Goal: Task Accomplishment & Management: Manage account settings

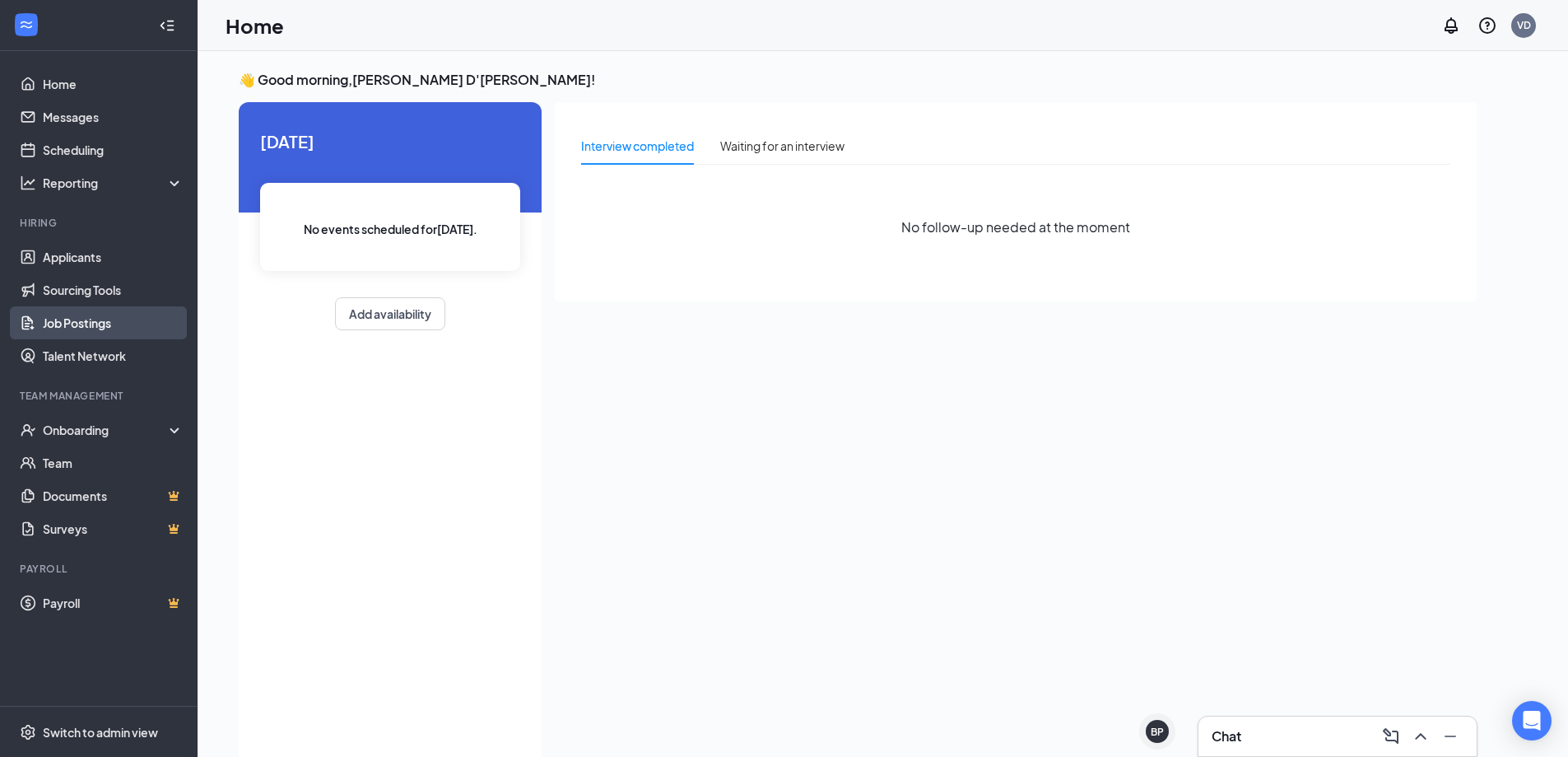
click at [86, 312] on link "Job Postings" at bounding box center [113, 322] width 141 height 33
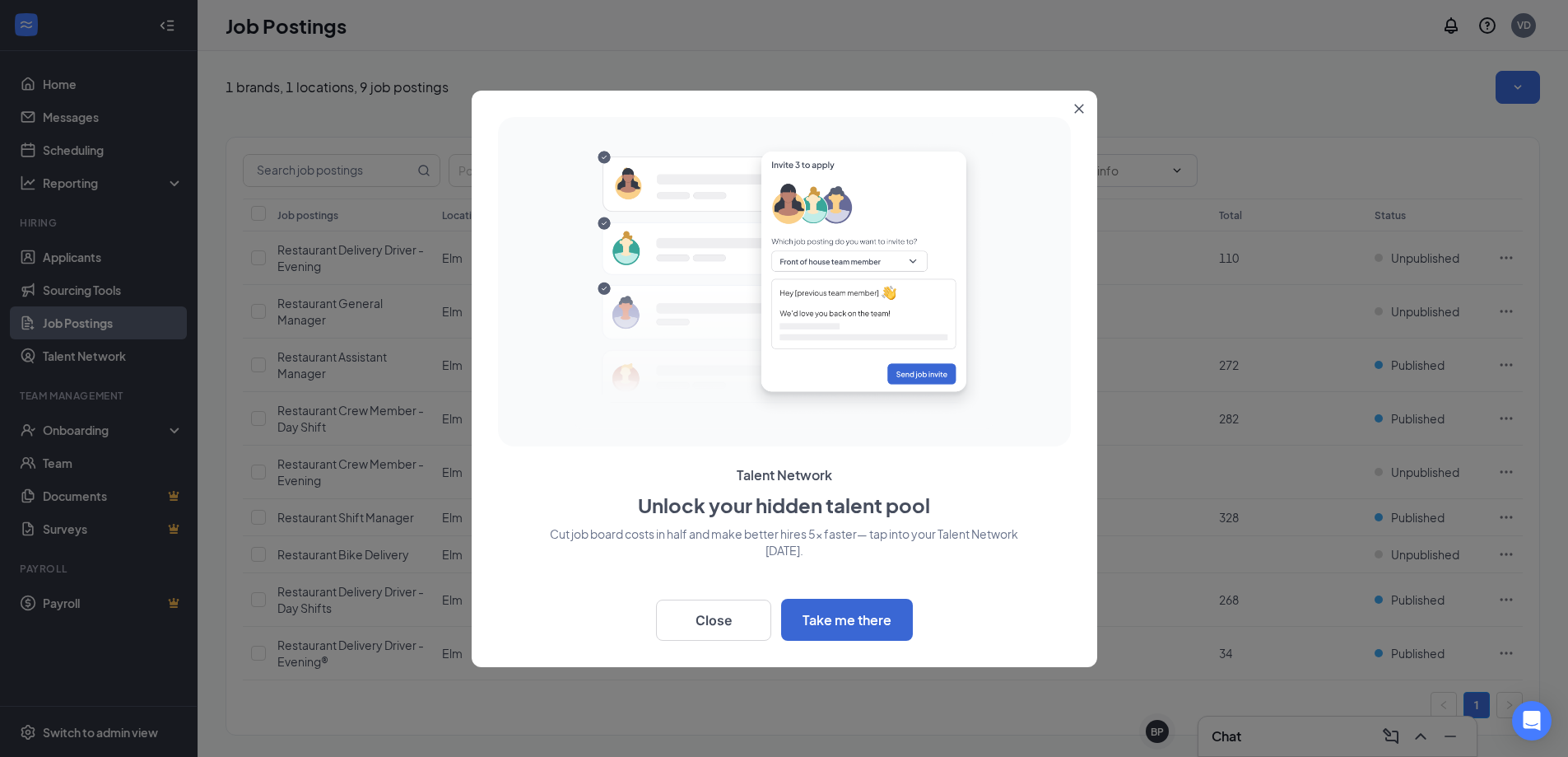
click at [1077, 102] on button "Close" at bounding box center [1082, 104] width 29 height 29
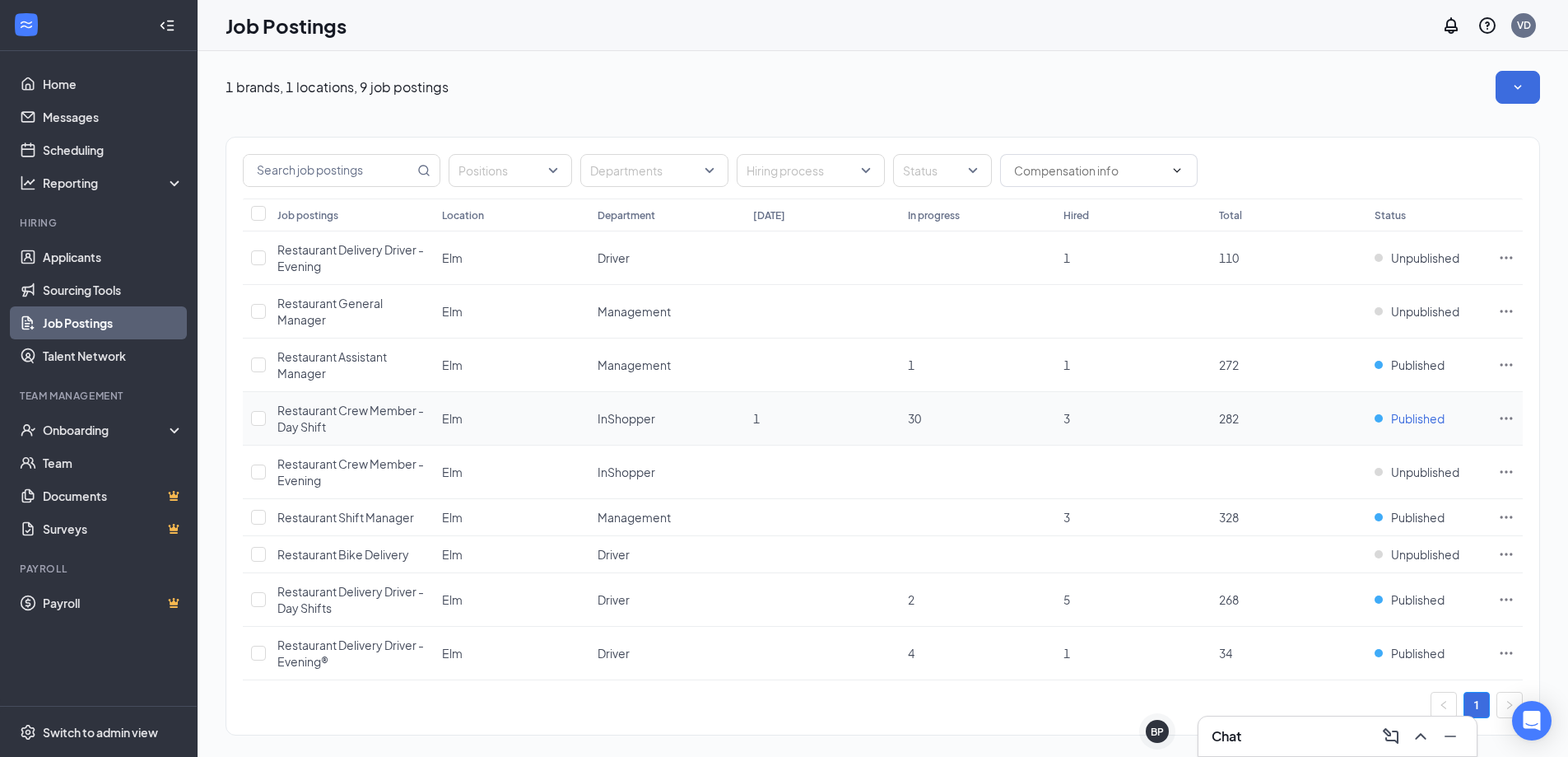
click at [1423, 418] on span "Published" at bounding box center [1418, 418] width 53 height 16
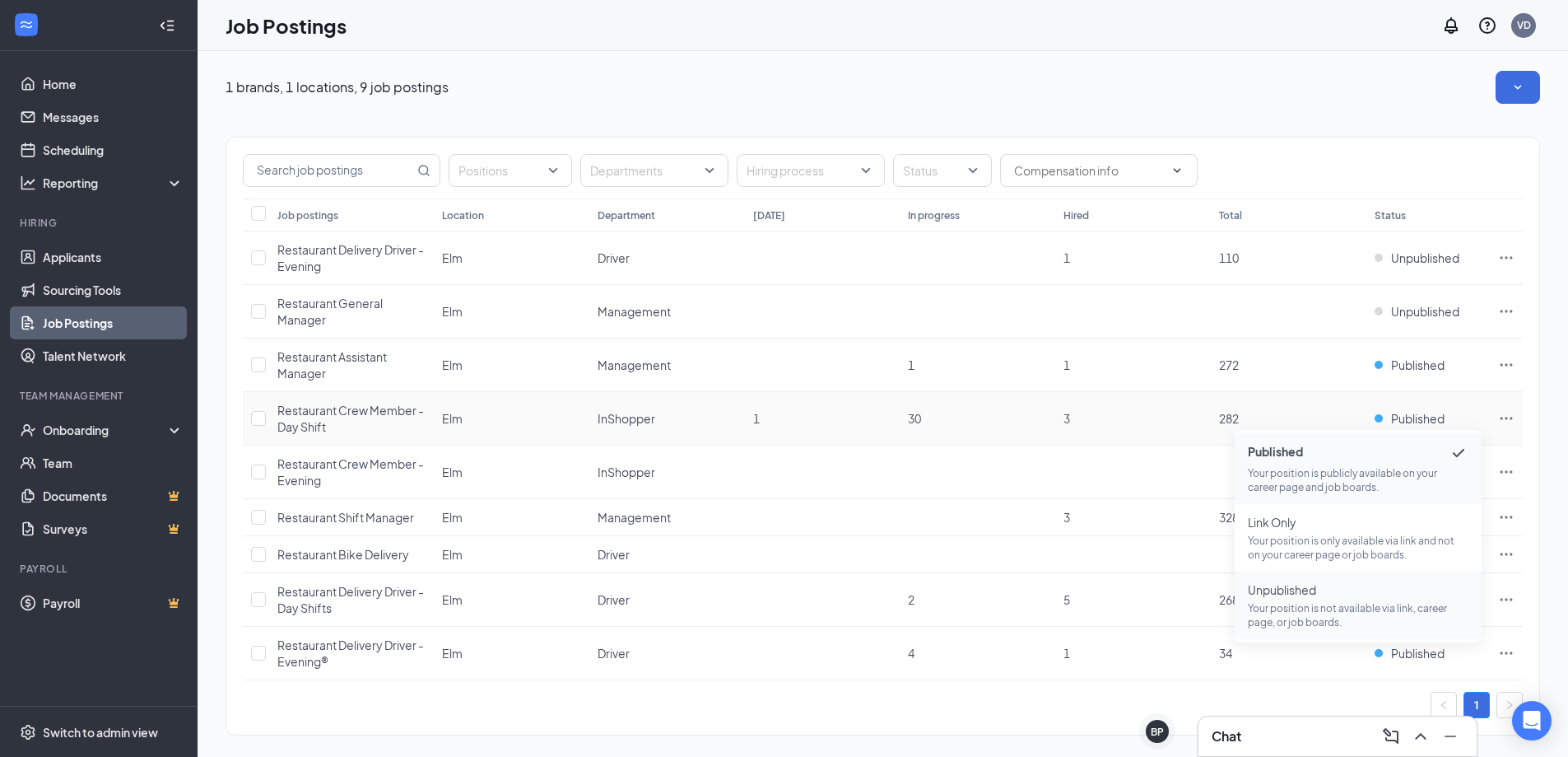
click at [1279, 589] on span "Unpublished" at bounding box center [1358, 589] width 220 height 16
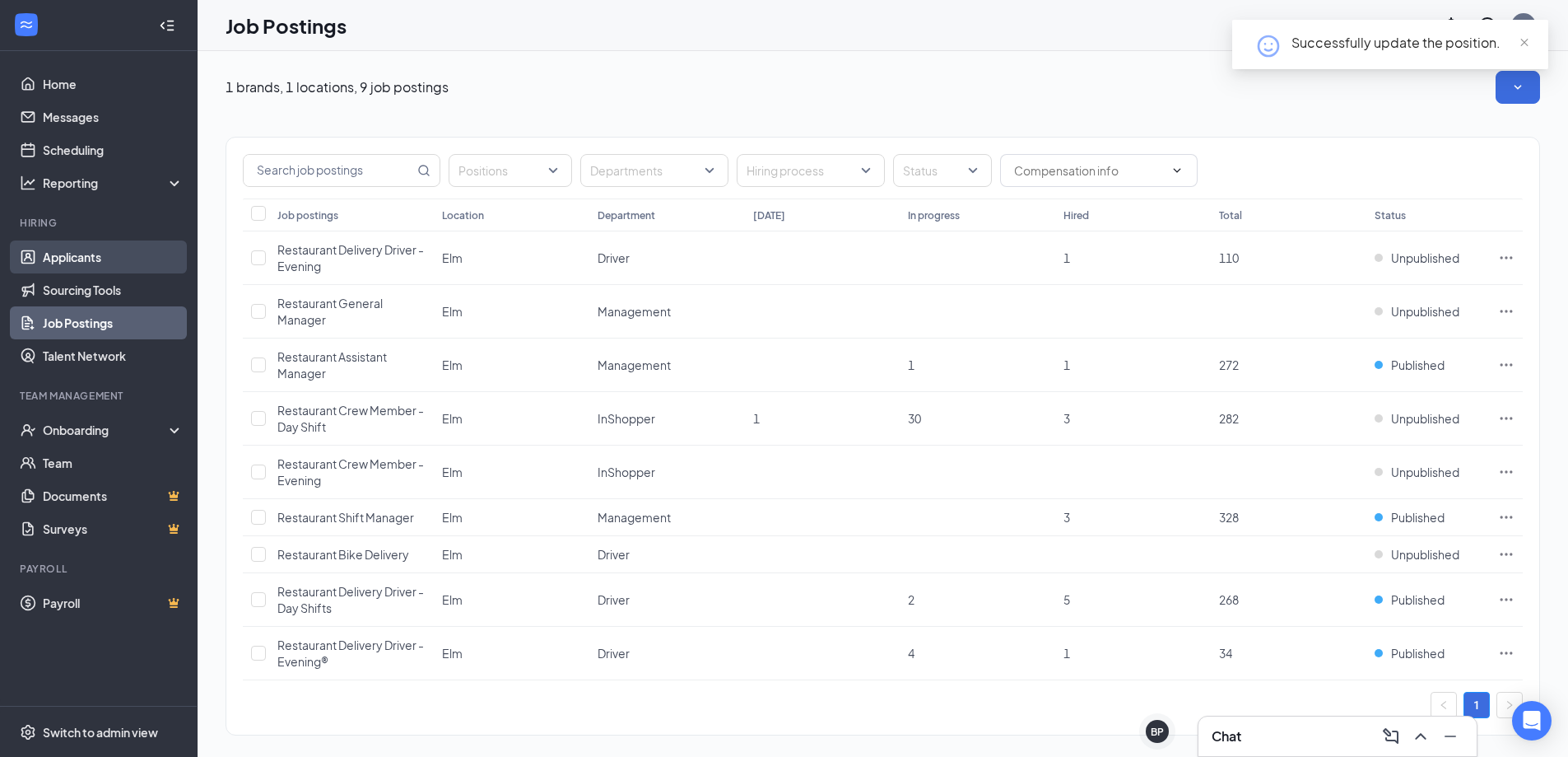
click at [53, 253] on link "Applicants" at bounding box center [113, 256] width 141 height 33
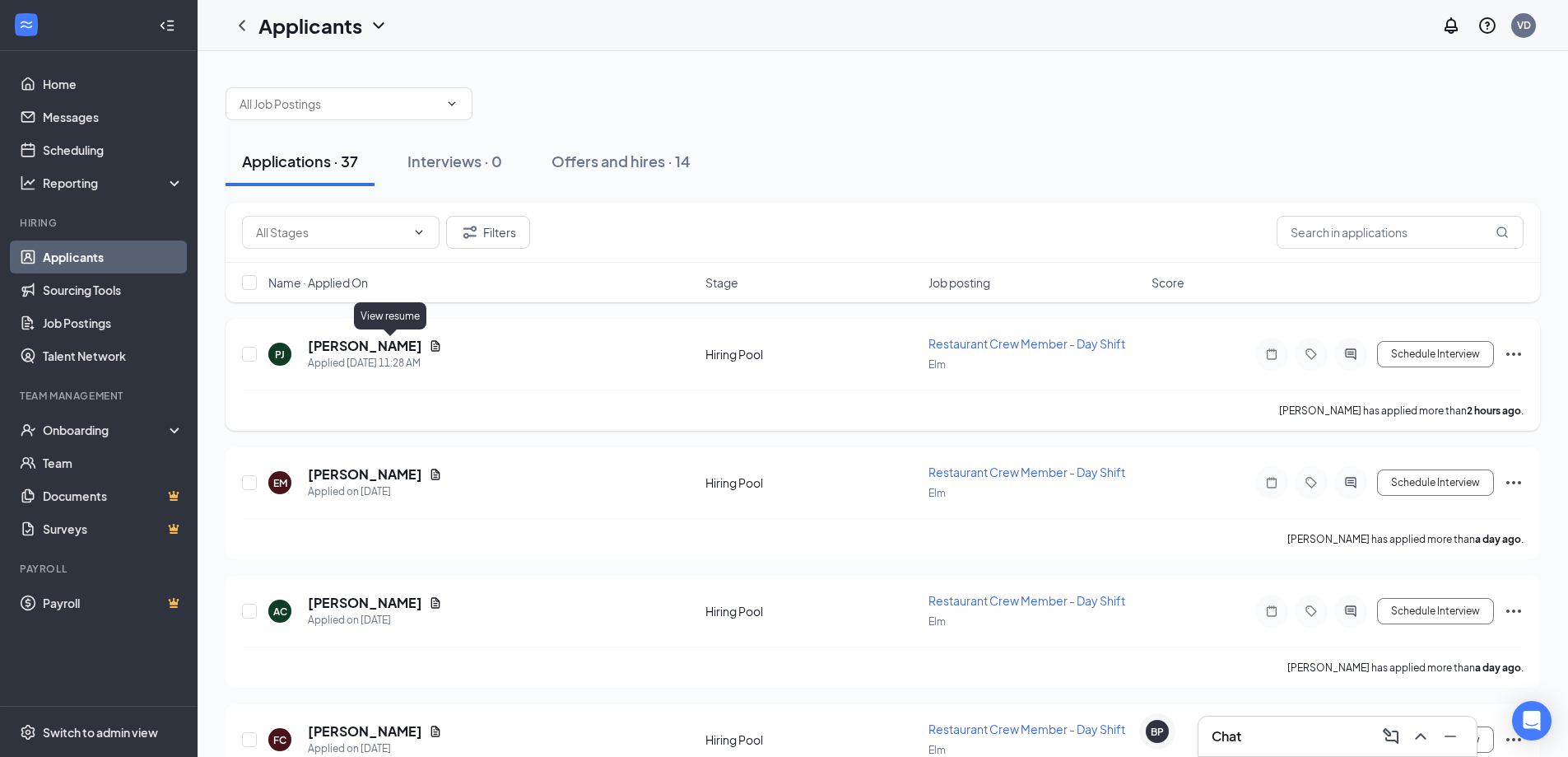
click at [431, 350] on icon "Document" at bounding box center [436, 345] width 9 height 10
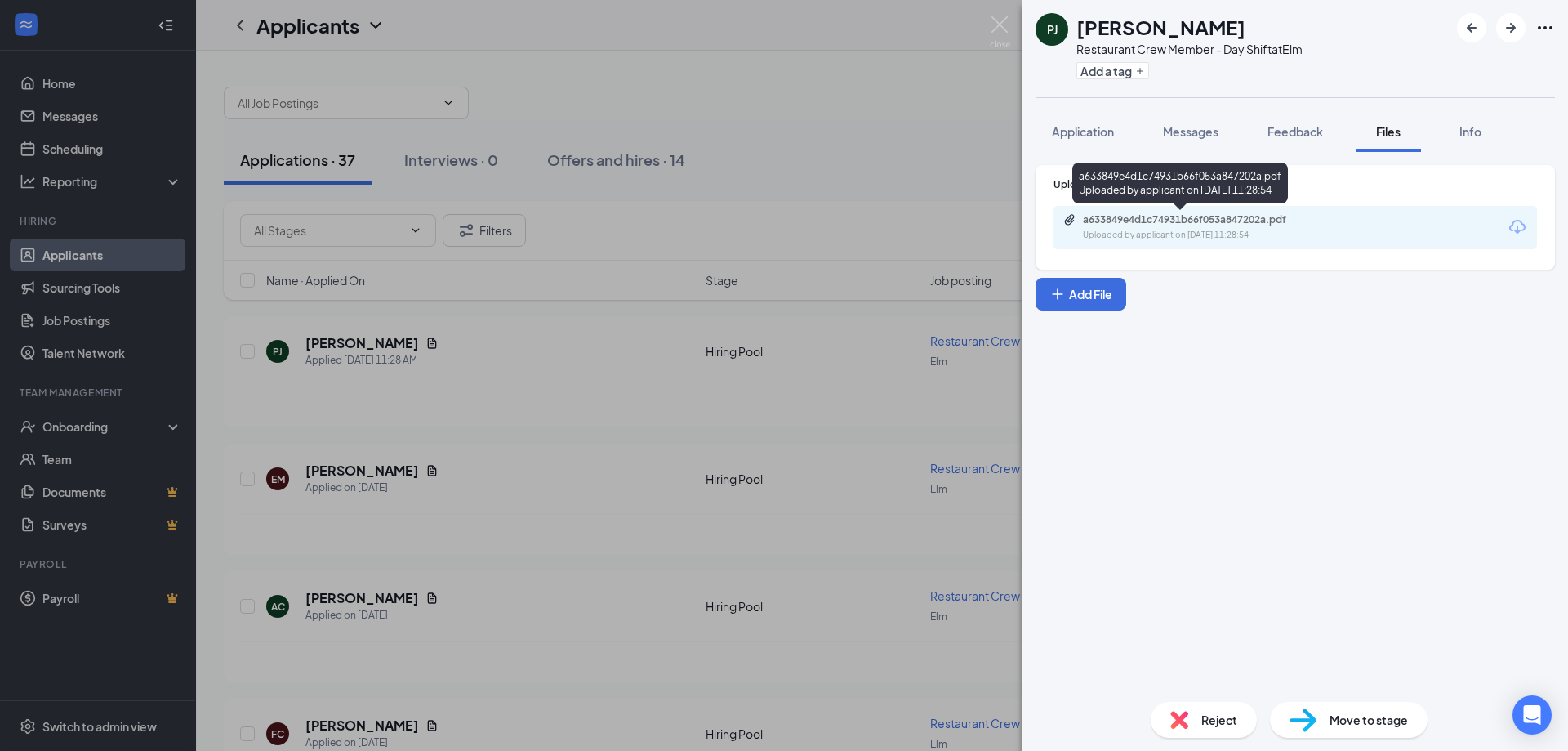
click at [1233, 237] on div "Uploaded by applicant on [DATE] 11:28:54" at bounding box center [1205, 236] width 245 height 13
click at [627, 287] on div "[PERSON_NAME] [PERSON_NAME] Restaurant Crew Member - Day Shift at Elm Add a tag…" at bounding box center [784, 375] width 1568 height 751
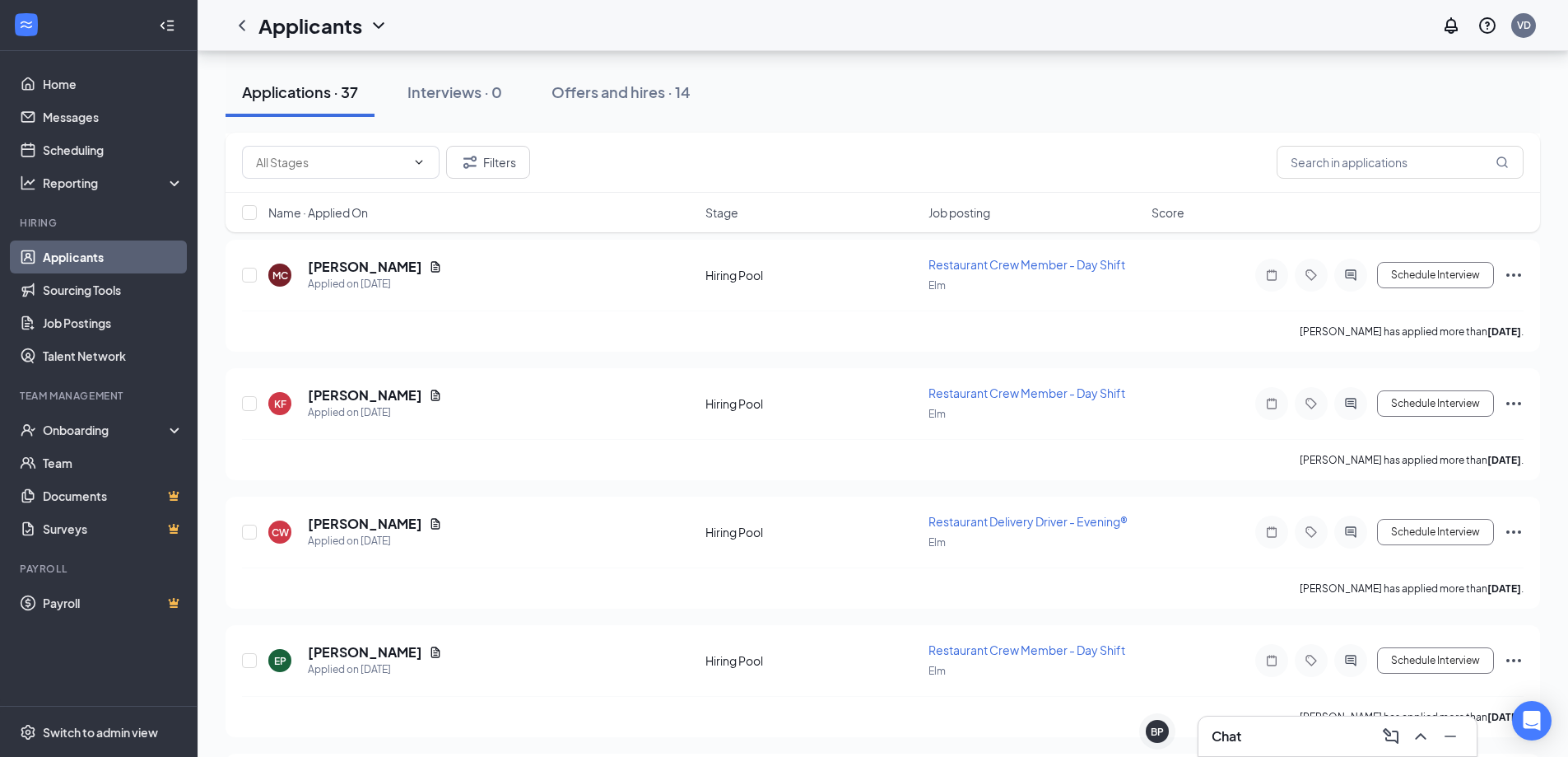
scroll to position [853, 0]
click at [253, 658] on input "checkbox" at bounding box center [250, 657] width 15 height 15
checkbox input "true"
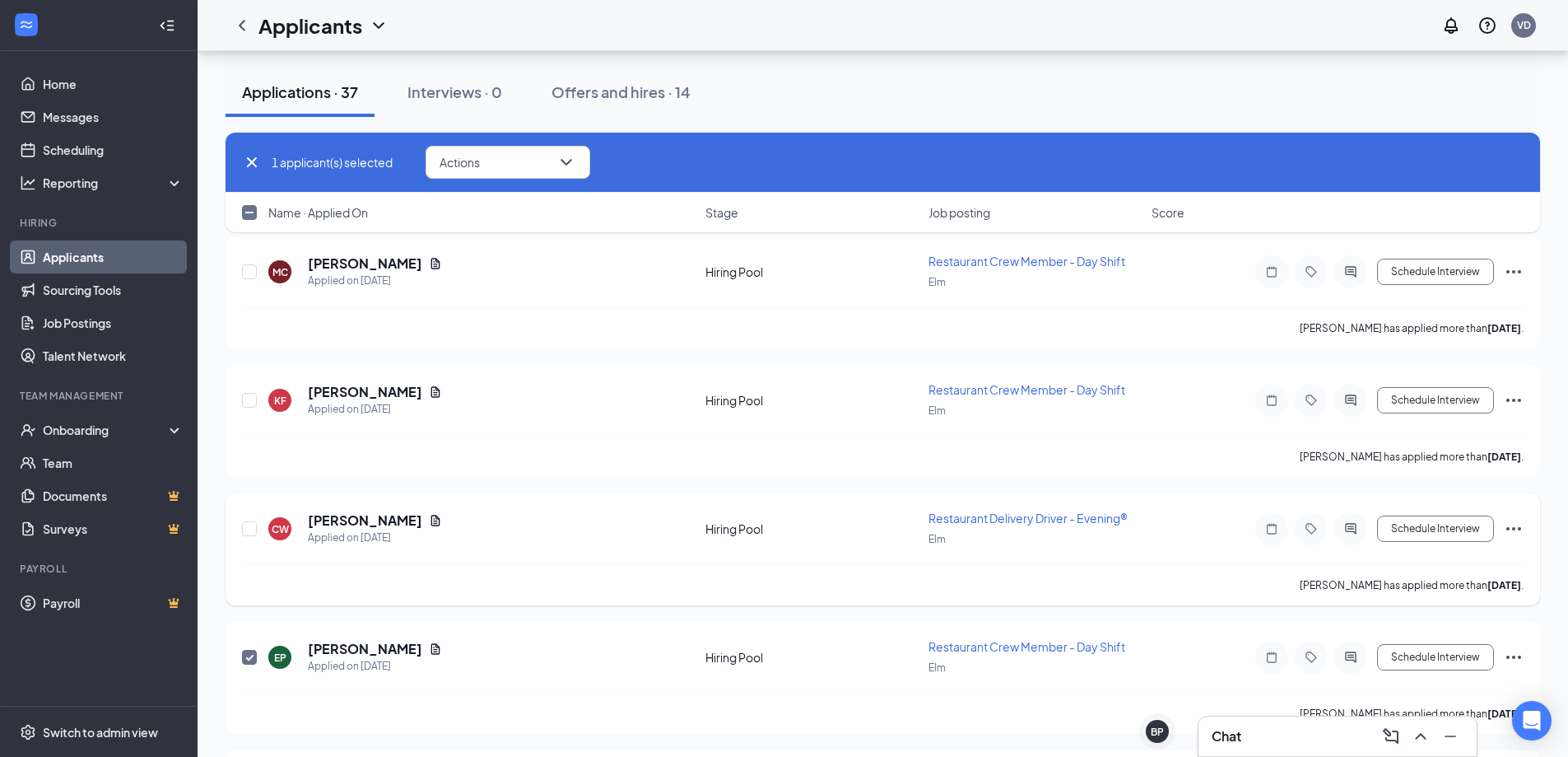
click at [248, 557] on div "CW [PERSON_NAME] Applied on [DATE] Hiring Pool Restaurant Delivery Driver - Eve…" at bounding box center [883, 537] width 1282 height 54
click at [246, 532] on input "checkbox" at bounding box center [250, 529] width 15 height 15
checkbox input "true"
click at [262, 399] on div "KF [PERSON_NAME] Applied on [DATE] Hiring Pool Restaurant Crew Member - Day Shi…" at bounding box center [883, 407] width 1282 height 54
click at [255, 268] on input "checkbox" at bounding box center [250, 272] width 15 height 15
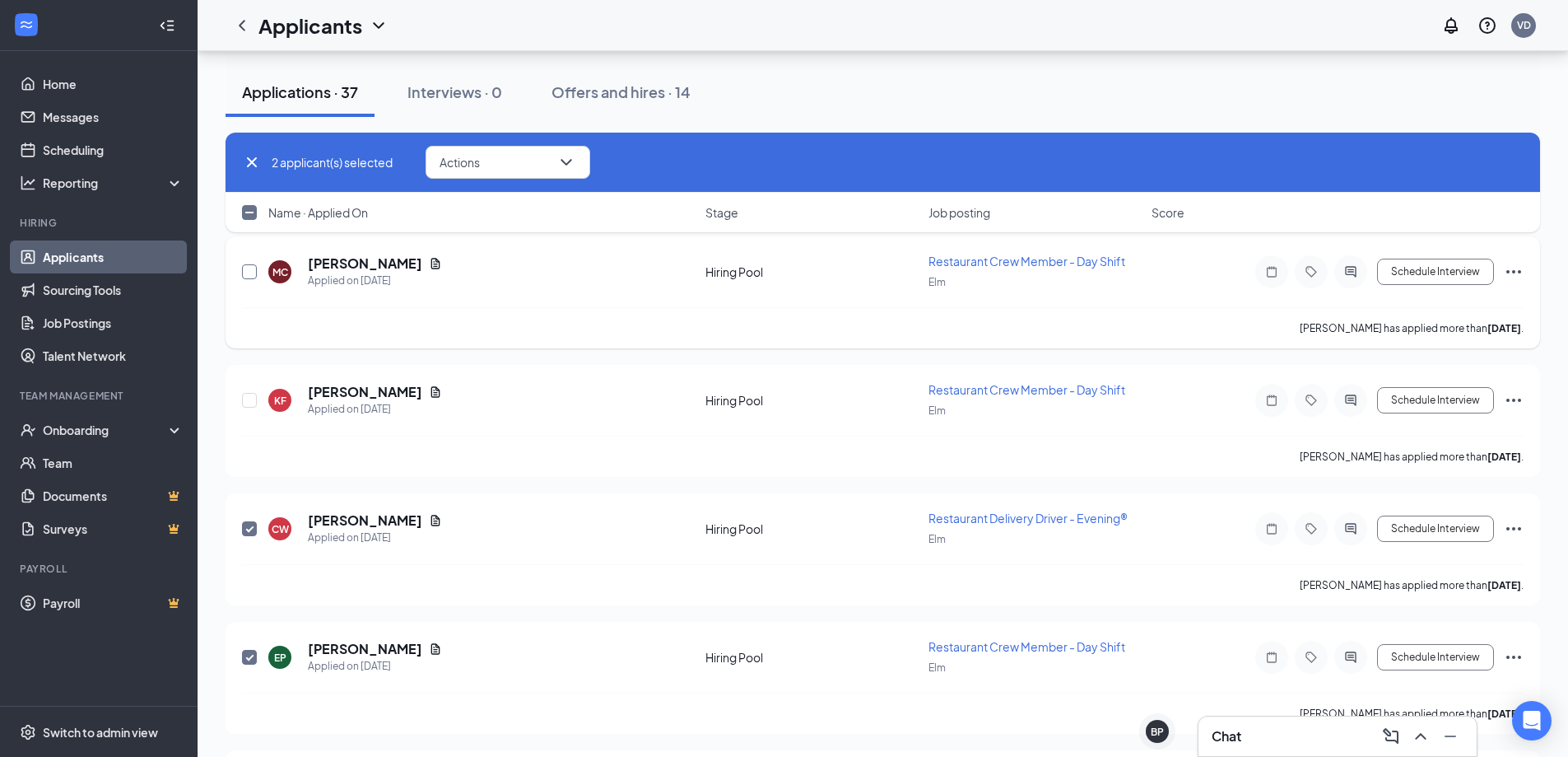
checkbox input "true"
click at [251, 396] on input "checkbox" at bounding box center [250, 400] width 15 height 15
checkbox input "true"
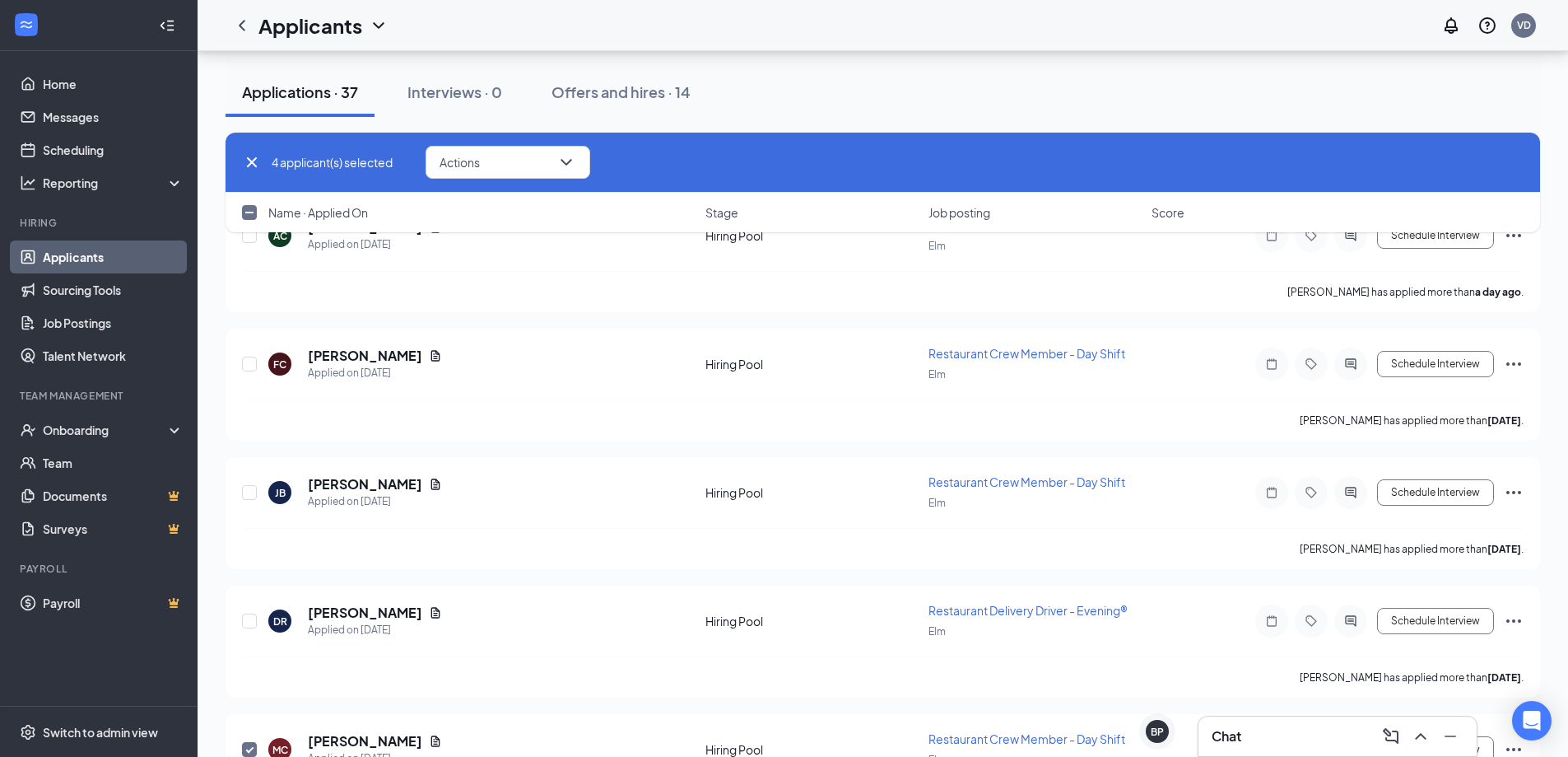
scroll to position [369, 0]
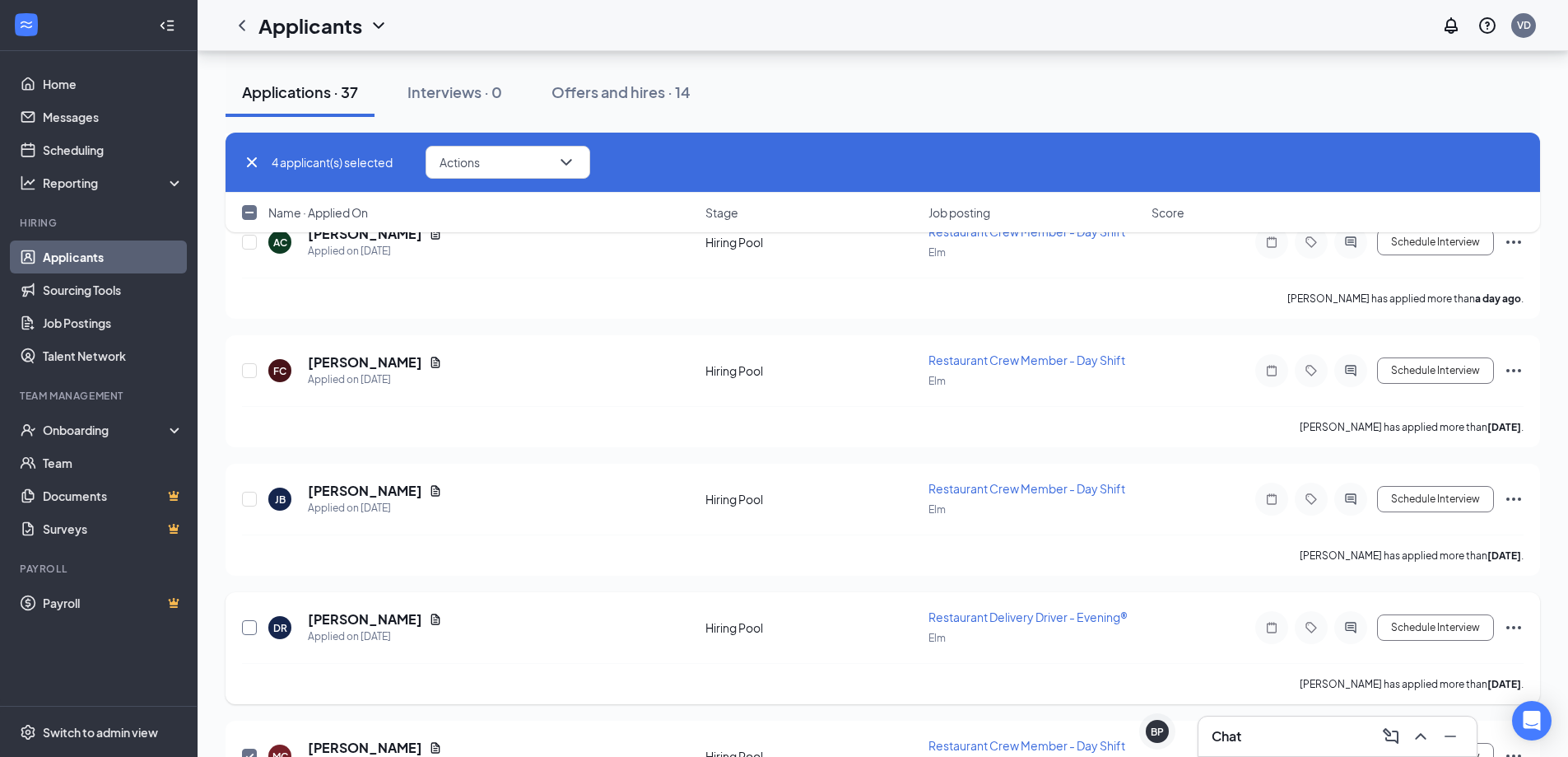
click at [244, 627] on input "checkbox" at bounding box center [250, 628] width 15 height 15
checkbox input "true"
click at [241, 495] on div "JB [PERSON_NAME] Applied on [DATE] Hiring Pool Restaurant Crew Member - Day Shi…" at bounding box center [883, 520] width 1314 height 112
click at [258, 369] on div "FC [PERSON_NAME] Applied on [DATE] Hiring Pool Restaurant Crew Member - Day Shi…" at bounding box center [883, 378] width 1282 height 54
click at [244, 367] on input "checkbox" at bounding box center [250, 370] width 15 height 15
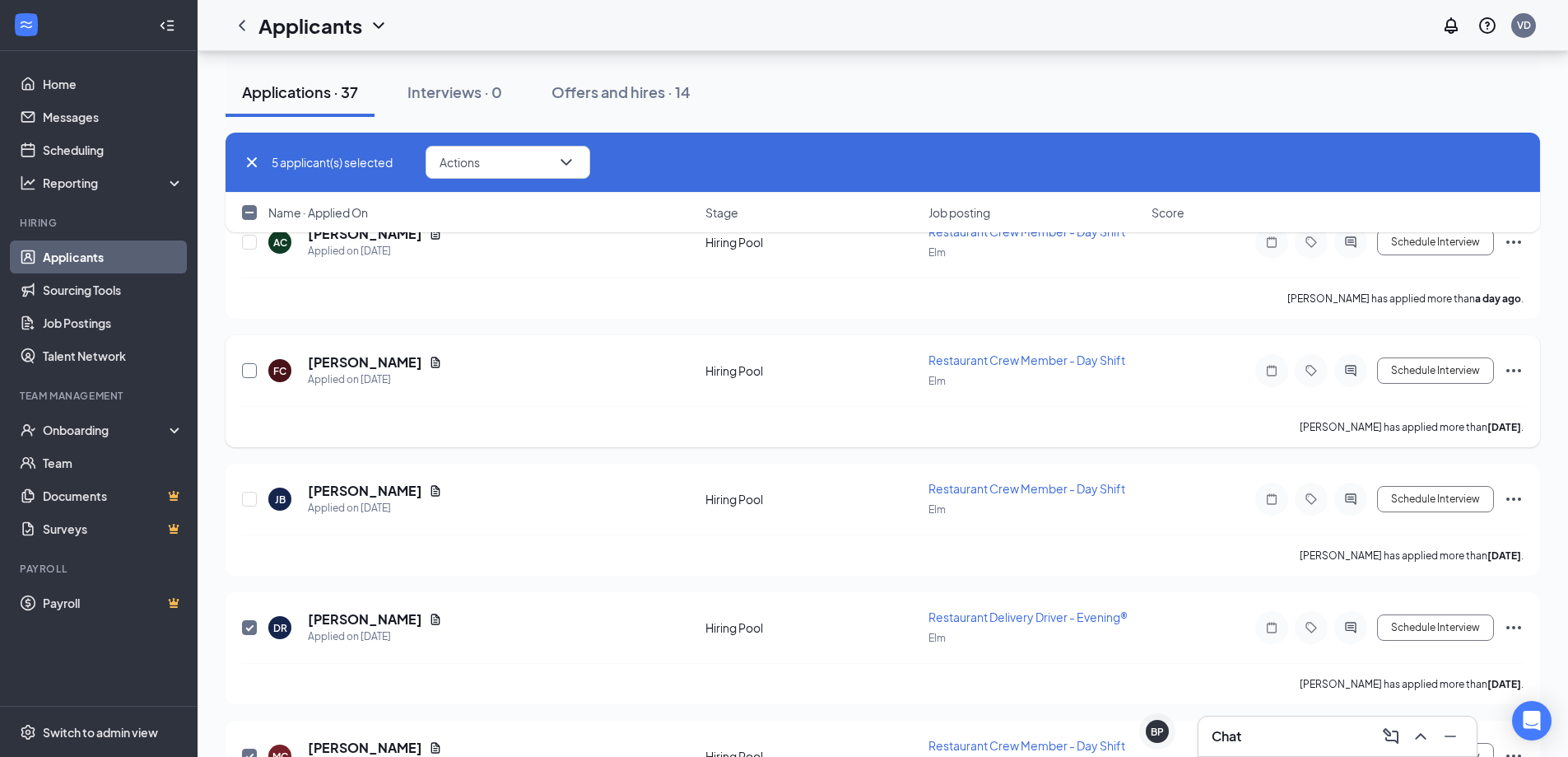
checkbox input "true"
click at [249, 502] on input "checkbox" at bounding box center [250, 500] width 15 height 15
checkbox input "true"
click at [252, 243] on div "7 applicant(s) selected Actions Name · Applied On Stage Job posting Score" at bounding box center [883, 191] width 1314 height 116
click at [252, 247] on div "7 applicant(s) selected Actions Name · Applied On Stage Job posting Score" at bounding box center [883, 191] width 1314 height 116
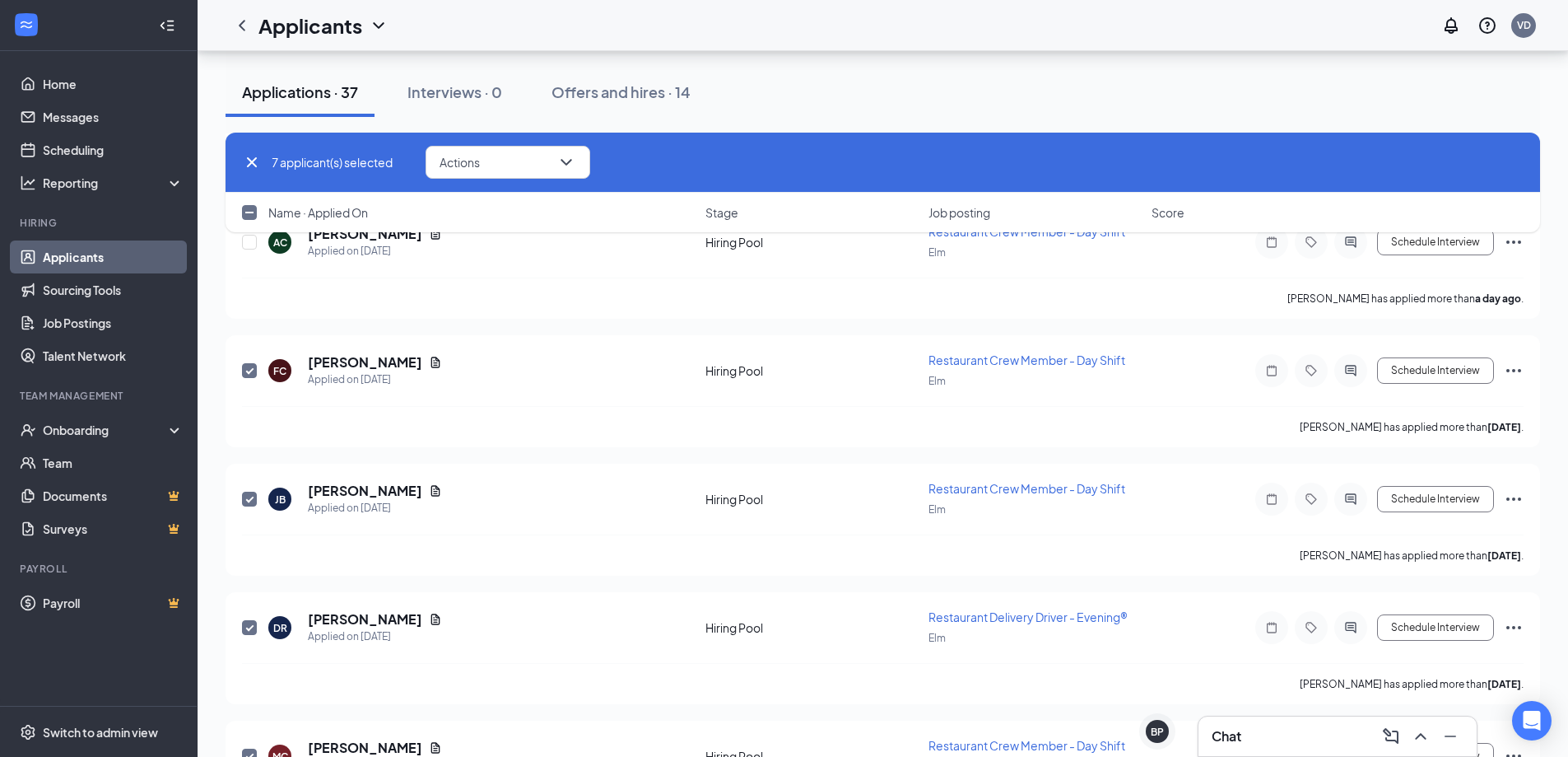
click at [247, 244] on div "7 applicant(s) selected Actions Name · Applied On Stage Job posting Score" at bounding box center [883, 191] width 1314 height 116
click at [526, 170] on button "Actions" at bounding box center [507, 161] width 164 height 33
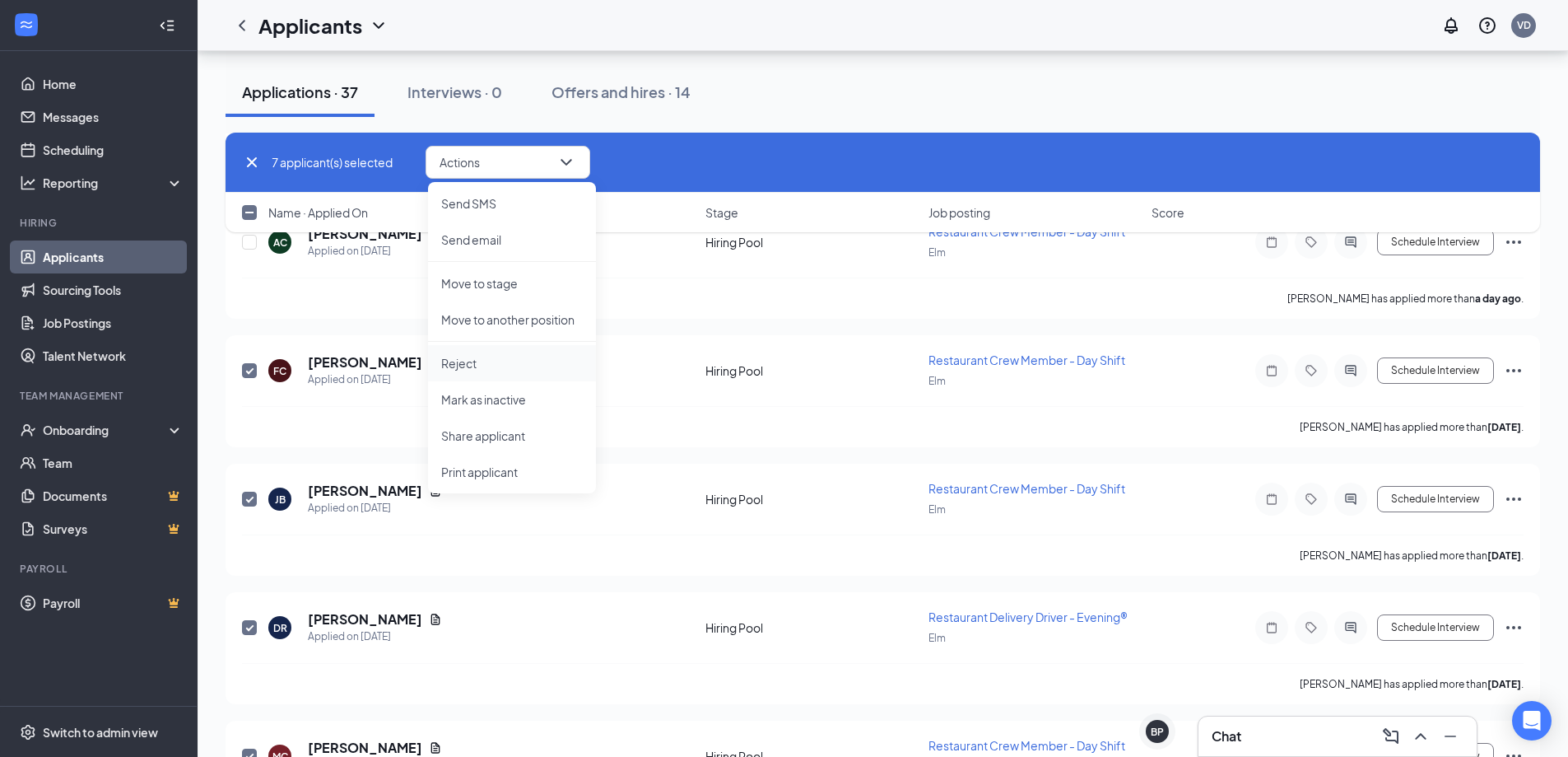
click at [495, 362] on p "Reject" at bounding box center [512, 363] width 142 height 16
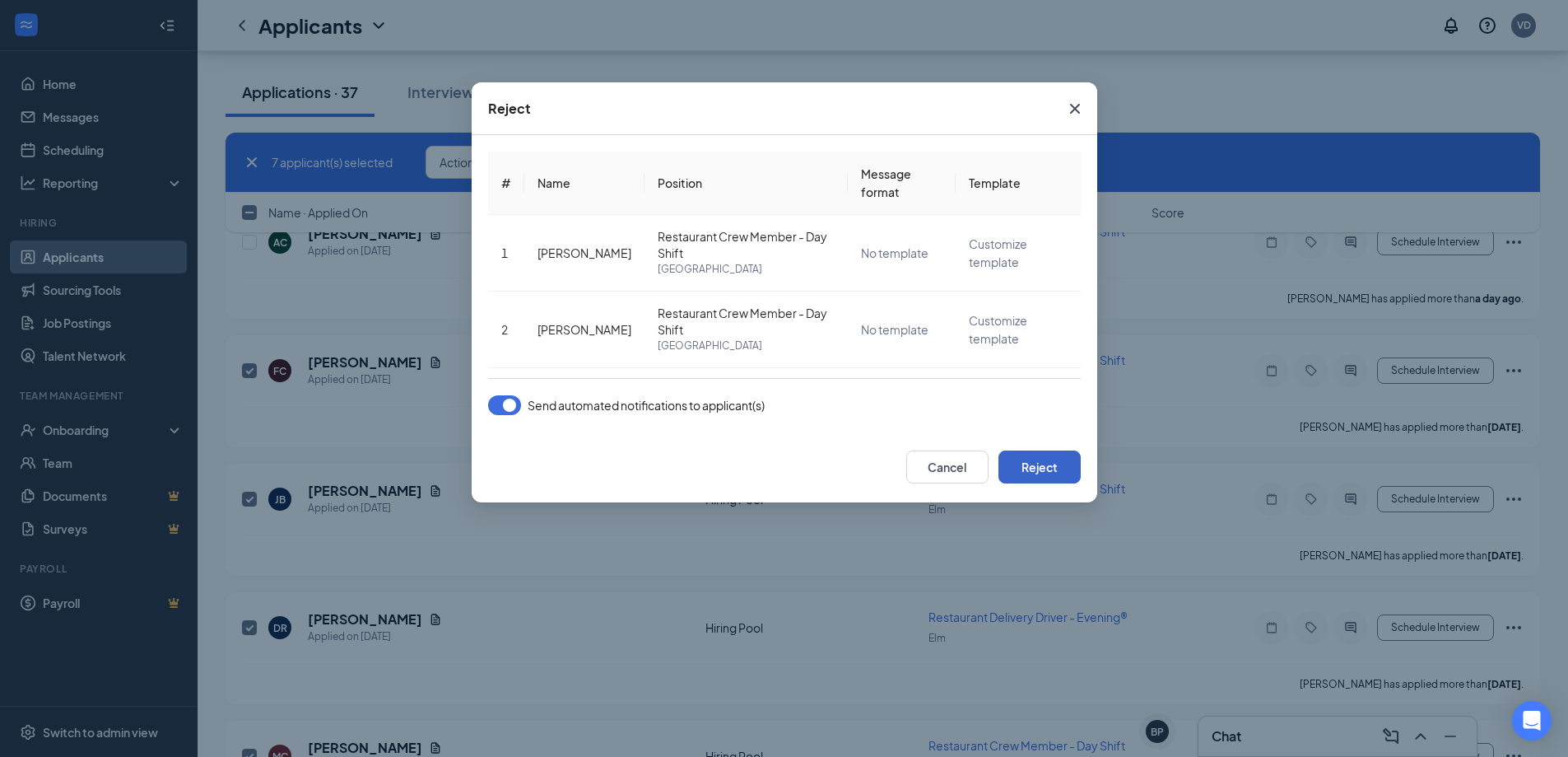
click at [1056, 464] on button "Reject" at bounding box center [1039, 466] width 83 height 33
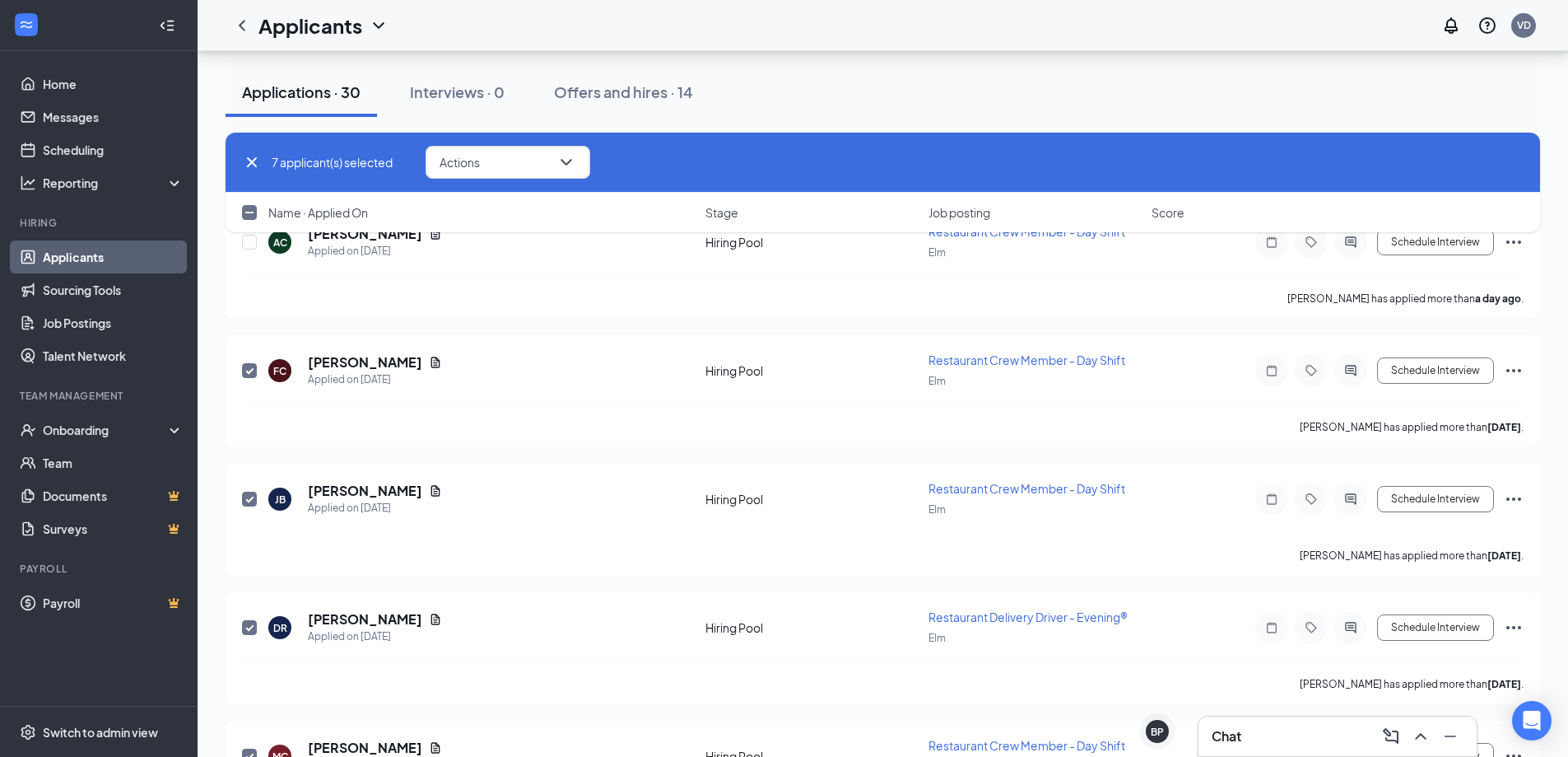
checkbox input "false"
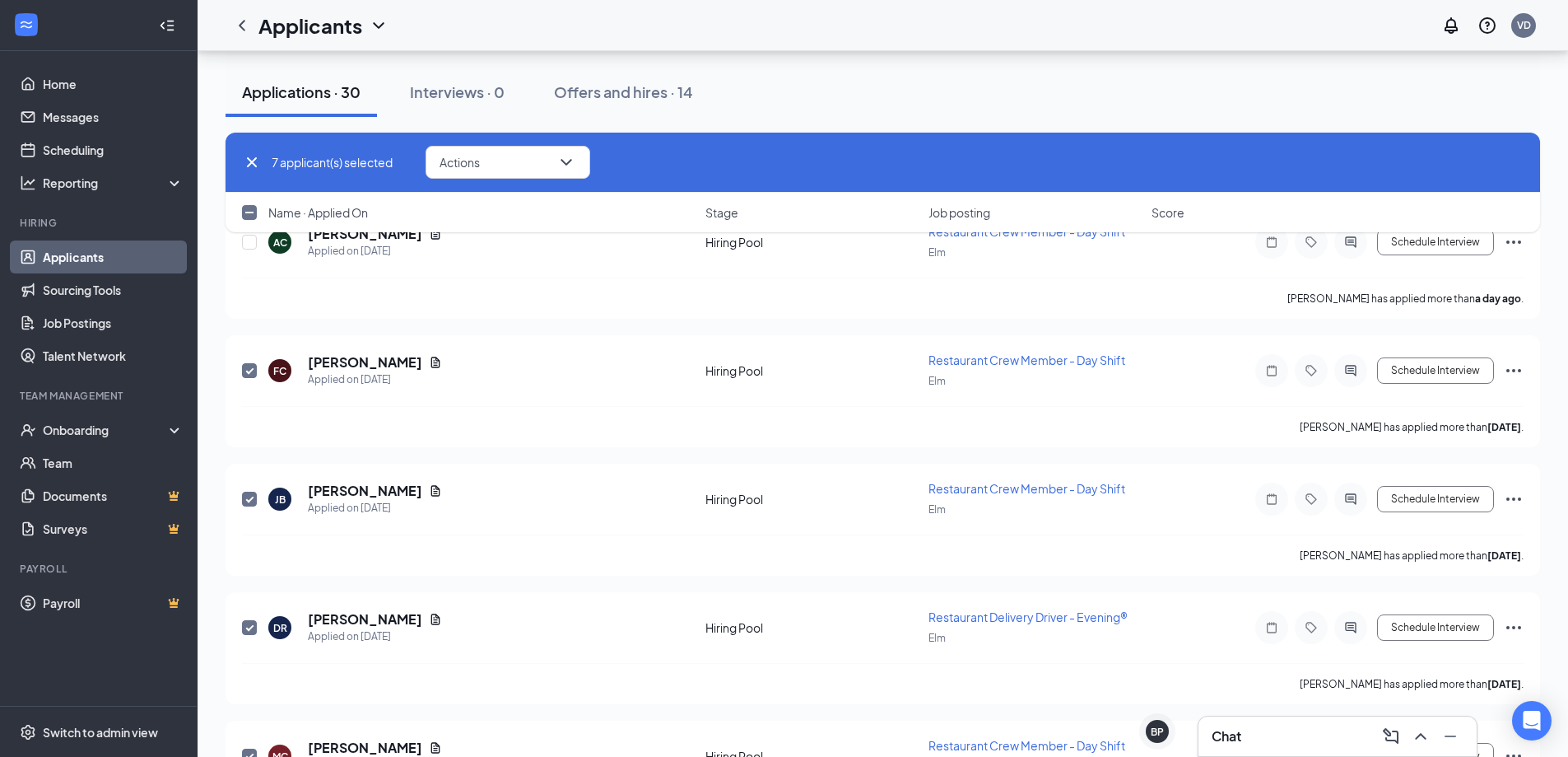
checkbox input "false"
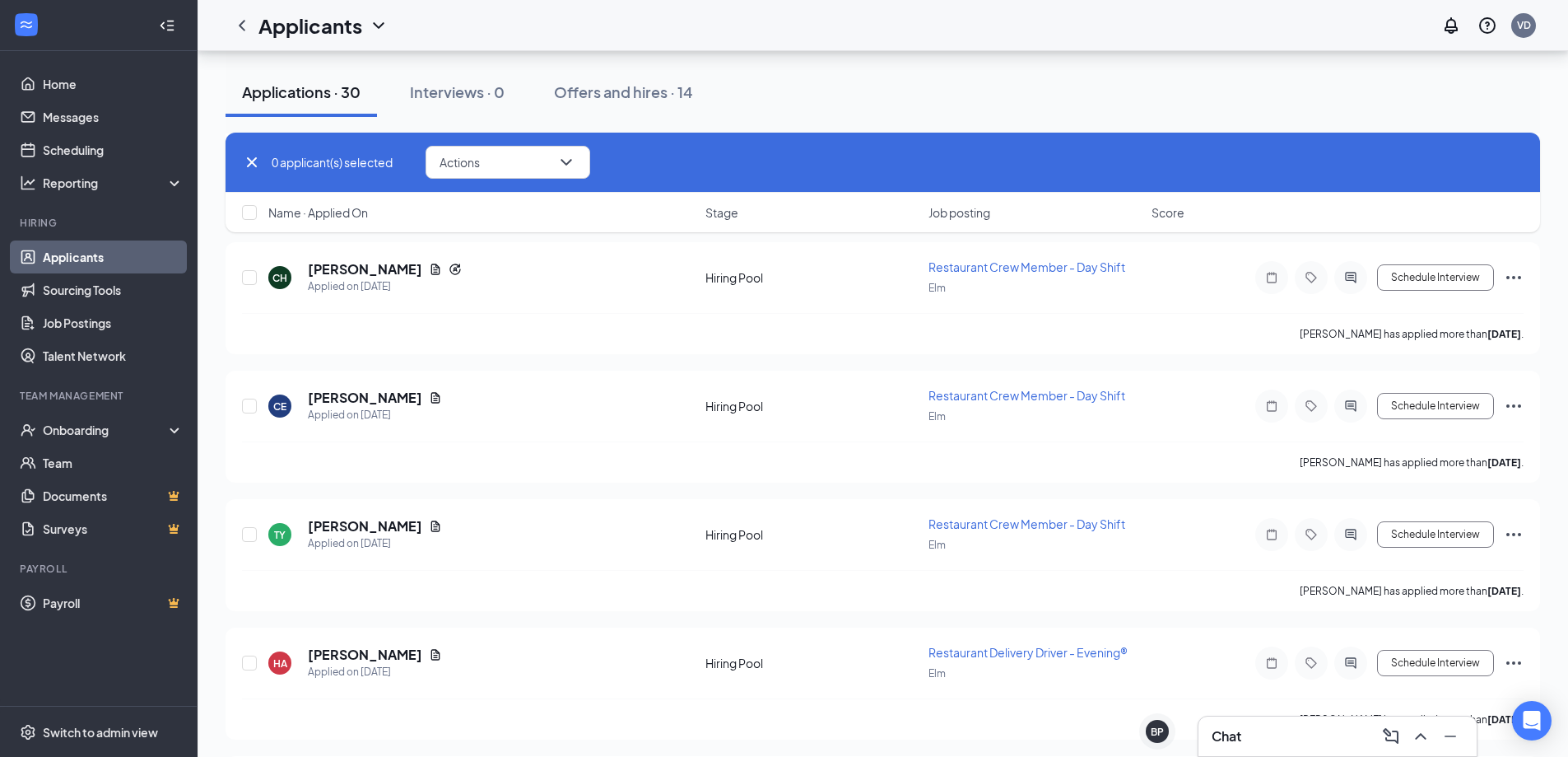
scroll to position [3418, 0]
click at [250, 659] on input "checkbox" at bounding box center [250, 660] width 15 height 15
checkbox input "true"
click at [251, 539] on input "checkbox" at bounding box center [250, 532] width 15 height 15
checkbox input "true"
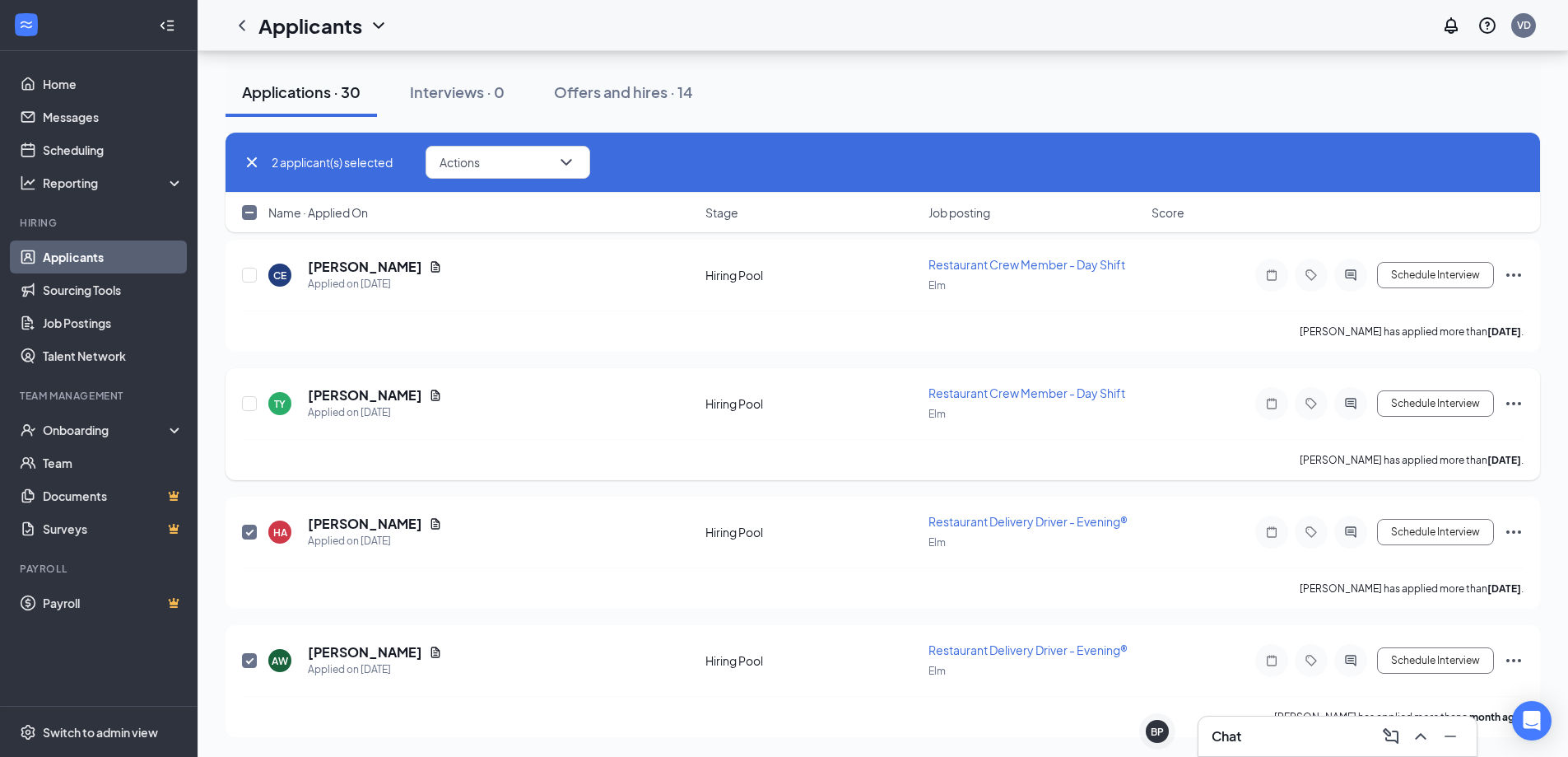
click at [240, 412] on div "[PERSON_NAME] [PERSON_NAME] Applied on [DATE] Hiring Pool Restaurant Crew Membe…" at bounding box center [883, 424] width 1314 height 112
click at [243, 401] on input "checkbox" at bounding box center [250, 404] width 15 height 15
checkbox input "true"
click at [249, 275] on input "checkbox" at bounding box center [250, 275] width 15 height 15
checkbox input "true"
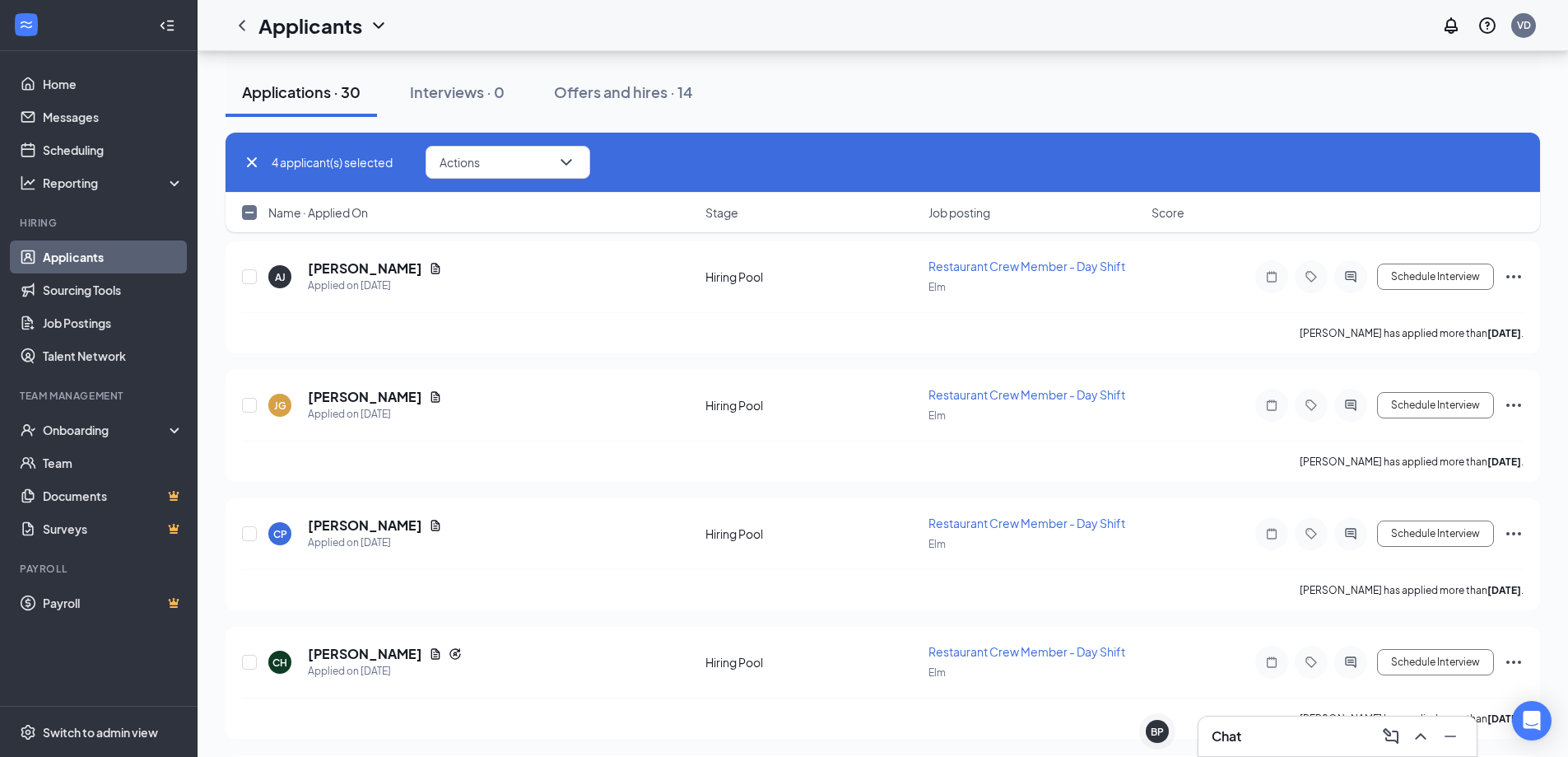
scroll to position [2885, 0]
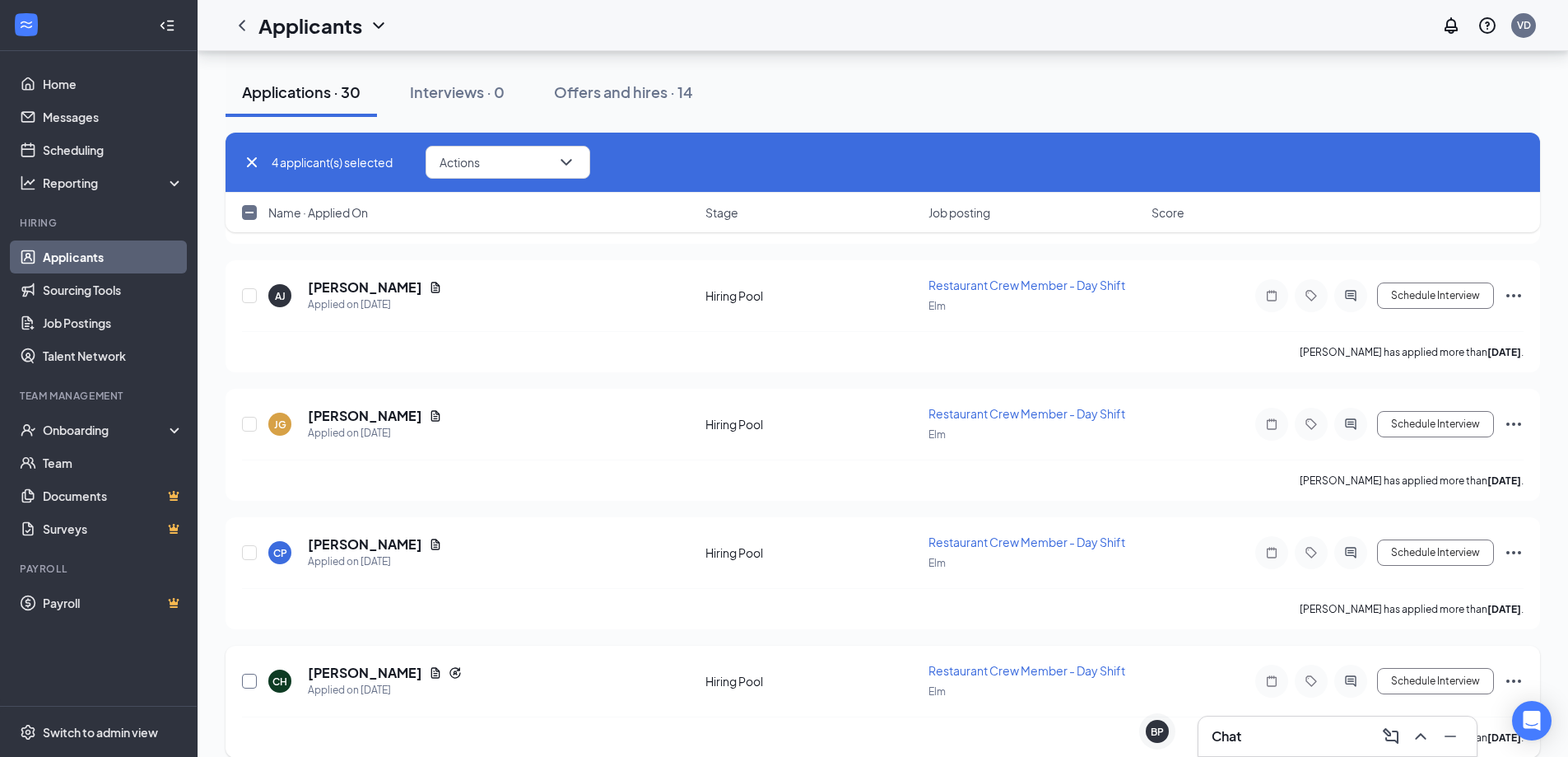
click at [248, 677] on input "checkbox" at bounding box center [250, 681] width 15 height 15
checkbox input "true"
click at [248, 561] on div at bounding box center [250, 553] width 16 height 38
click at [248, 554] on input "checkbox" at bounding box center [250, 553] width 15 height 15
checkbox input "true"
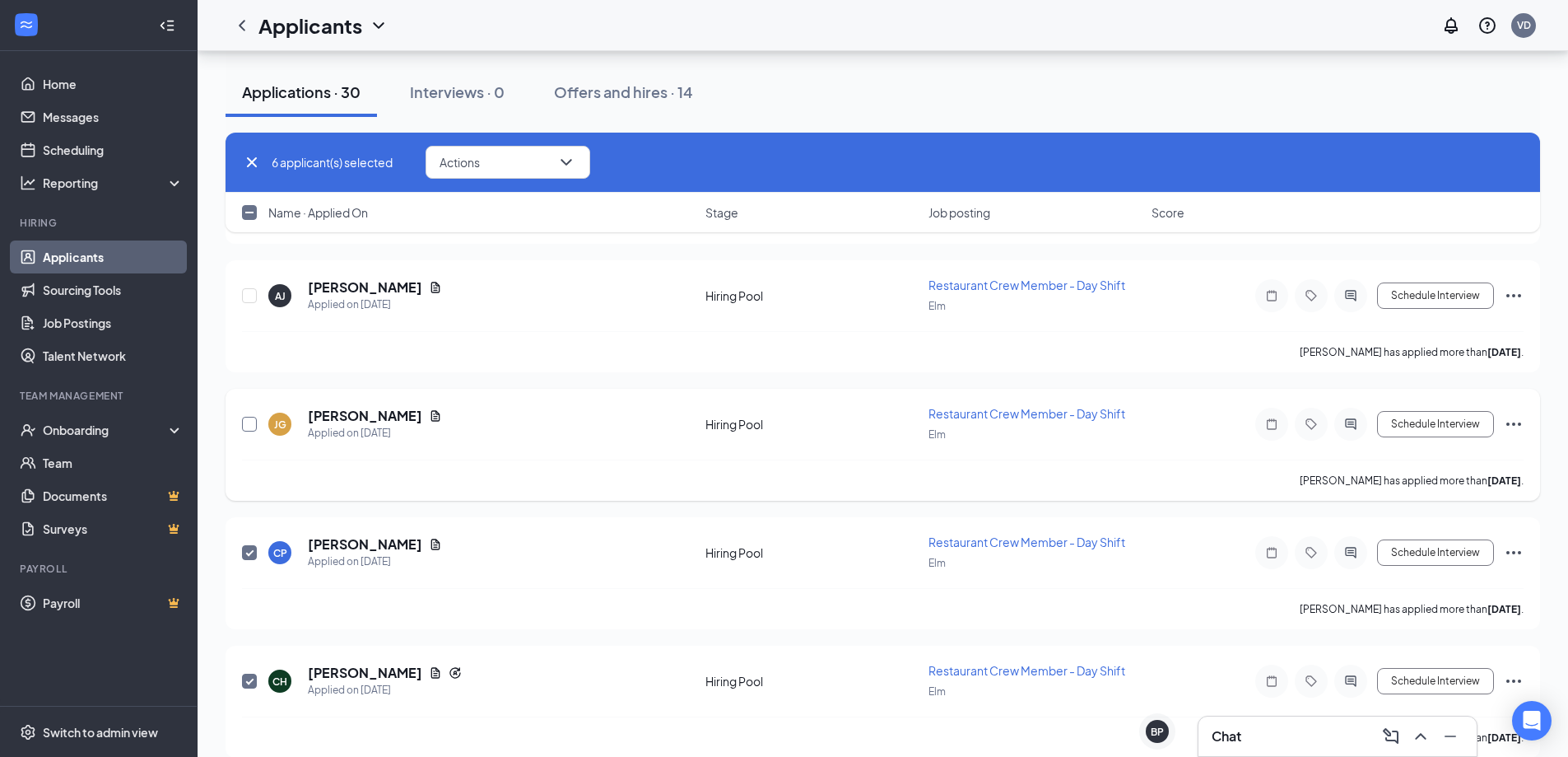
click at [248, 426] on input "checkbox" at bounding box center [250, 425] width 15 height 15
checkbox input "true"
click at [250, 300] on input "checkbox" at bounding box center [250, 295] width 15 height 15
checkbox input "true"
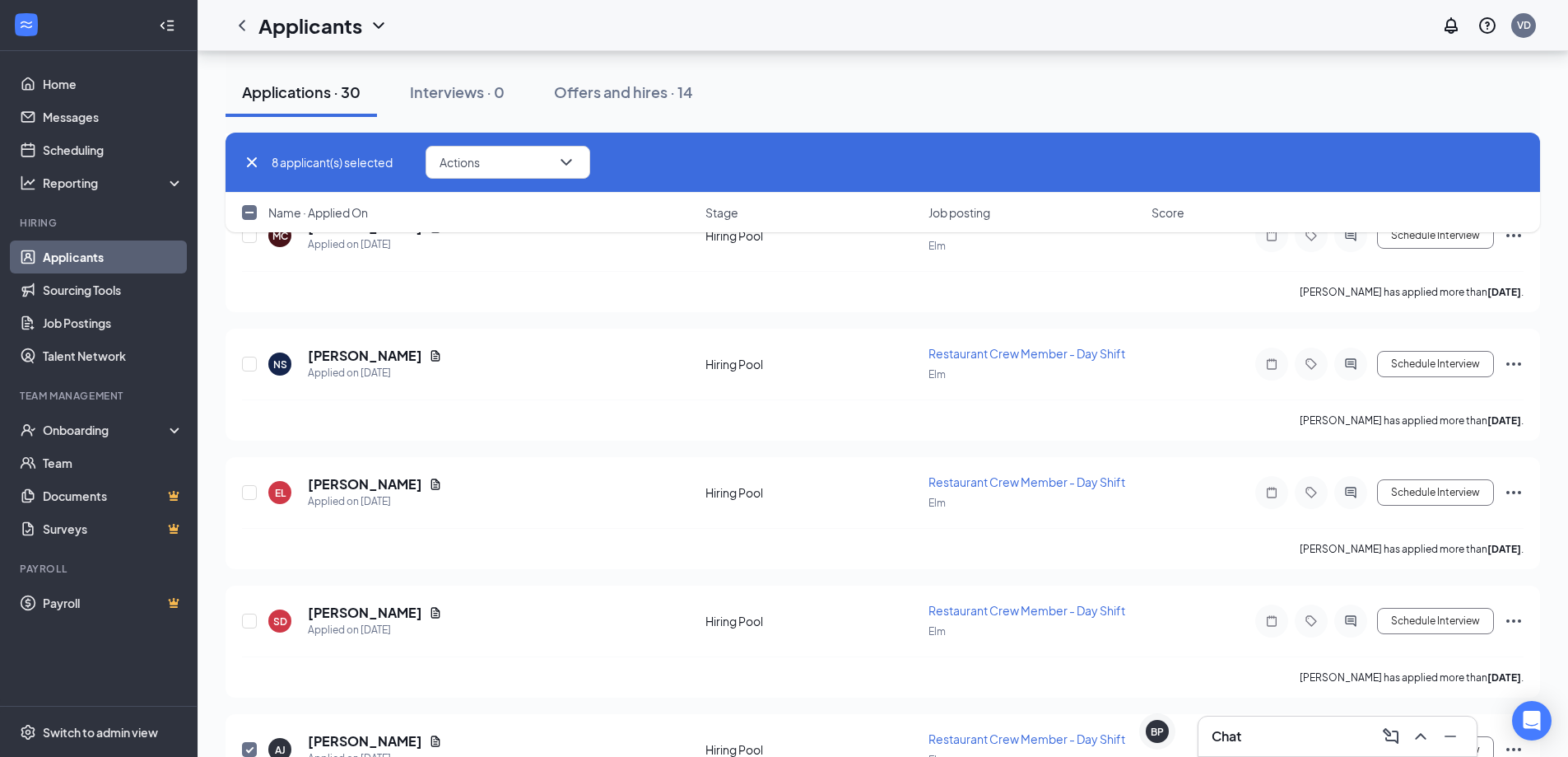
scroll to position [2416, 0]
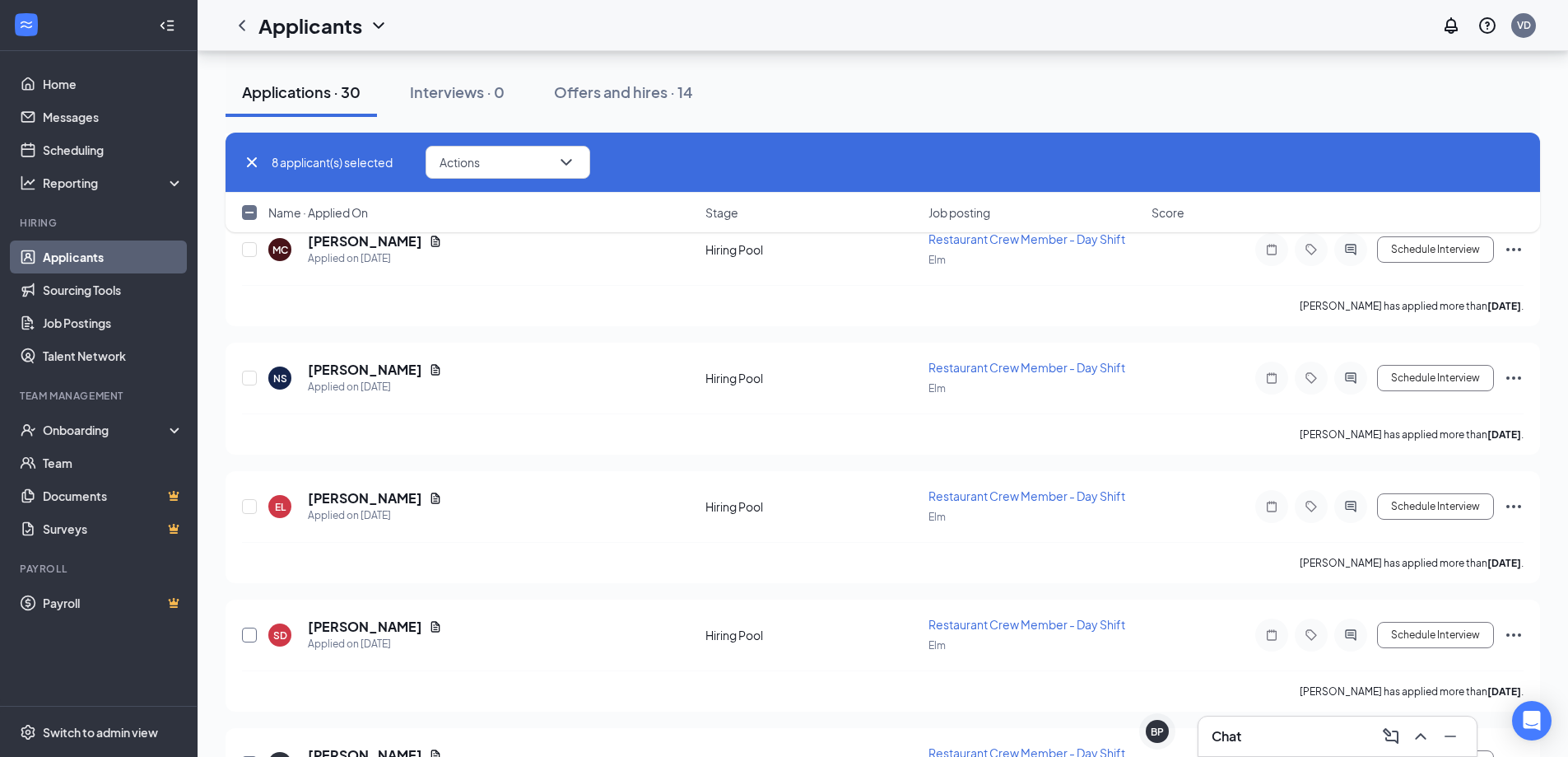
drag, startPoint x: 250, startPoint y: 631, endPoint x: 257, endPoint y: 584, distance: 47.5
click at [251, 631] on input "checkbox" at bounding box center [250, 635] width 15 height 15
checkbox input "true"
click at [255, 504] on input "checkbox" at bounding box center [250, 506] width 15 height 15
checkbox input "true"
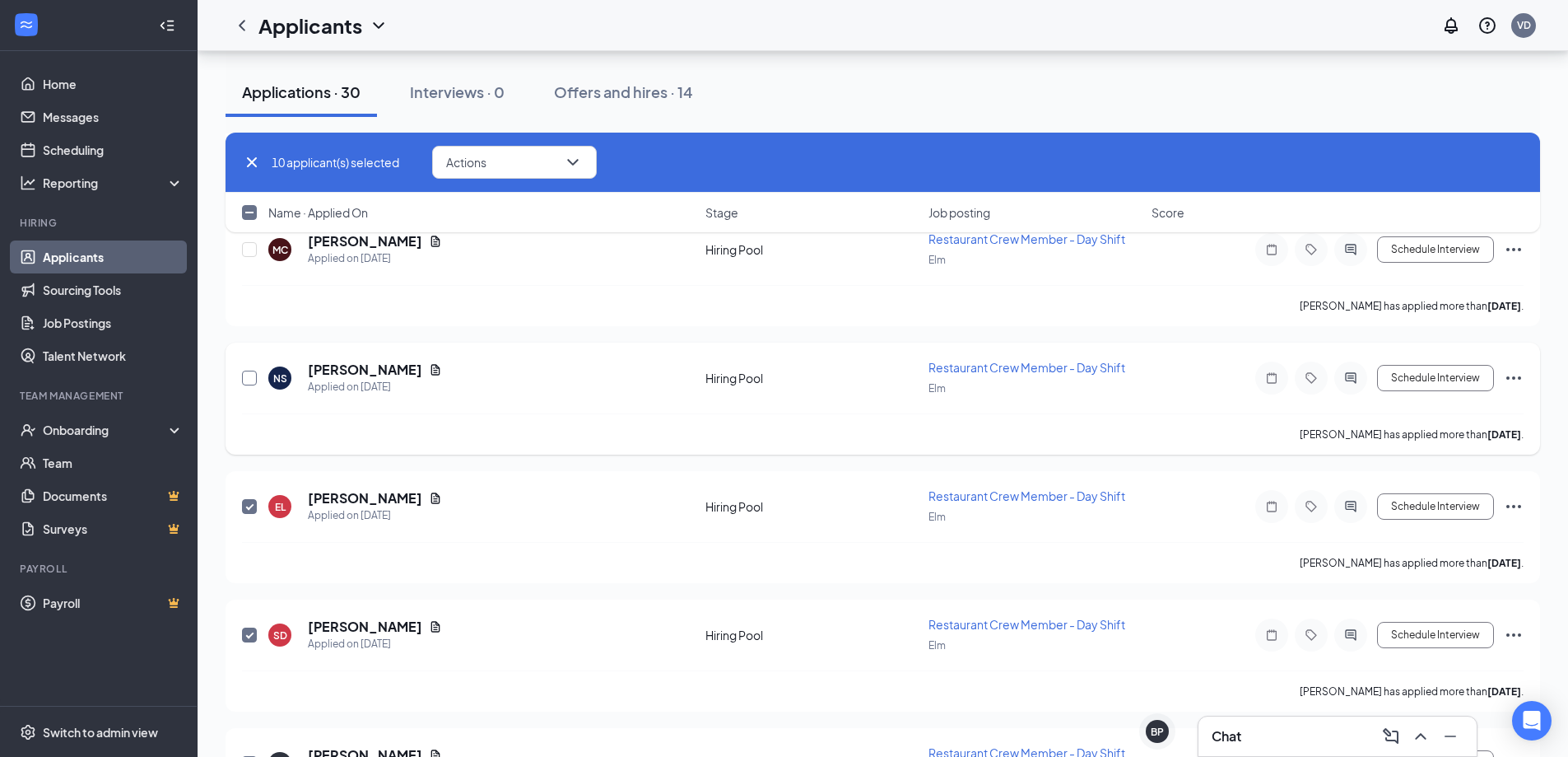
click at [247, 382] on input "checkbox" at bounding box center [250, 378] width 15 height 15
checkbox input "true"
click at [255, 251] on input "checkbox" at bounding box center [250, 250] width 15 height 15
click at [583, 164] on icon "ChevronDown" at bounding box center [573, 161] width 20 height 20
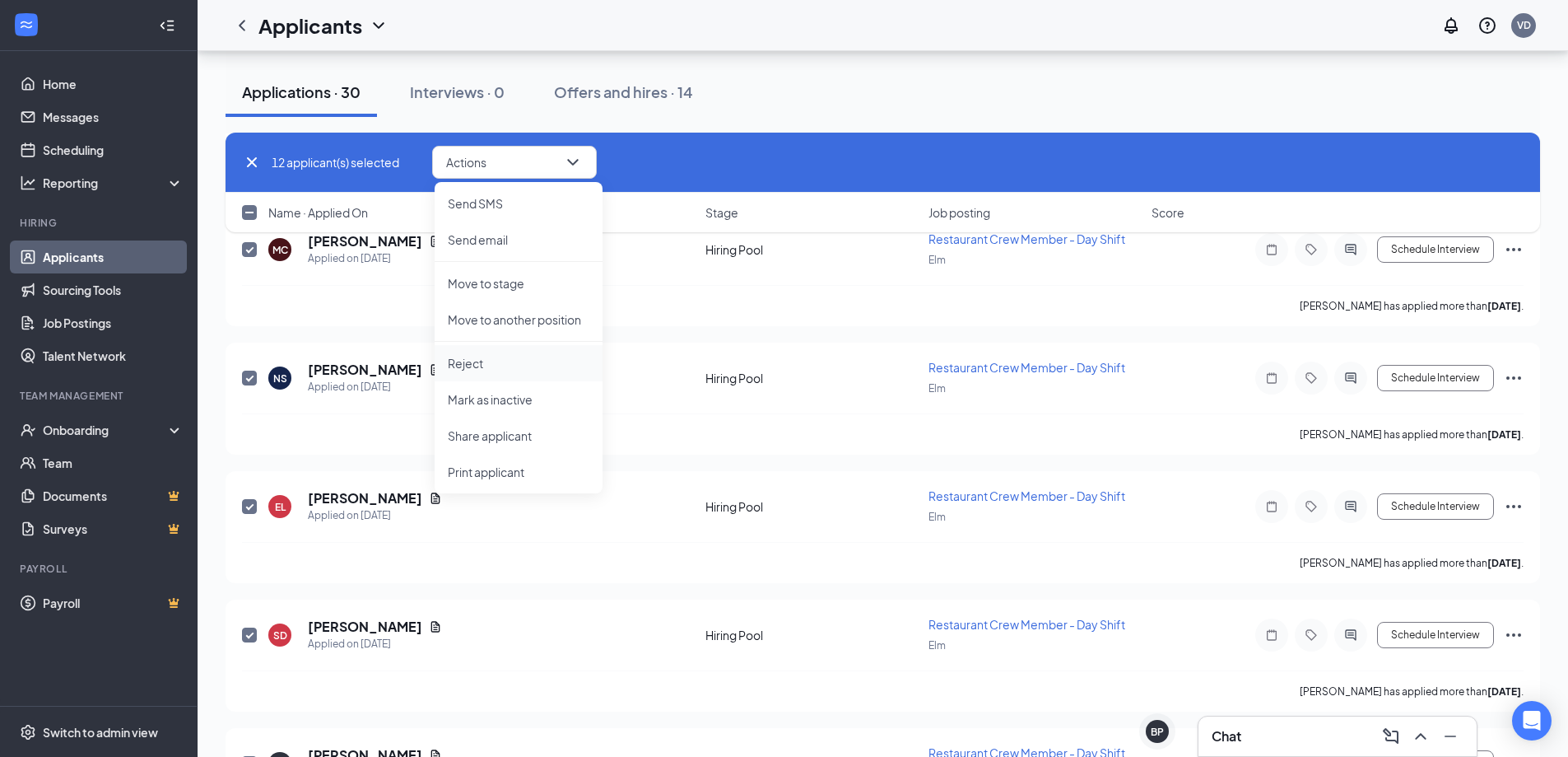
click at [477, 362] on p "Reject" at bounding box center [519, 363] width 142 height 16
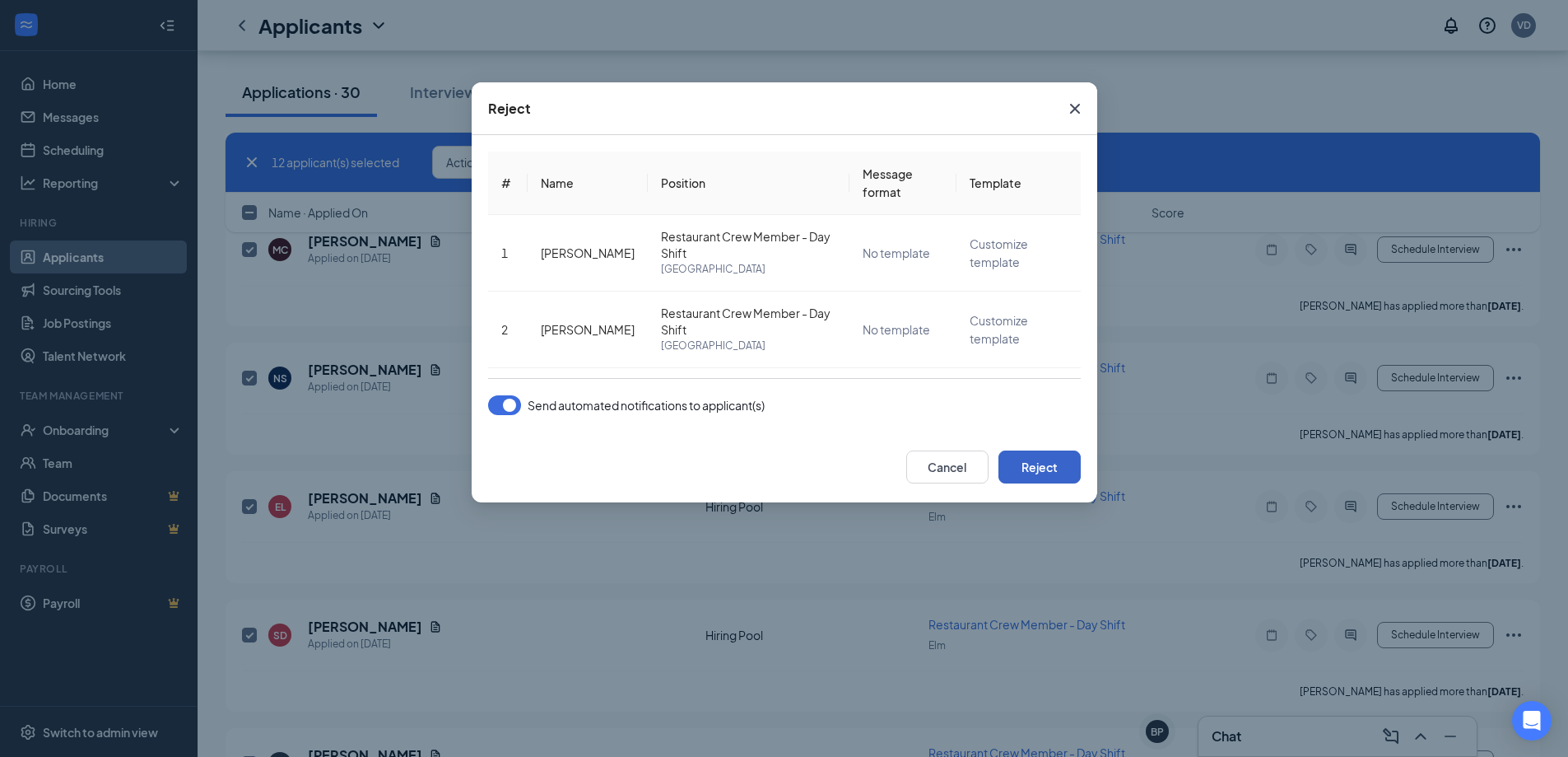
click at [1049, 456] on button "Reject" at bounding box center [1039, 466] width 83 height 33
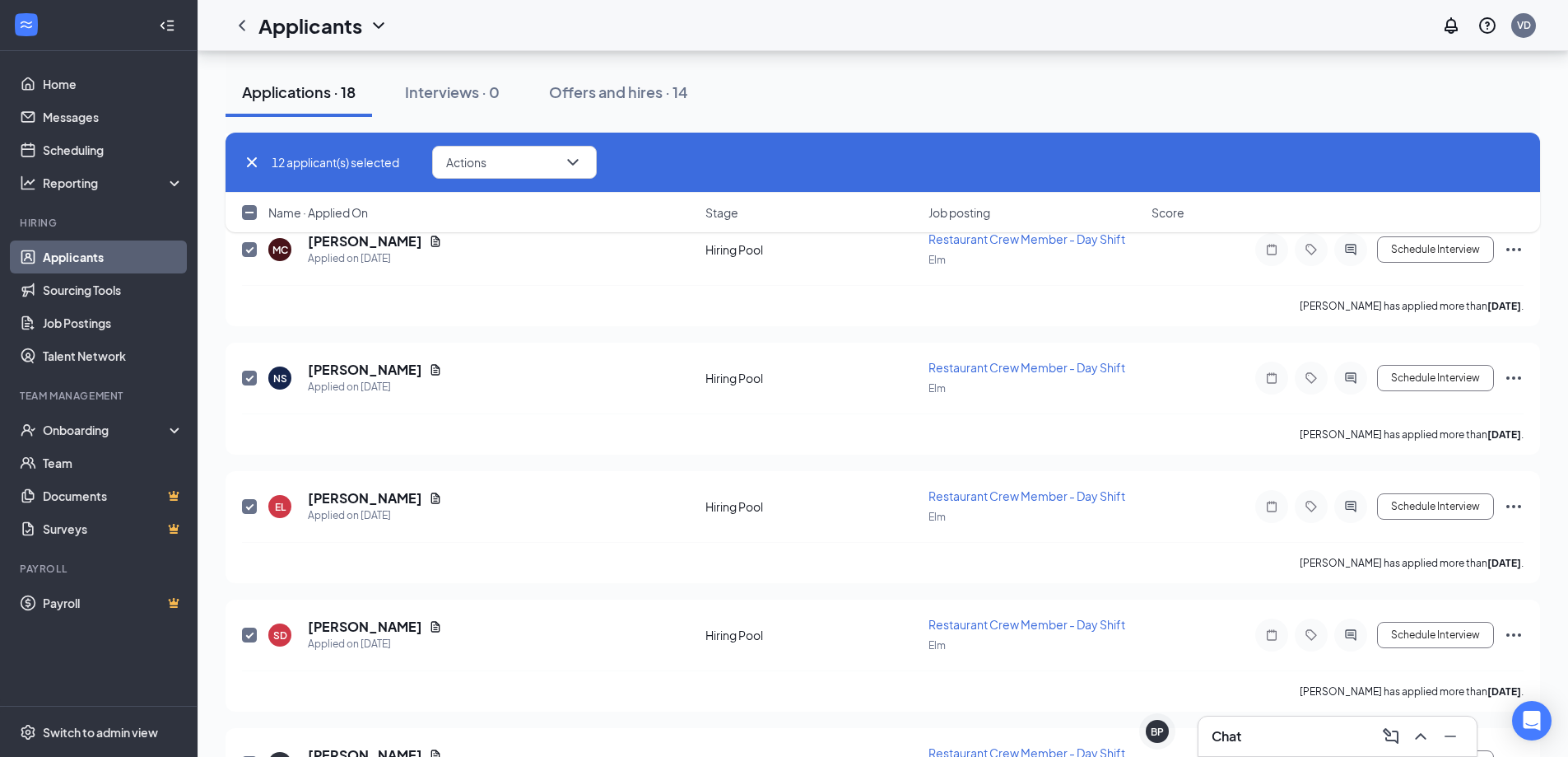
checkbox input "false"
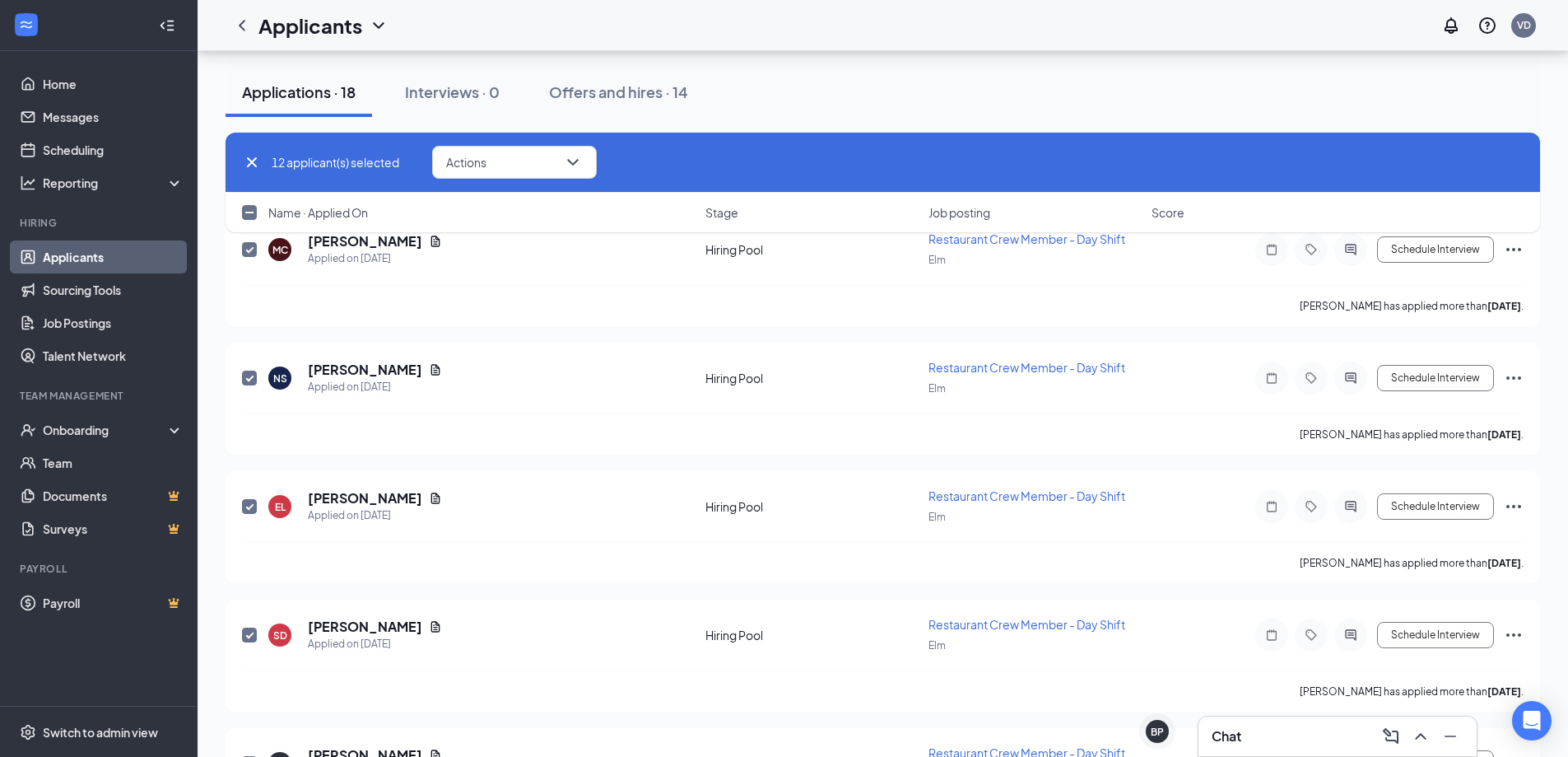
checkbox input "false"
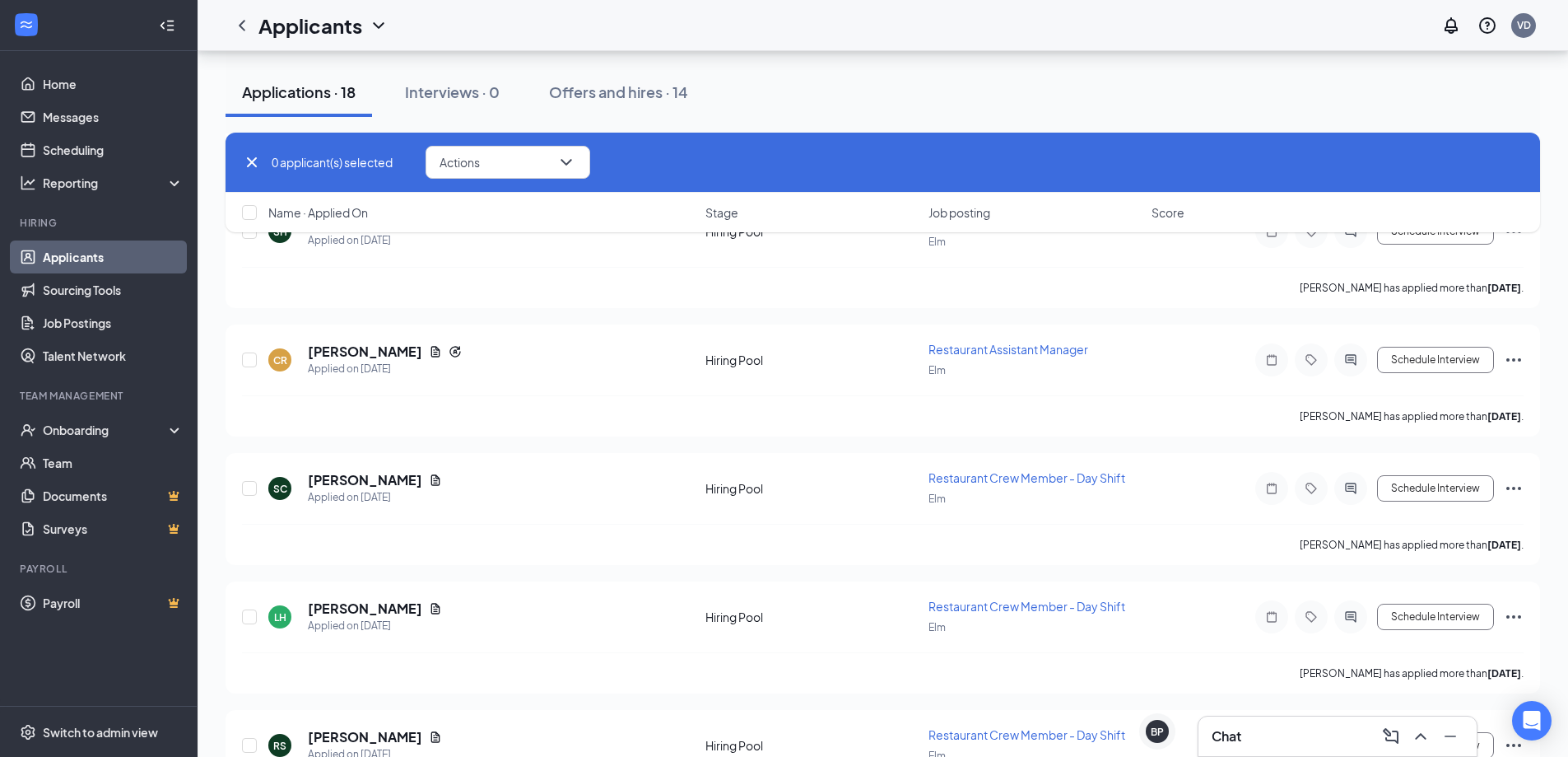
scroll to position [3162, 0]
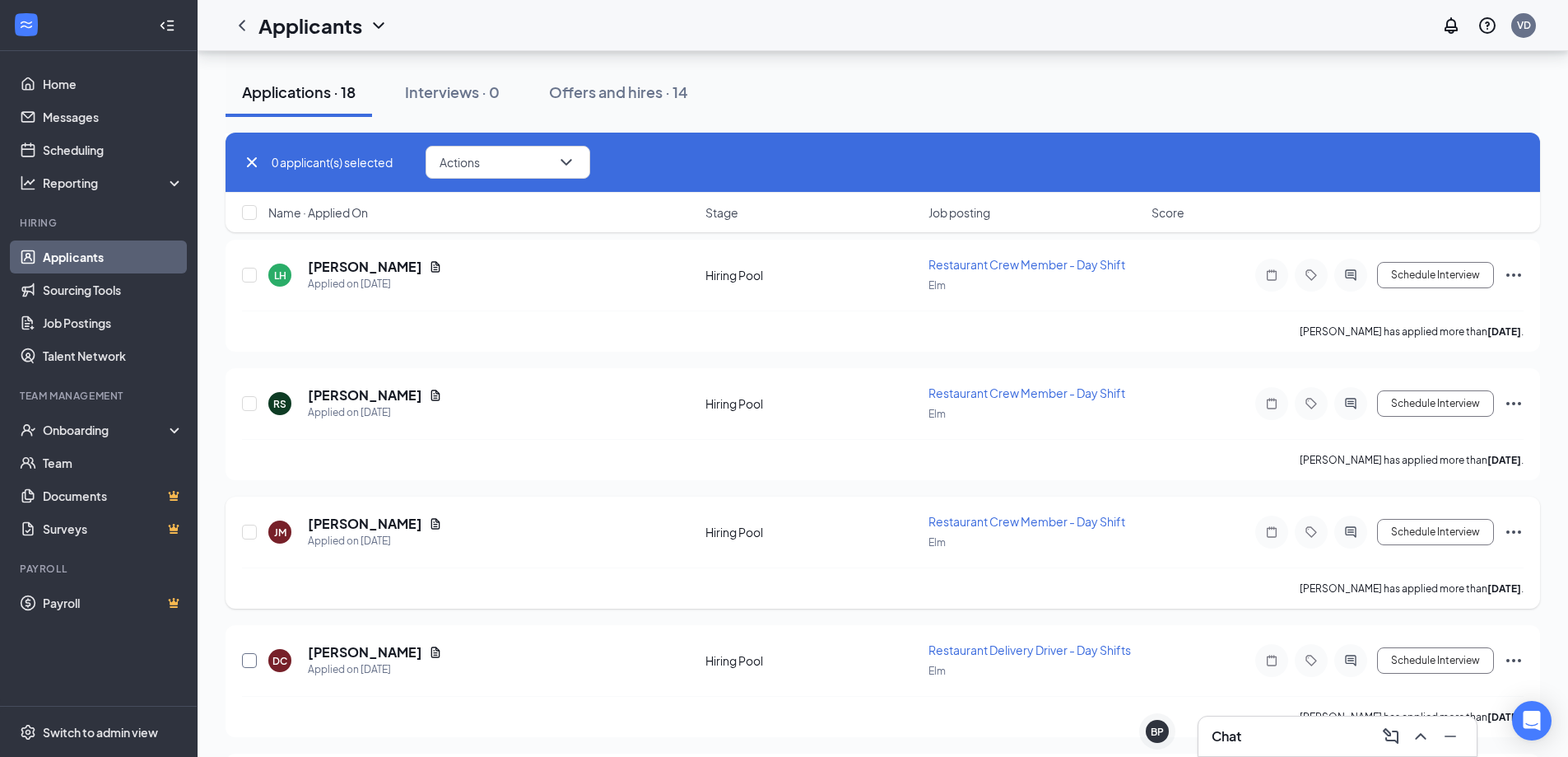
click at [255, 655] on input "checkbox" at bounding box center [250, 660] width 15 height 15
checkbox input "true"
click at [254, 522] on div at bounding box center [250, 532] width 16 height 38
click at [251, 535] on input "checkbox" at bounding box center [250, 532] width 15 height 15
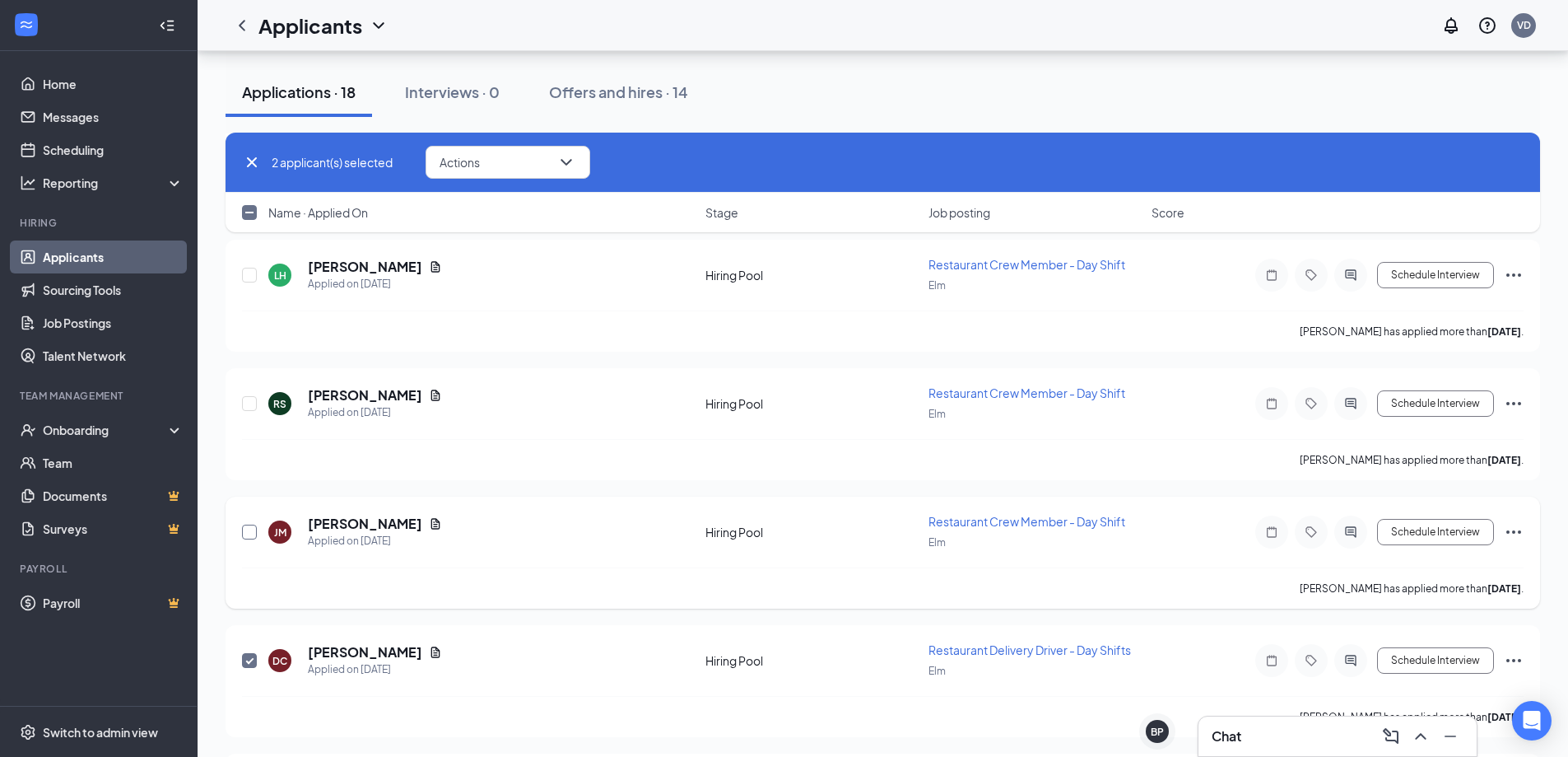
checkbox input "true"
click at [255, 405] on input "checkbox" at bounding box center [250, 404] width 15 height 15
checkbox input "true"
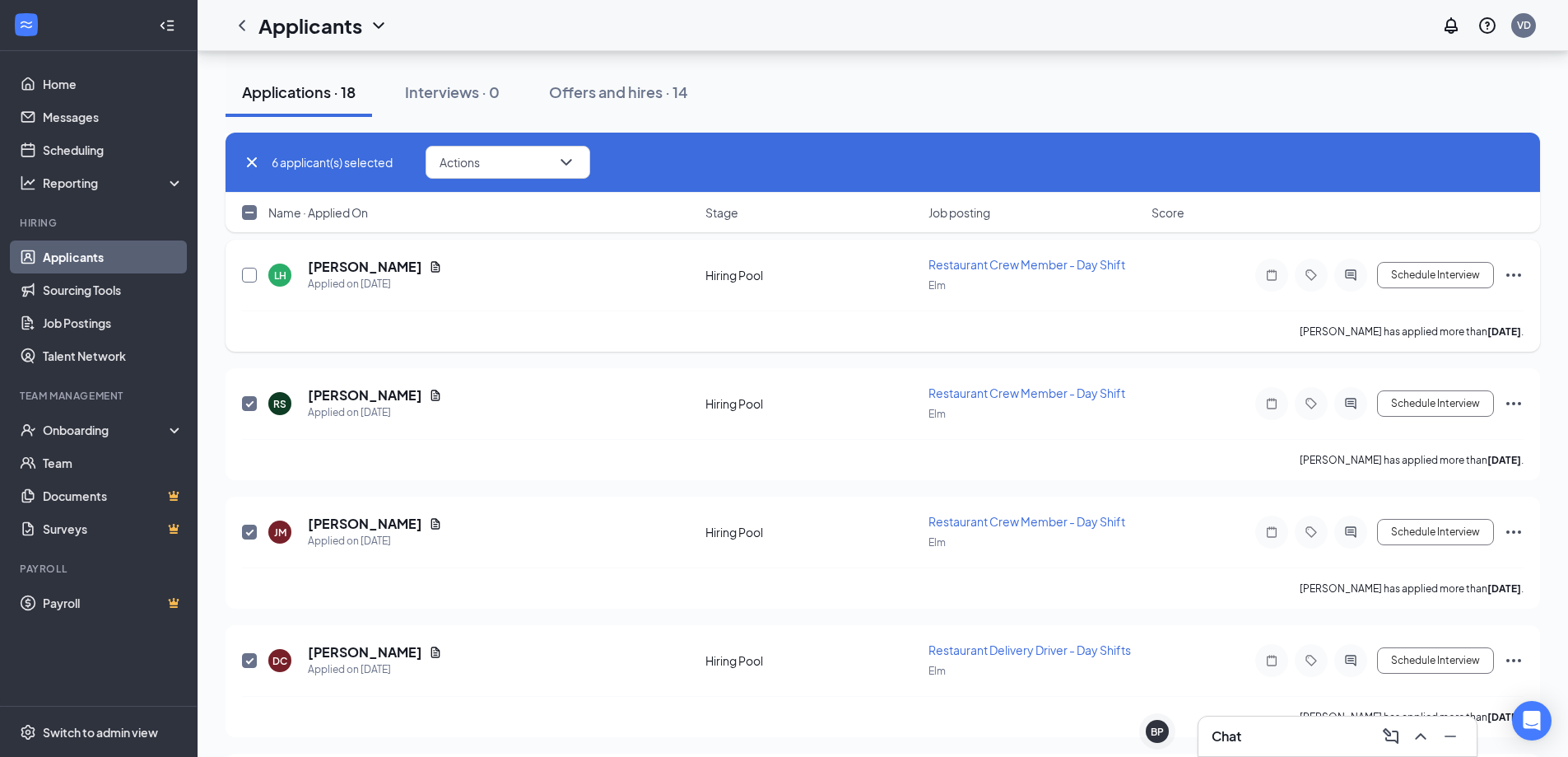
click at [250, 275] on input "checkbox" at bounding box center [250, 275] width 15 height 15
checkbox input "true"
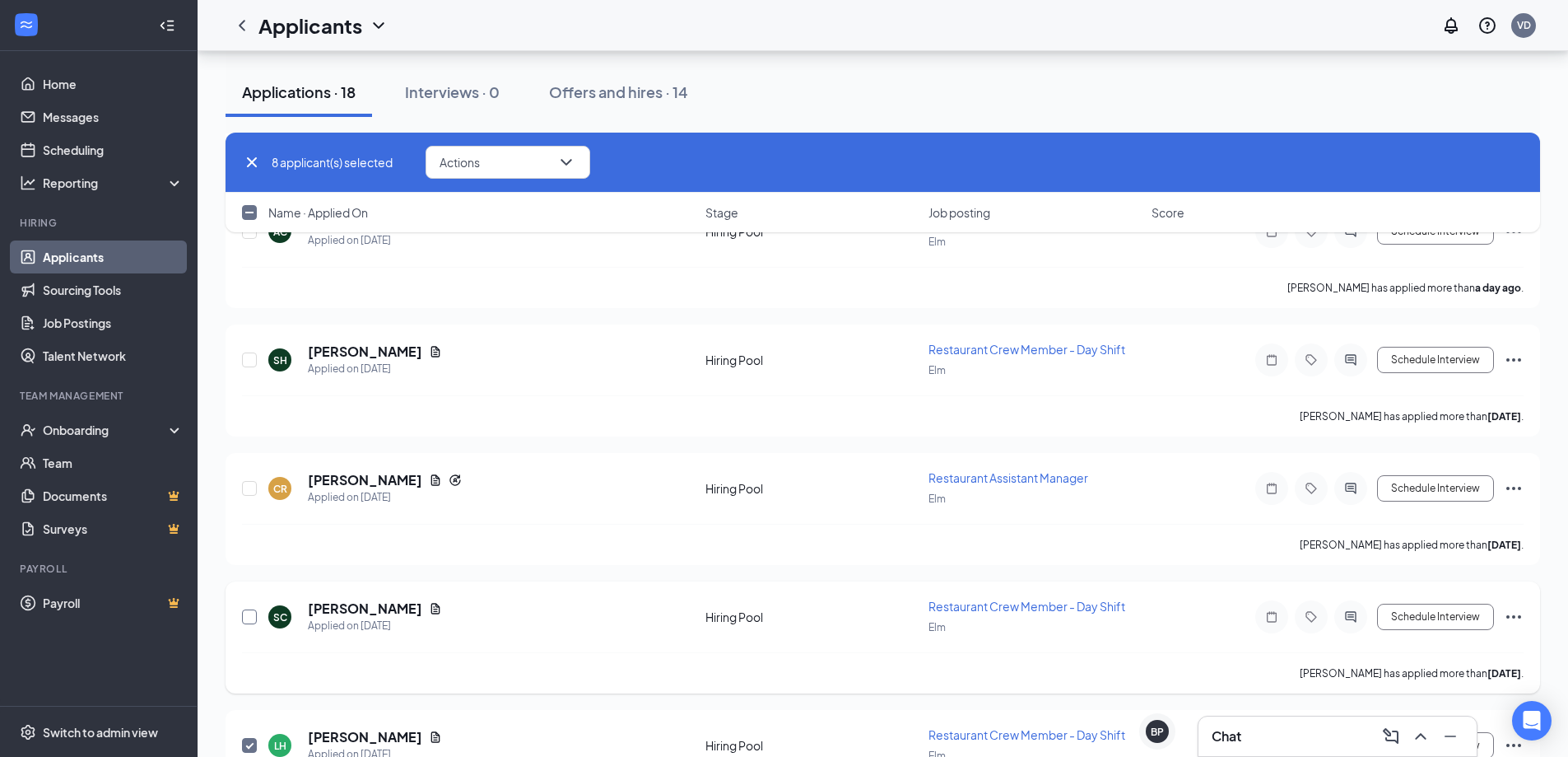
click at [243, 615] on input "checkbox" at bounding box center [250, 616] width 15 height 15
checkbox input "true"
click at [253, 491] on input "checkbox" at bounding box center [250, 488] width 15 height 15
checkbox input "true"
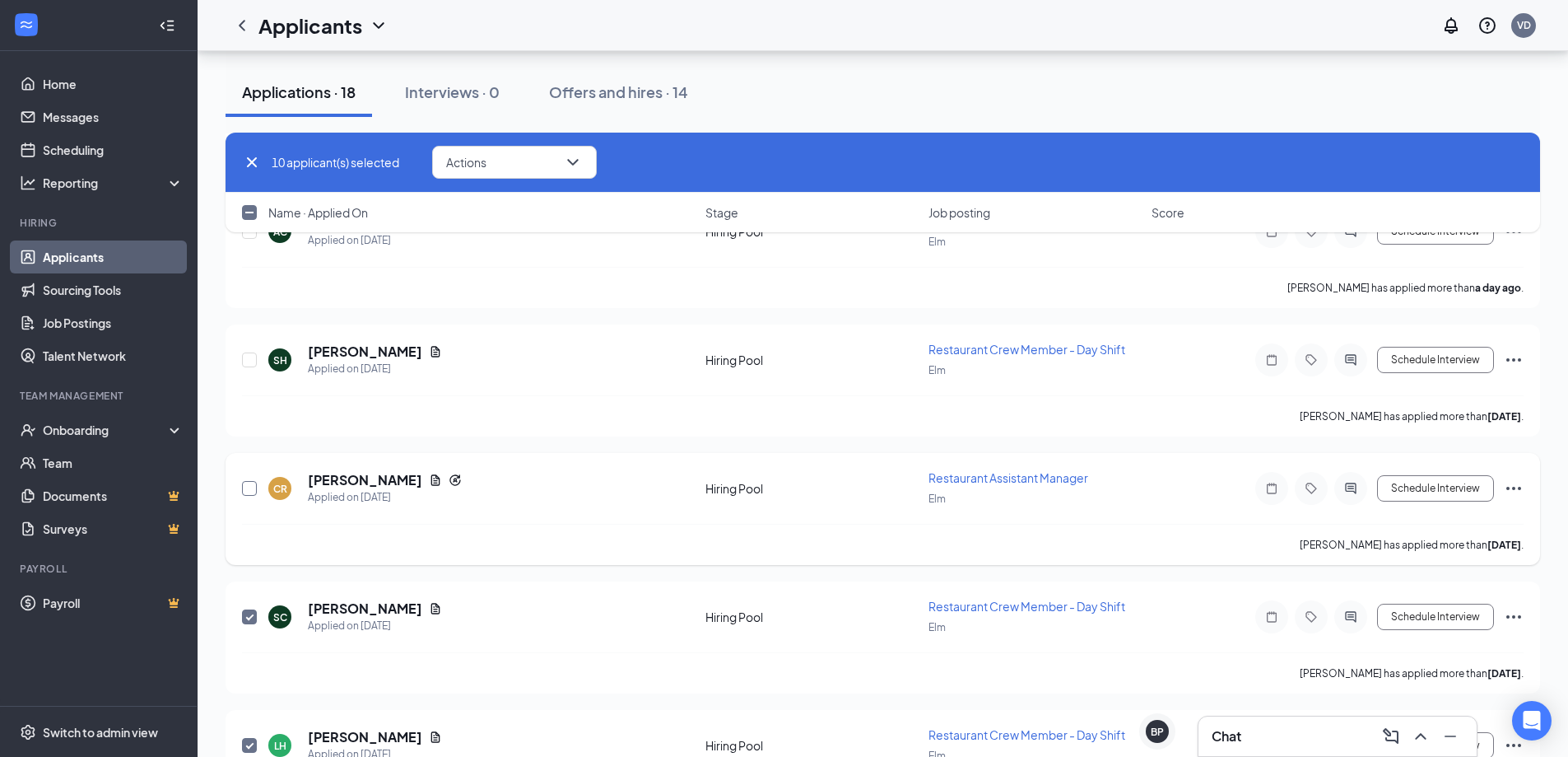
checkbox input "true"
click at [253, 491] on input "checkbox" at bounding box center [250, 488] width 15 height 15
checkbox input "false"
click at [248, 366] on input "checkbox" at bounding box center [250, 360] width 15 height 15
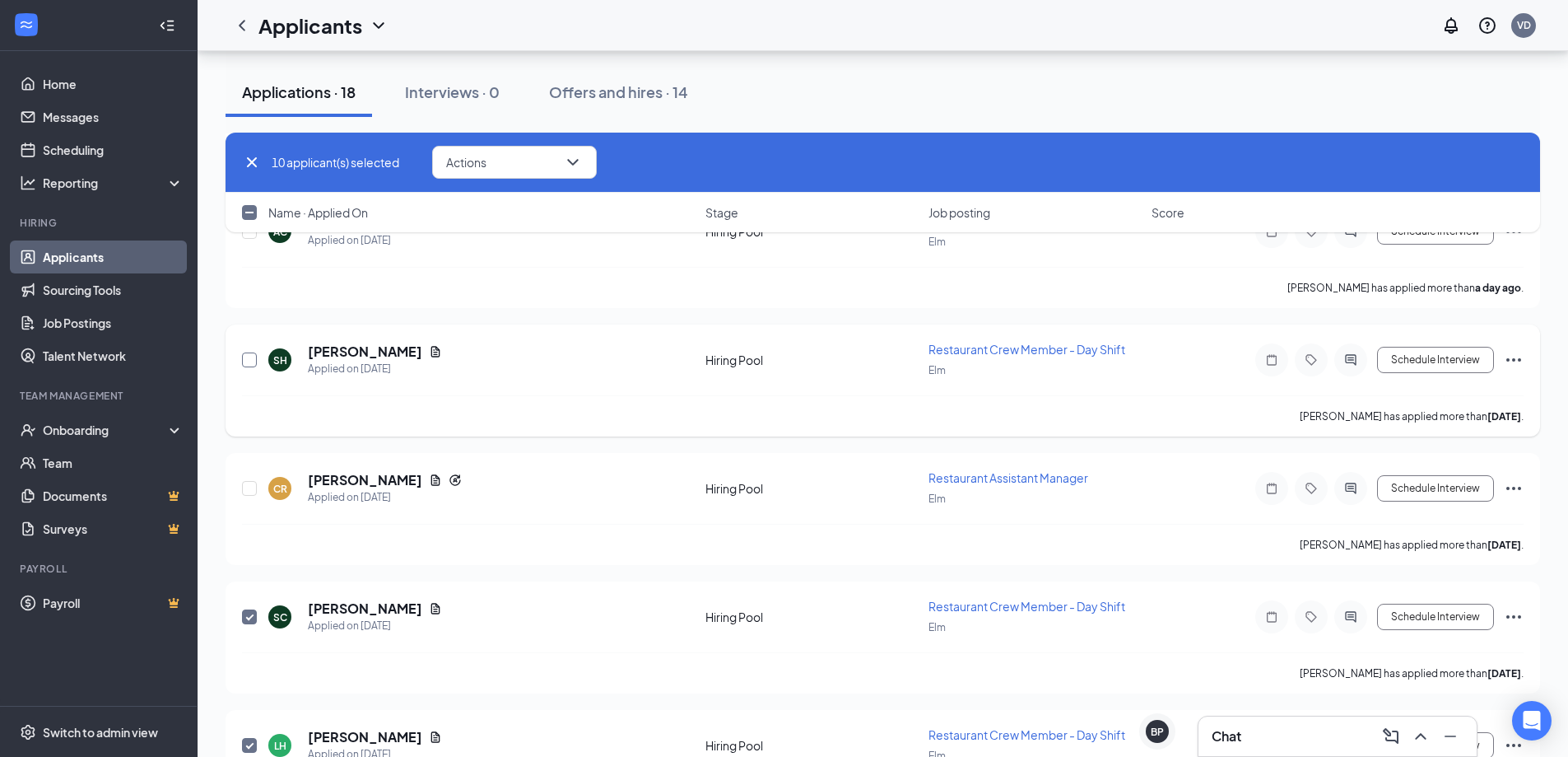
checkbox input "true"
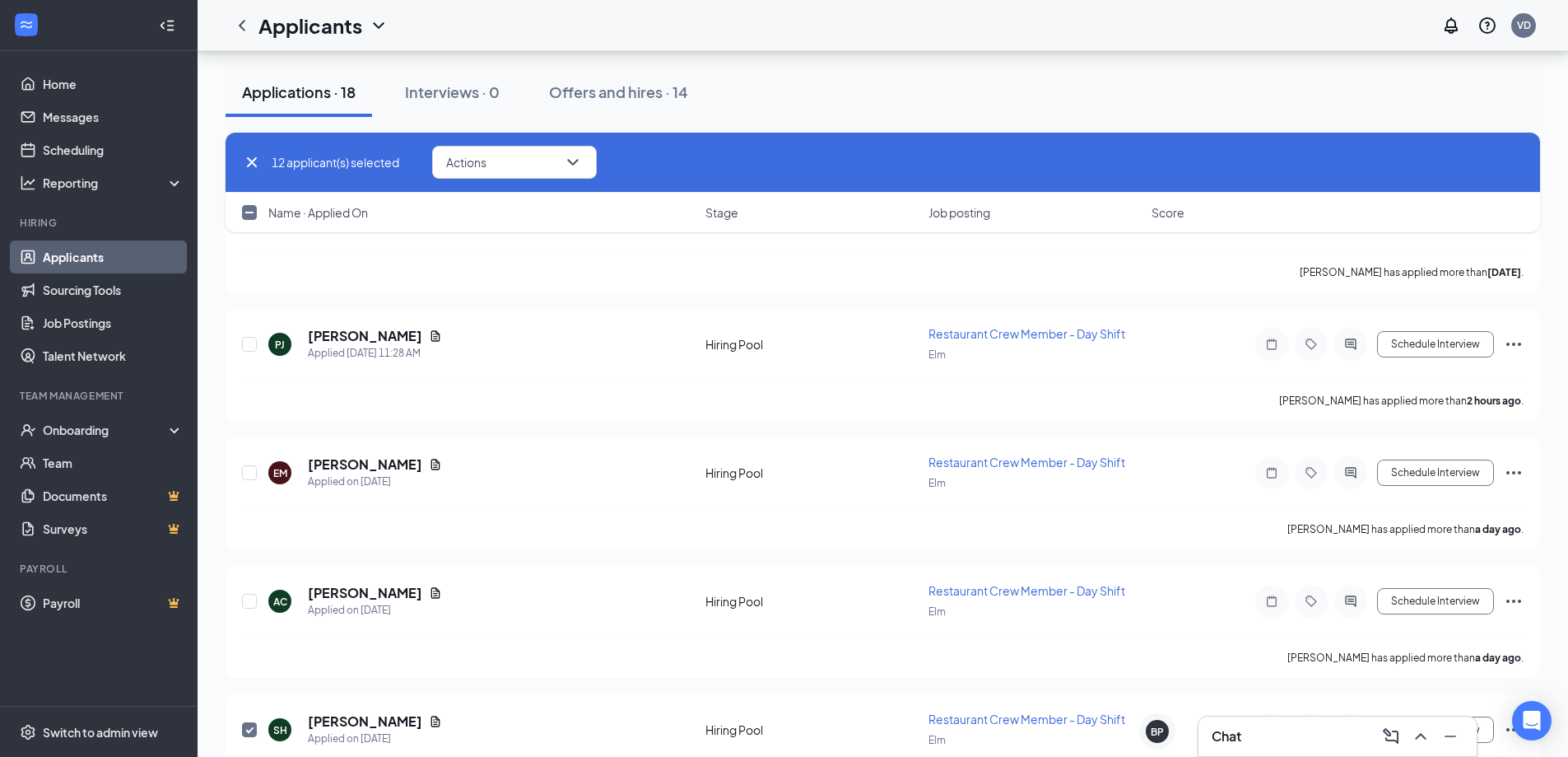
scroll to position [2299, 0]
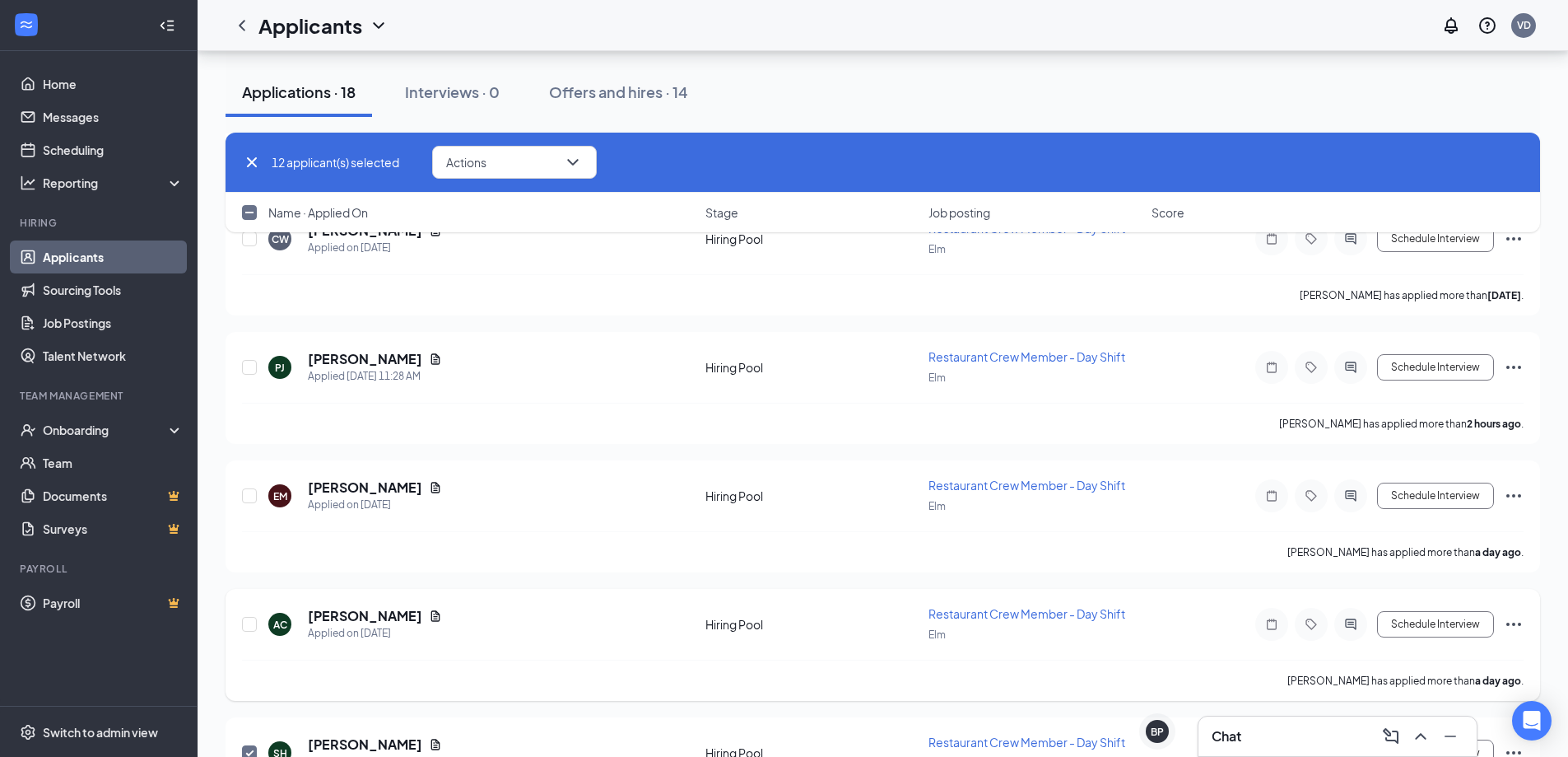
click at [241, 621] on div "AC [PERSON_NAME] Applied on [DATE] Hiring Pool Restaurant Crew Member - Day Shi…" at bounding box center [883, 645] width 1314 height 112
click at [244, 623] on input "checkbox" at bounding box center [250, 624] width 15 height 15
checkbox input "true"
click at [247, 504] on div at bounding box center [250, 496] width 16 height 38
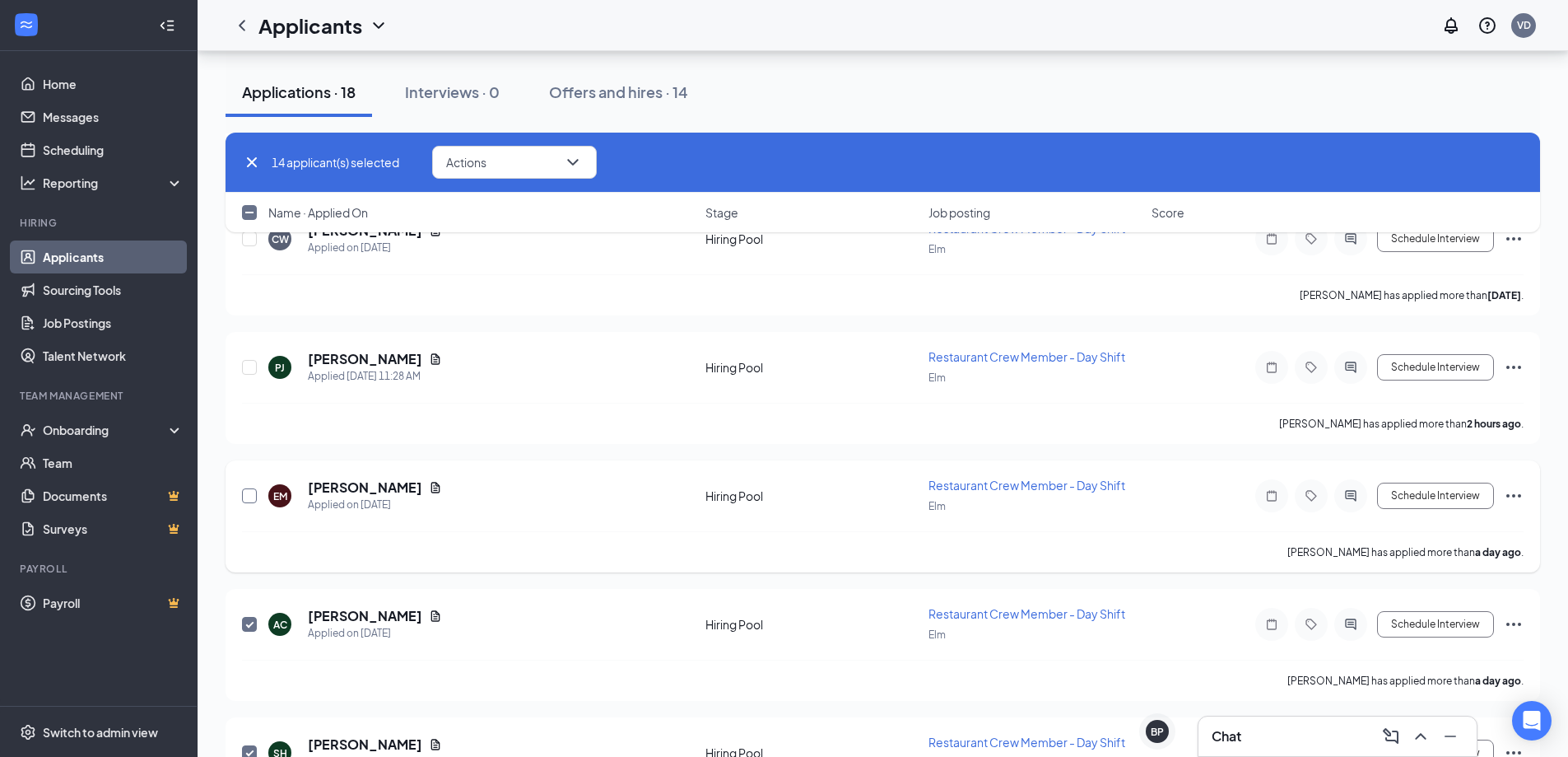
click at [249, 498] on input "checkbox" at bounding box center [250, 496] width 15 height 15
checkbox input "true"
click at [591, 170] on button "Actions" at bounding box center [514, 161] width 164 height 33
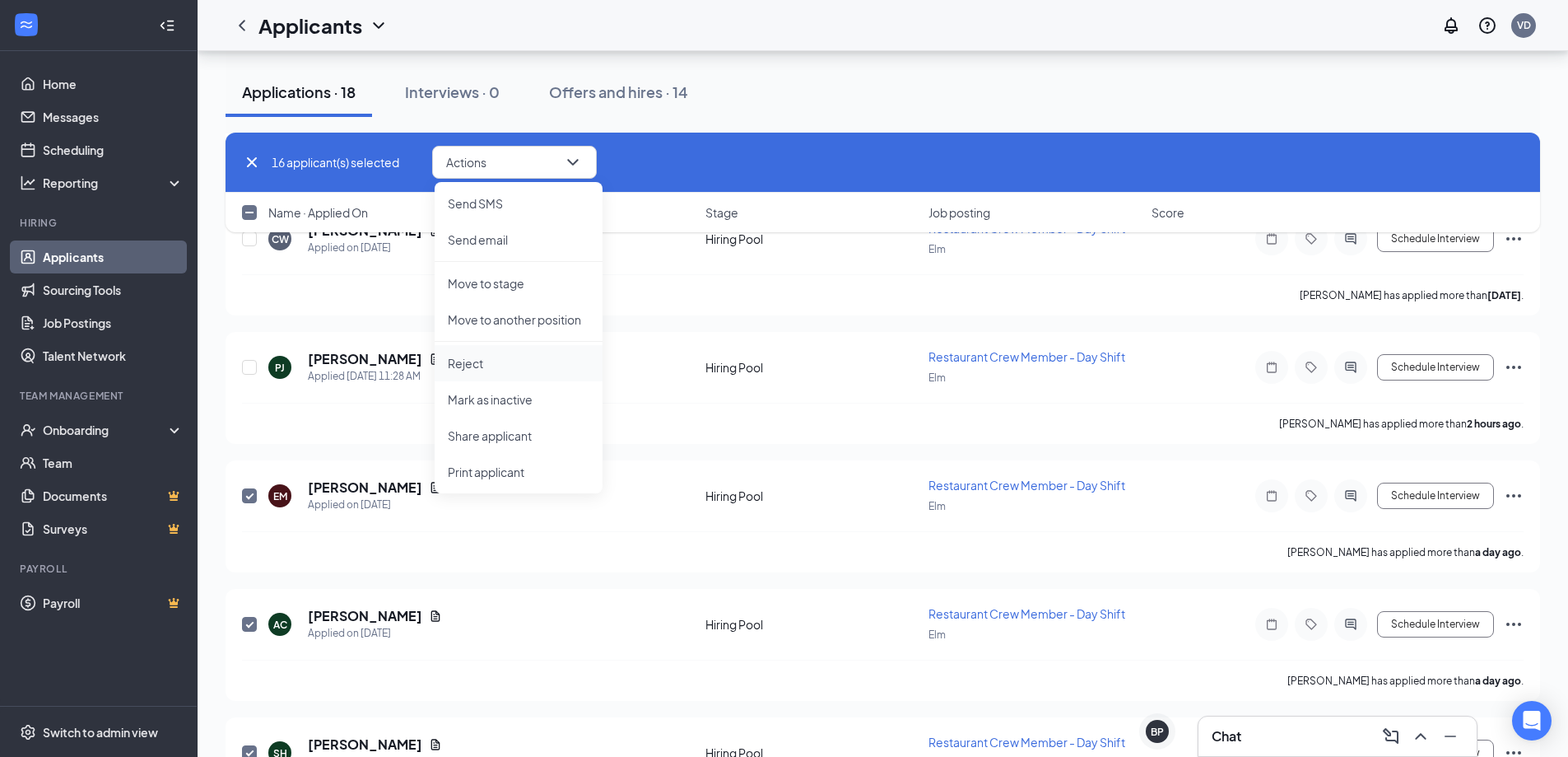
click at [485, 363] on p "Reject" at bounding box center [519, 363] width 142 height 16
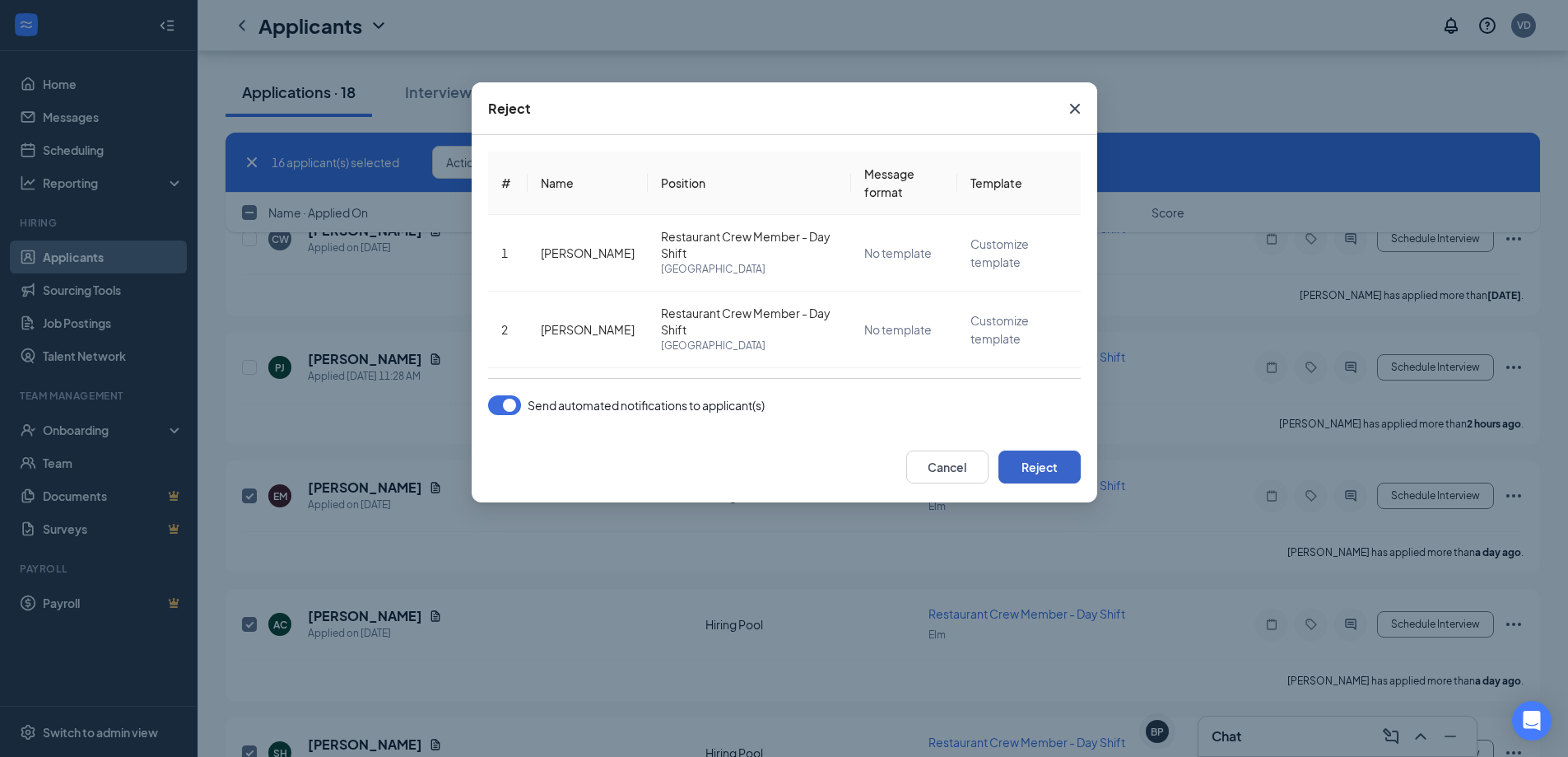
click at [1057, 463] on button "Reject" at bounding box center [1039, 466] width 83 height 33
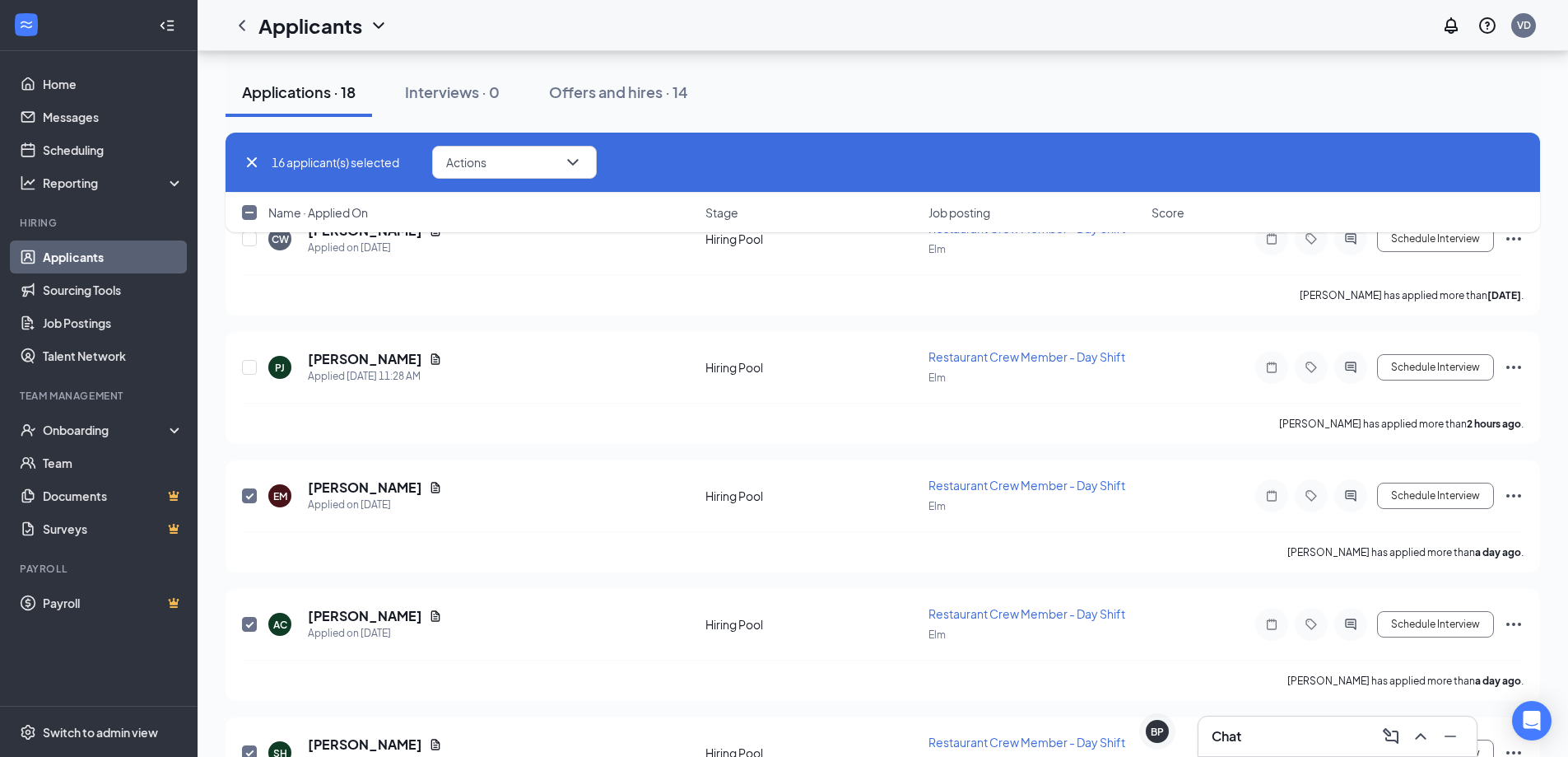
checkbox input "false"
checkbox input "true"
checkbox input "false"
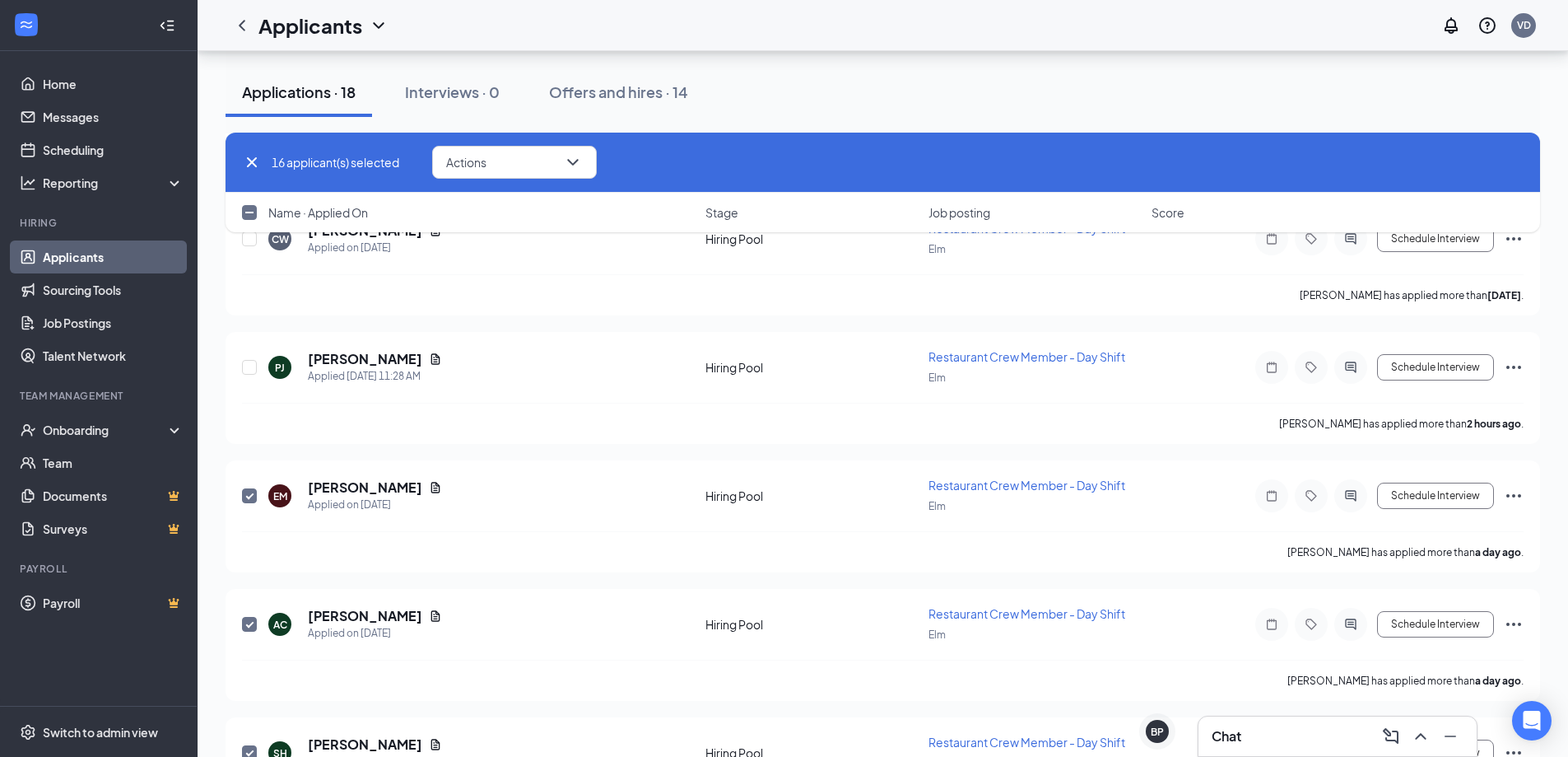
checkbox input "true"
checkbox input "false"
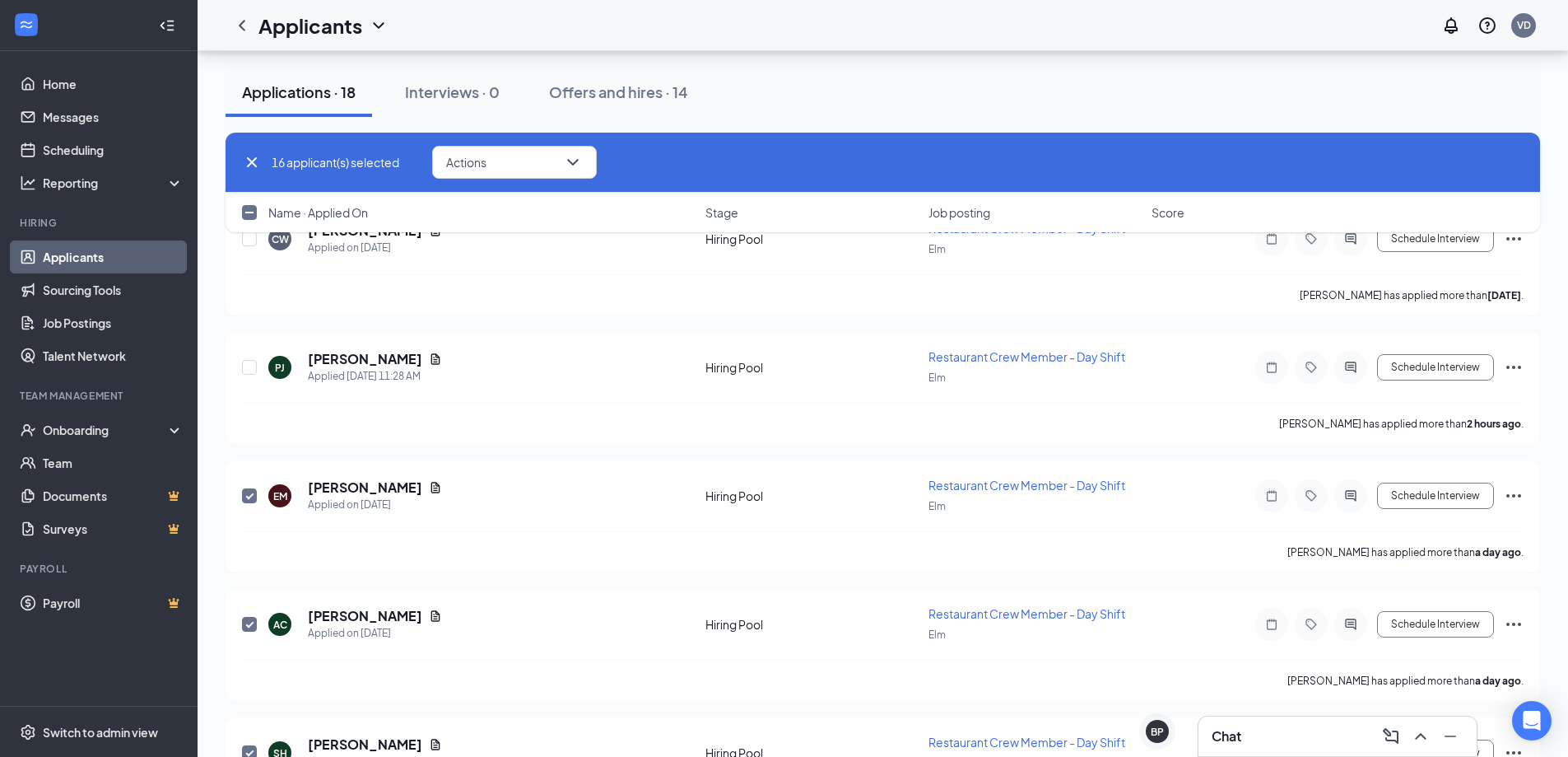
checkbox input "false"
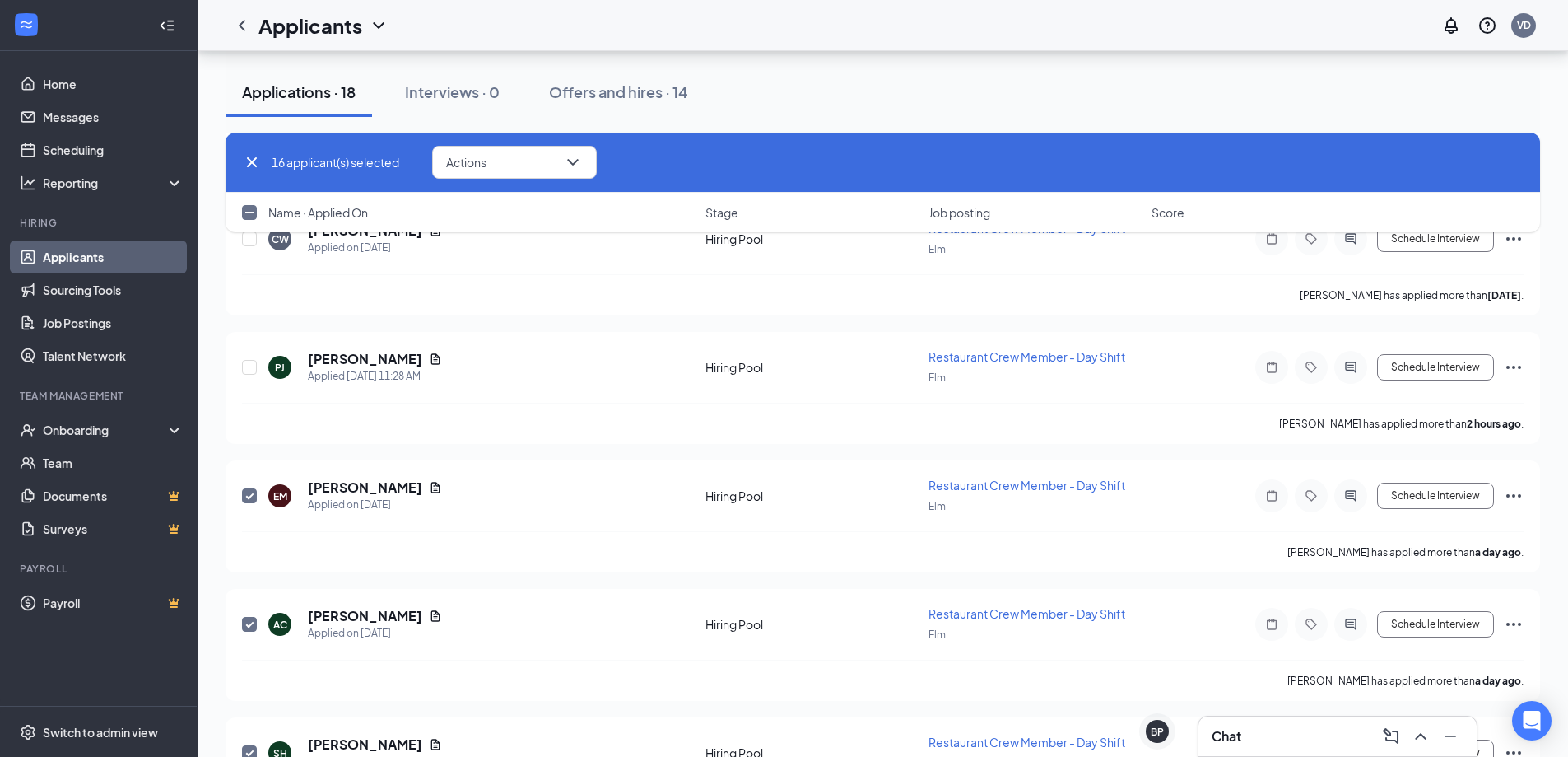
checkbox input "false"
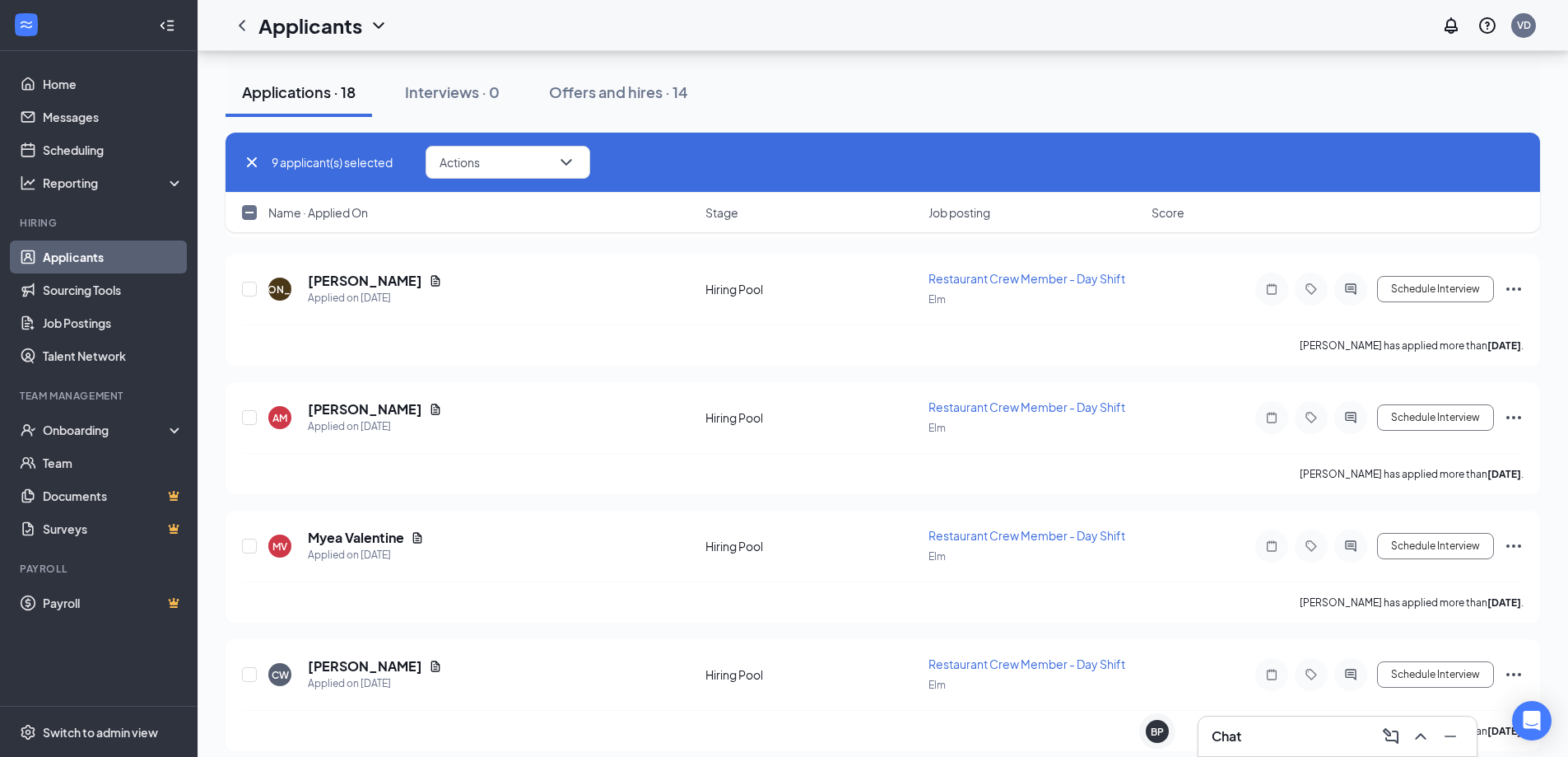
scroll to position [3162, 0]
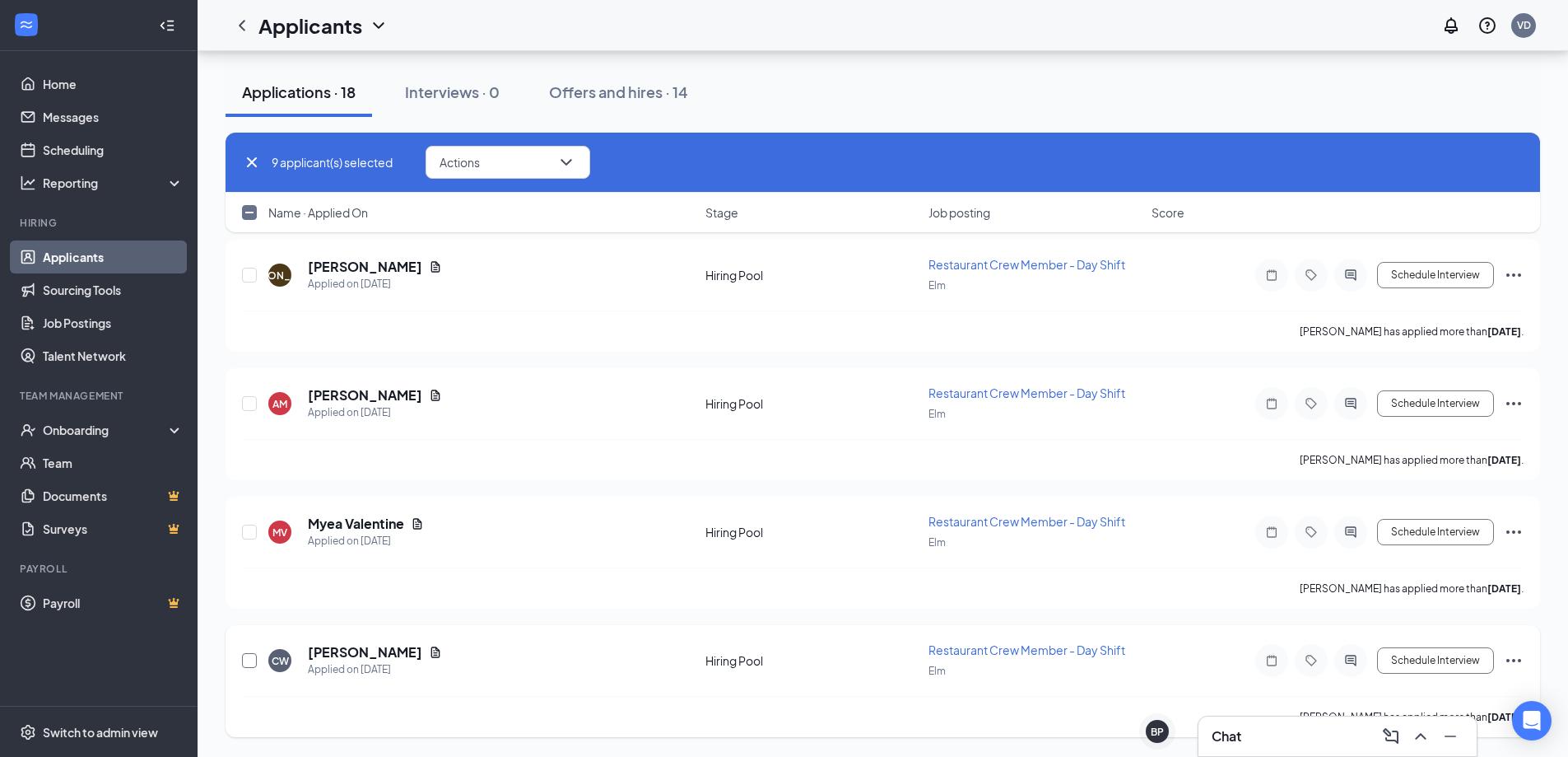
click at [246, 659] on input "checkbox" at bounding box center [250, 660] width 15 height 15
checkbox input "true"
click at [248, 528] on input "checkbox" at bounding box center [250, 532] width 15 height 15
checkbox input "true"
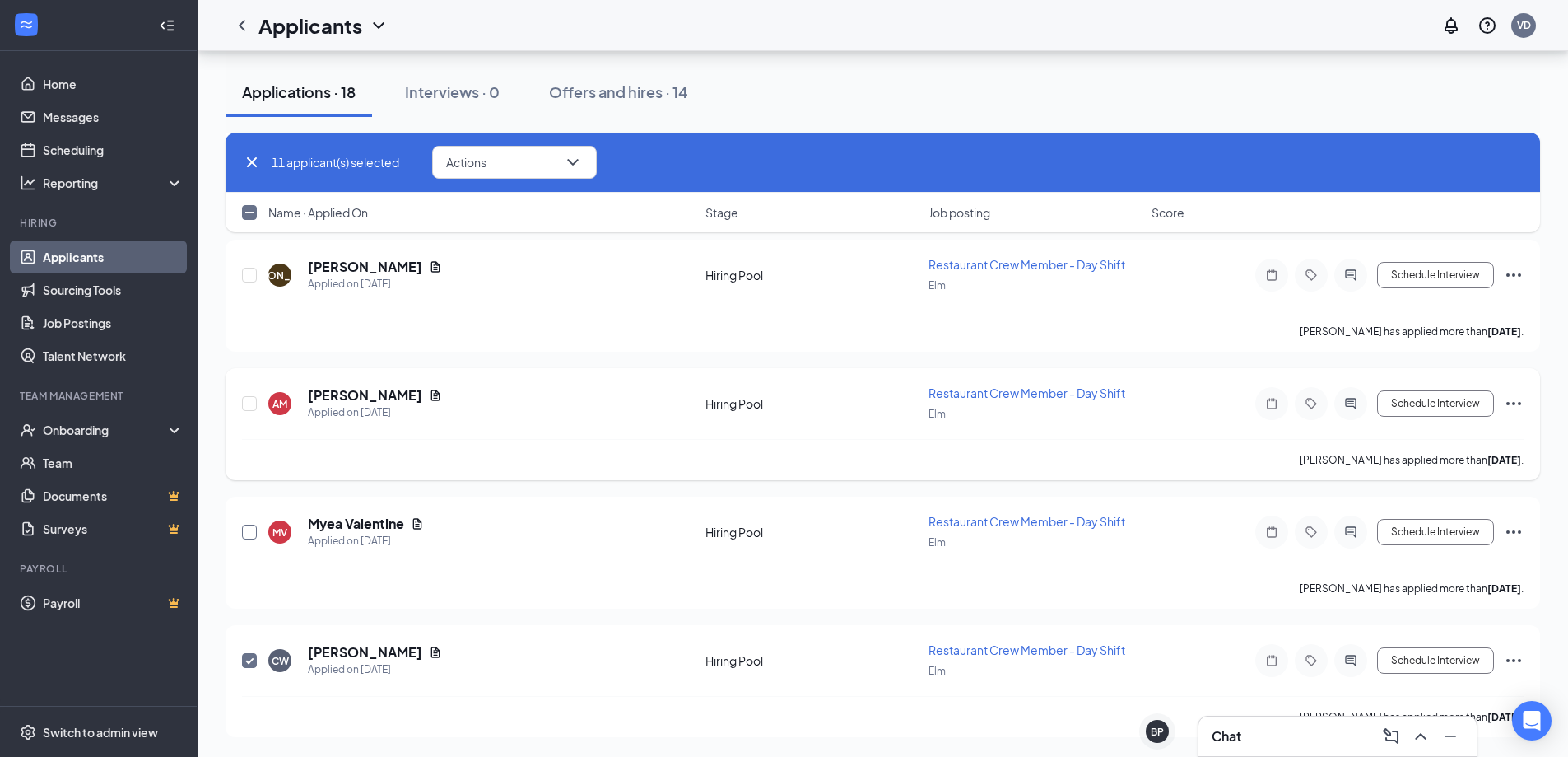
checkbox input "true"
click at [253, 406] on input "checkbox" at bounding box center [250, 404] width 15 height 15
checkbox input "true"
click at [248, 274] on input "checkbox" at bounding box center [250, 275] width 15 height 15
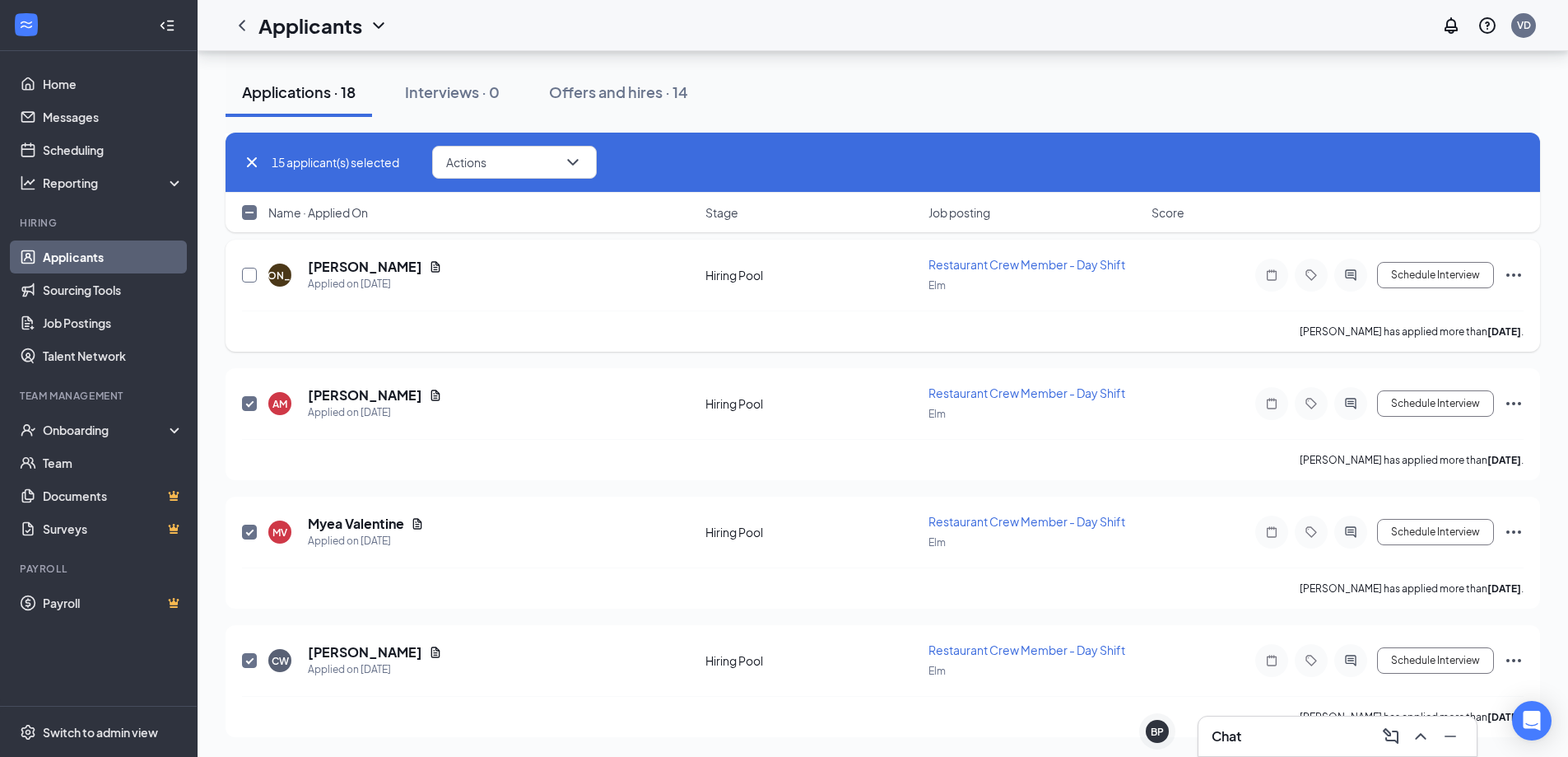
checkbox input "true"
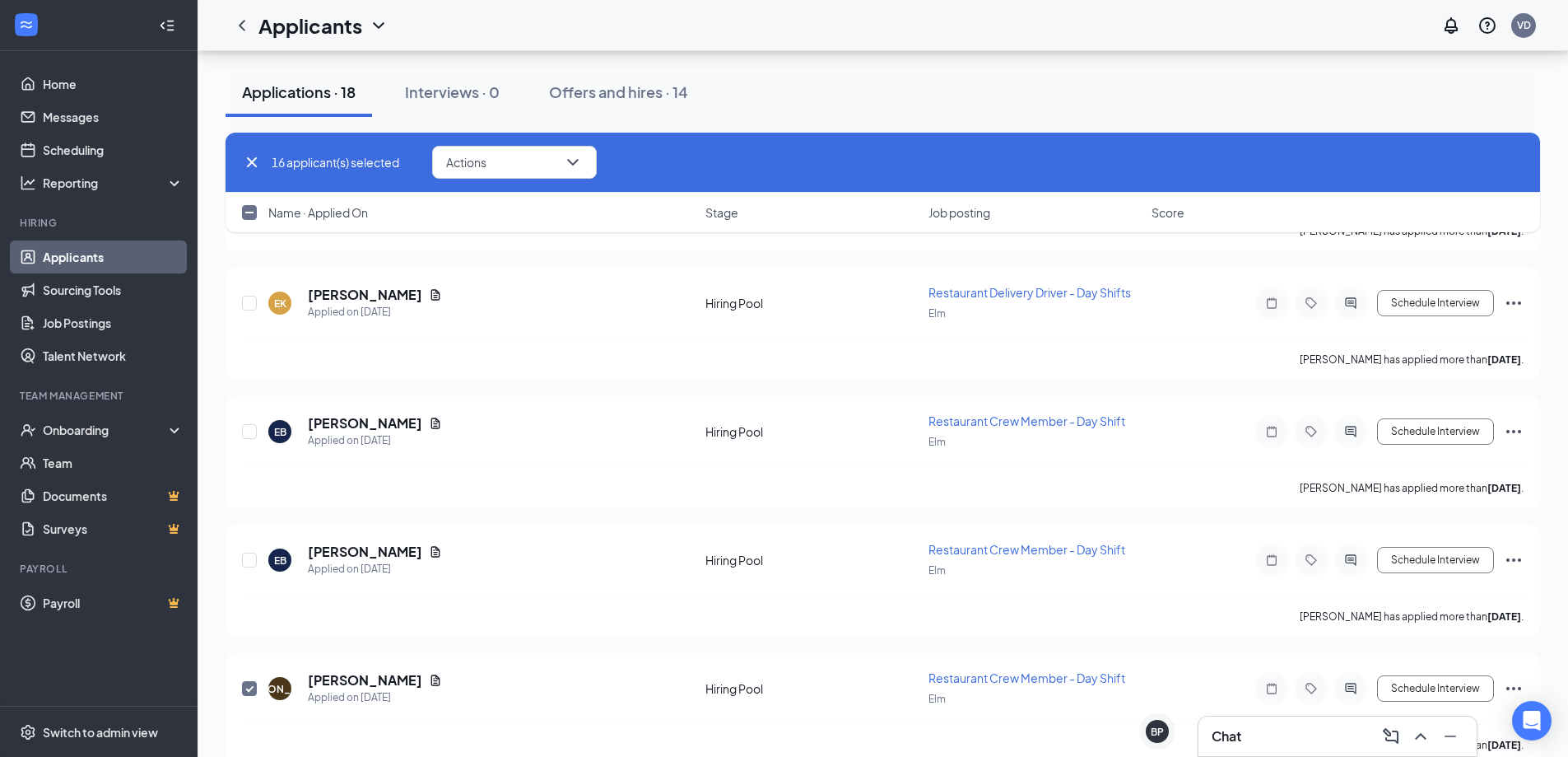
scroll to position [2726, 0]
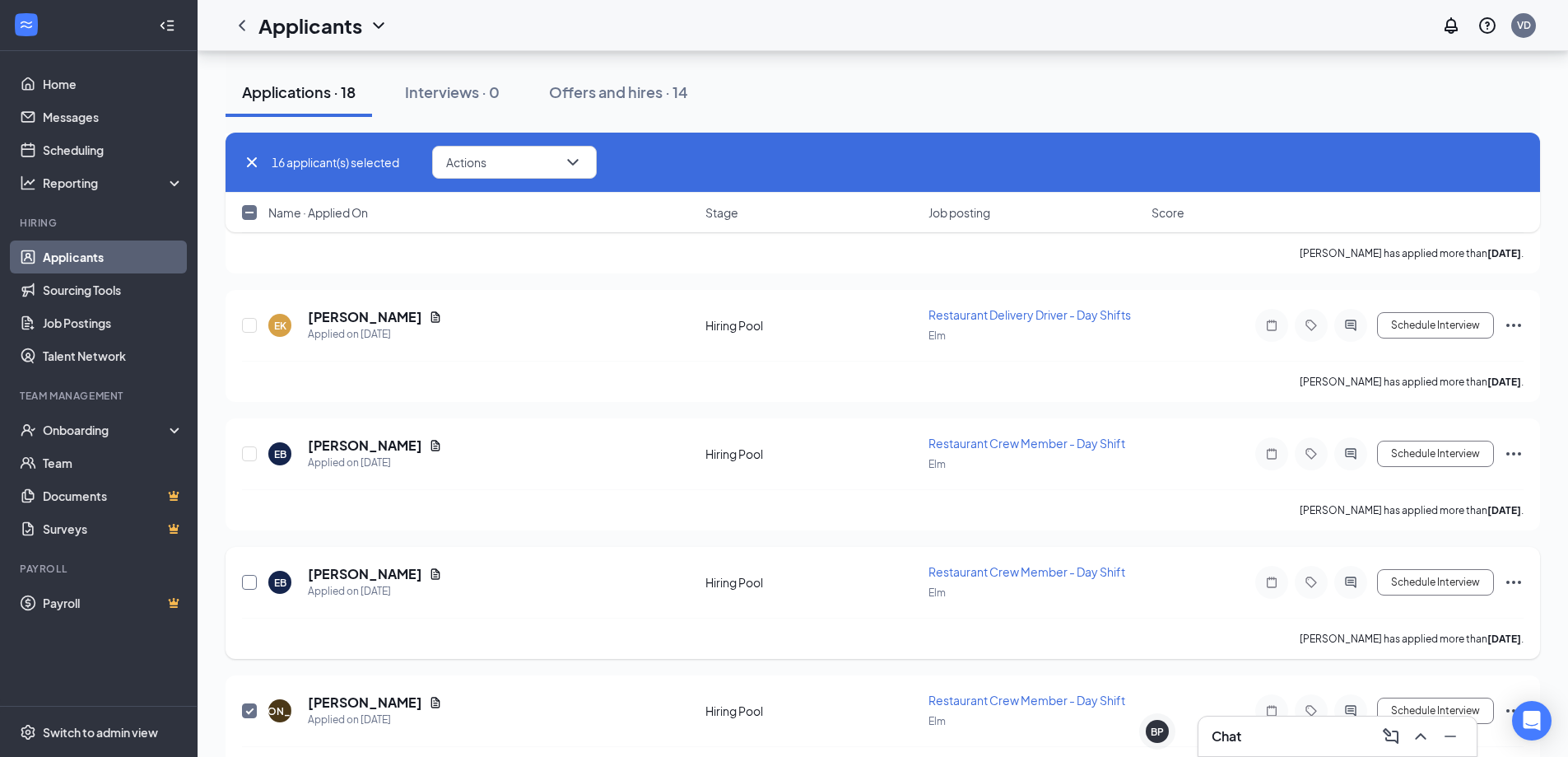
click at [256, 585] on input "checkbox" at bounding box center [250, 582] width 15 height 15
checkbox input "true"
click at [247, 339] on div at bounding box center [250, 325] width 16 height 38
click at [248, 329] on input "checkbox" at bounding box center [250, 326] width 15 height 15
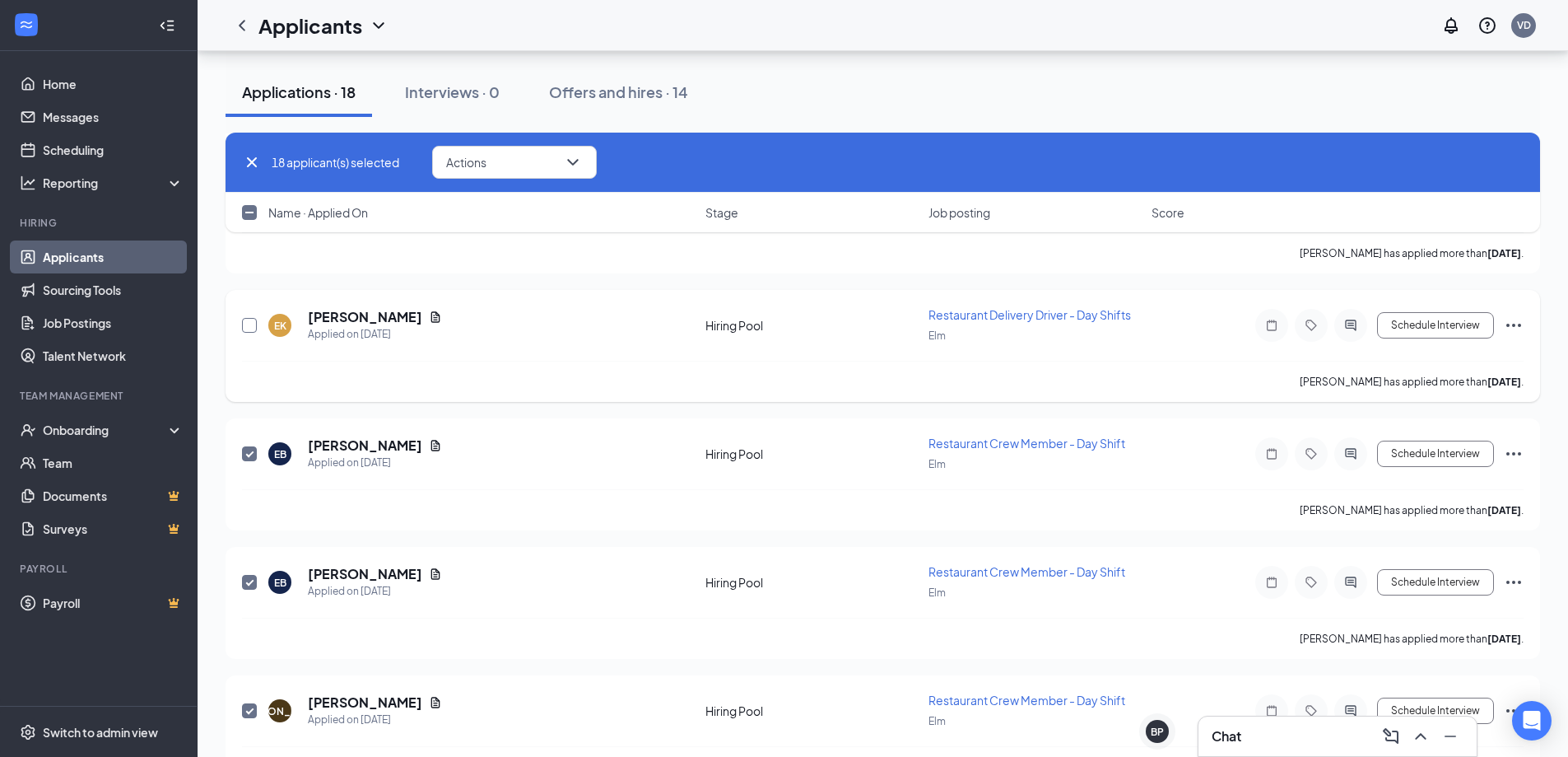
checkbox input "true"
click at [530, 159] on button "Actions" at bounding box center [514, 161] width 164 height 33
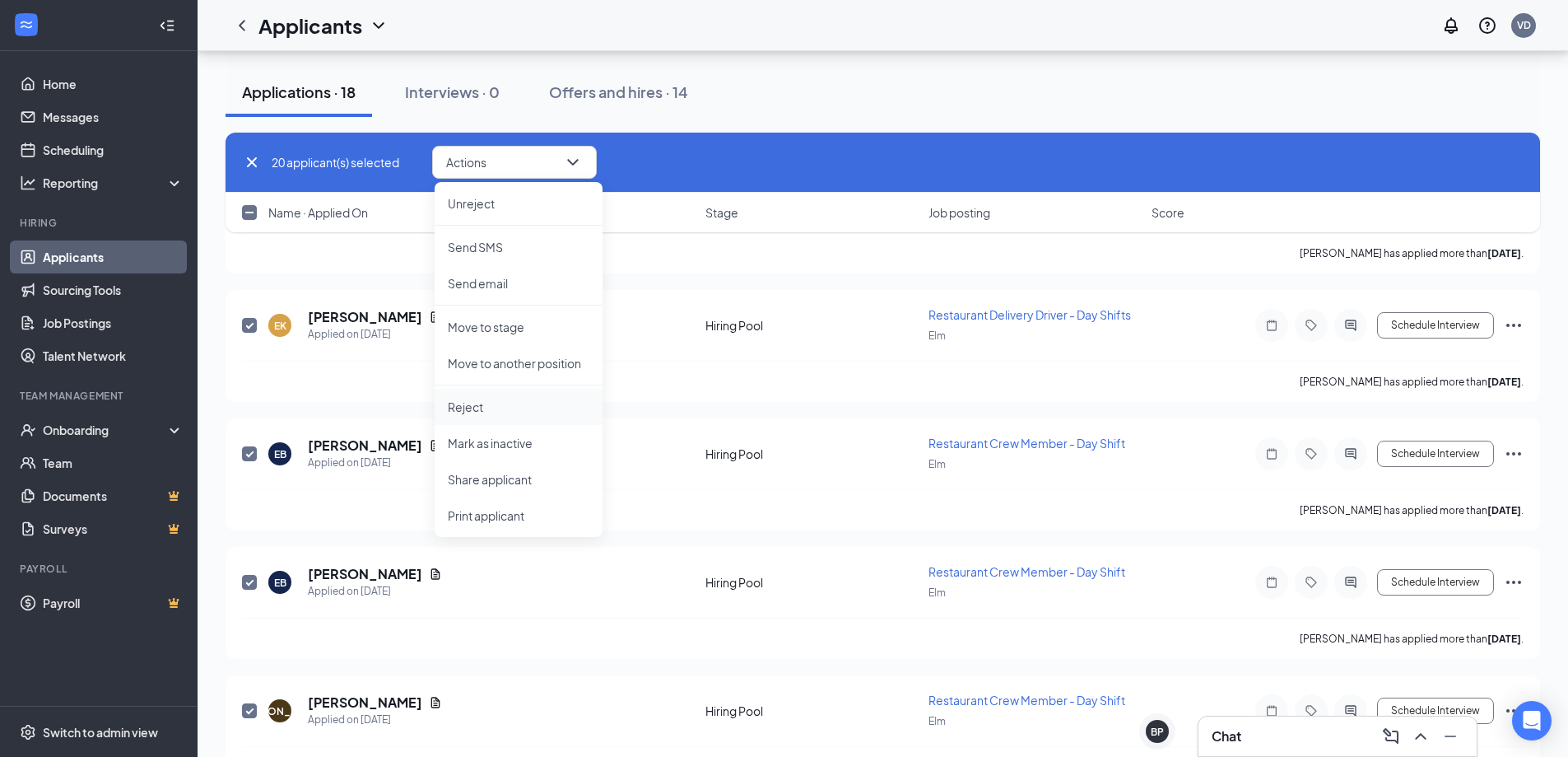
click at [482, 406] on p "Reject" at bounding box center [519, 407] width 142 height 16
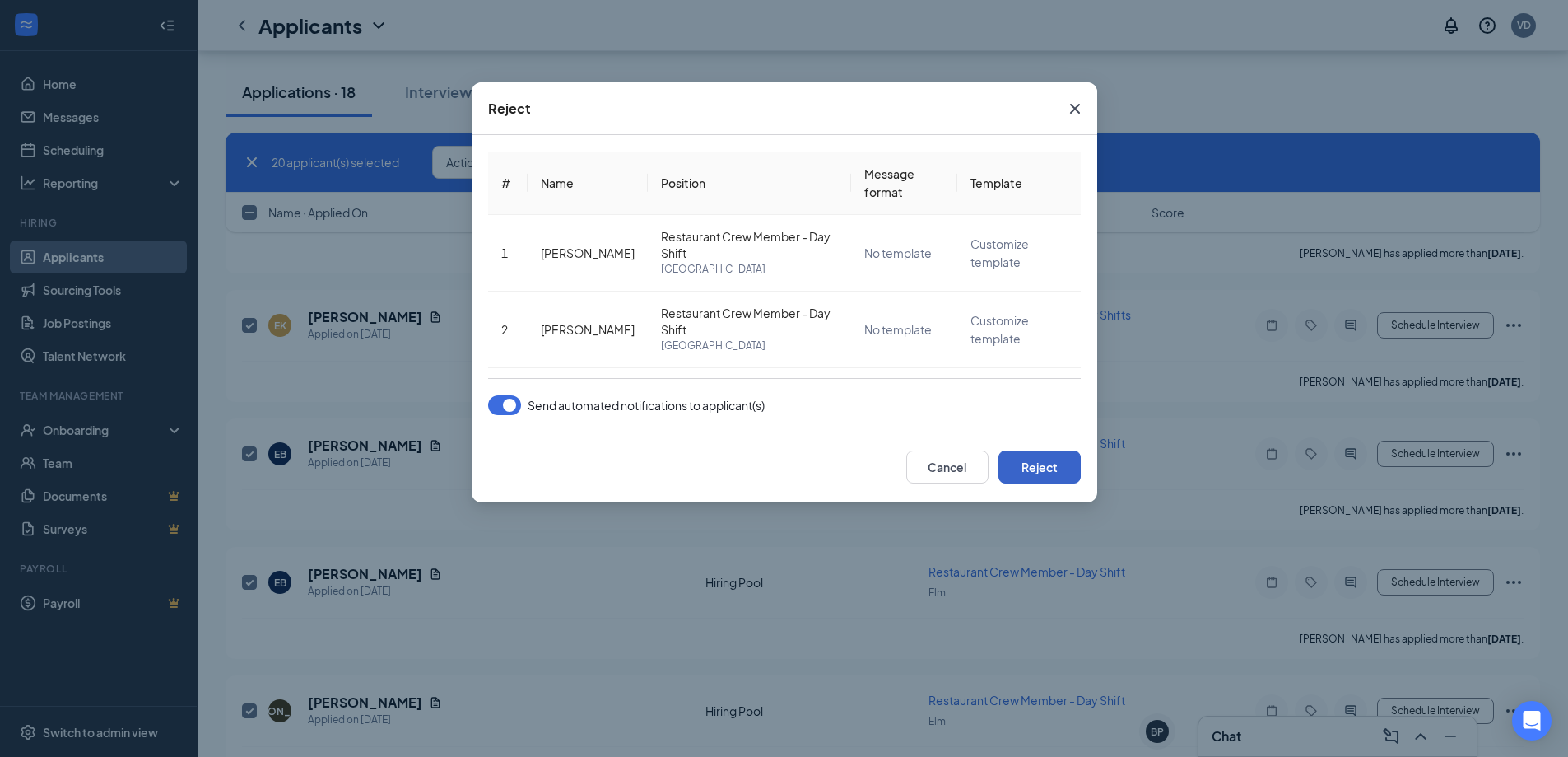
click at [1033, 460] on button "Reject" at bounding box center [1039, 466] width 83 height 33
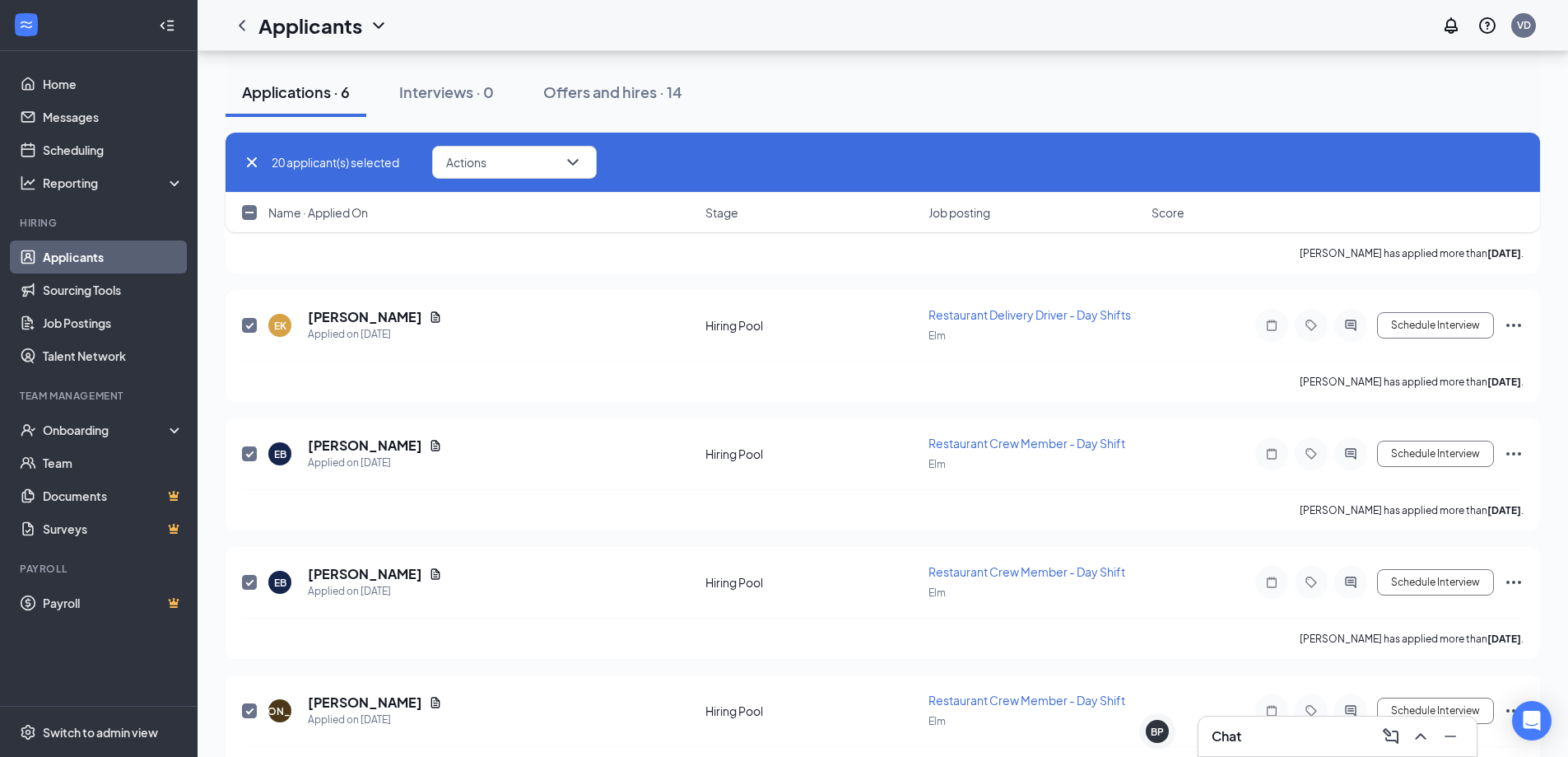
checkbox input "false"
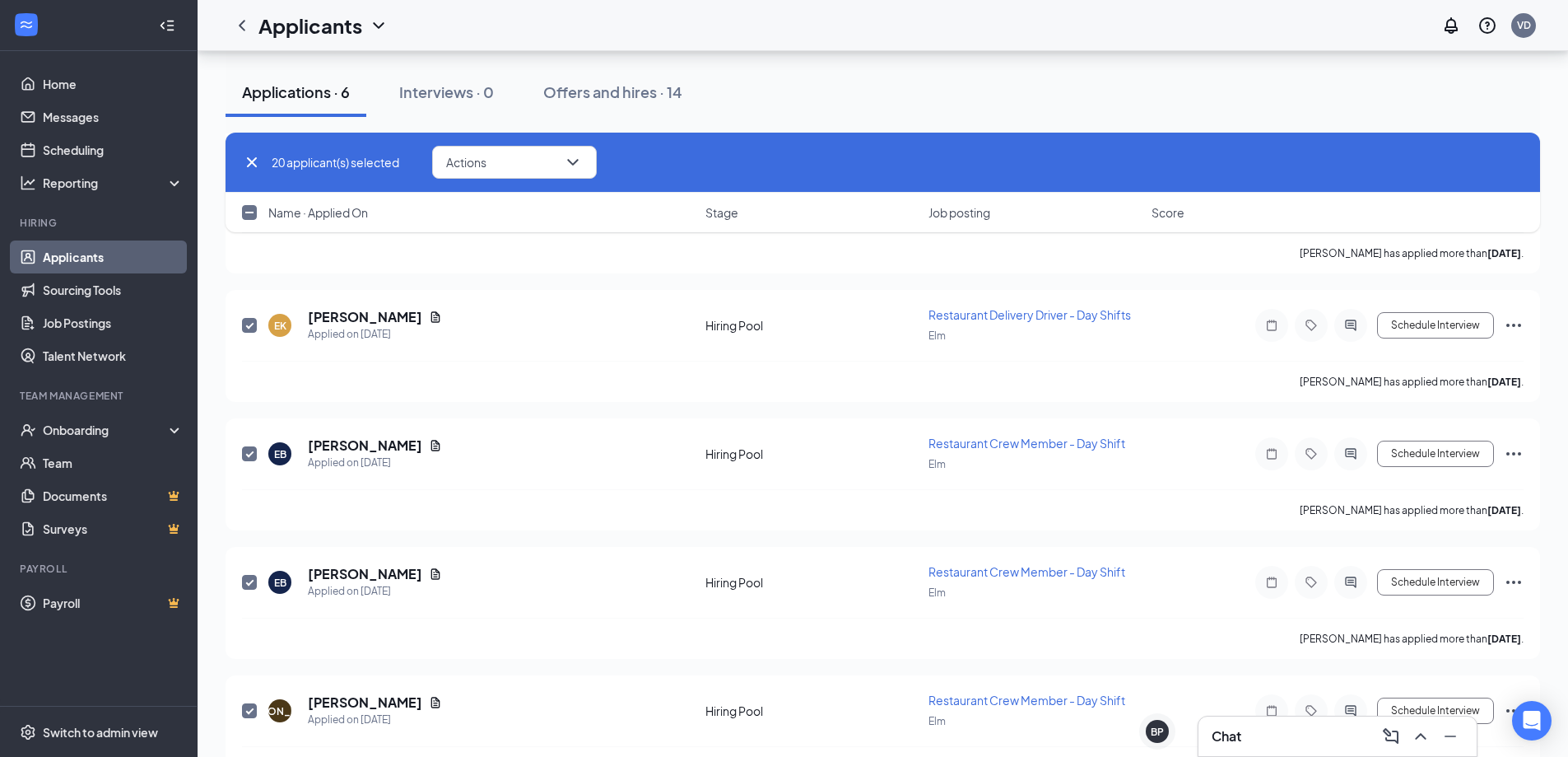
checkbox input "false"
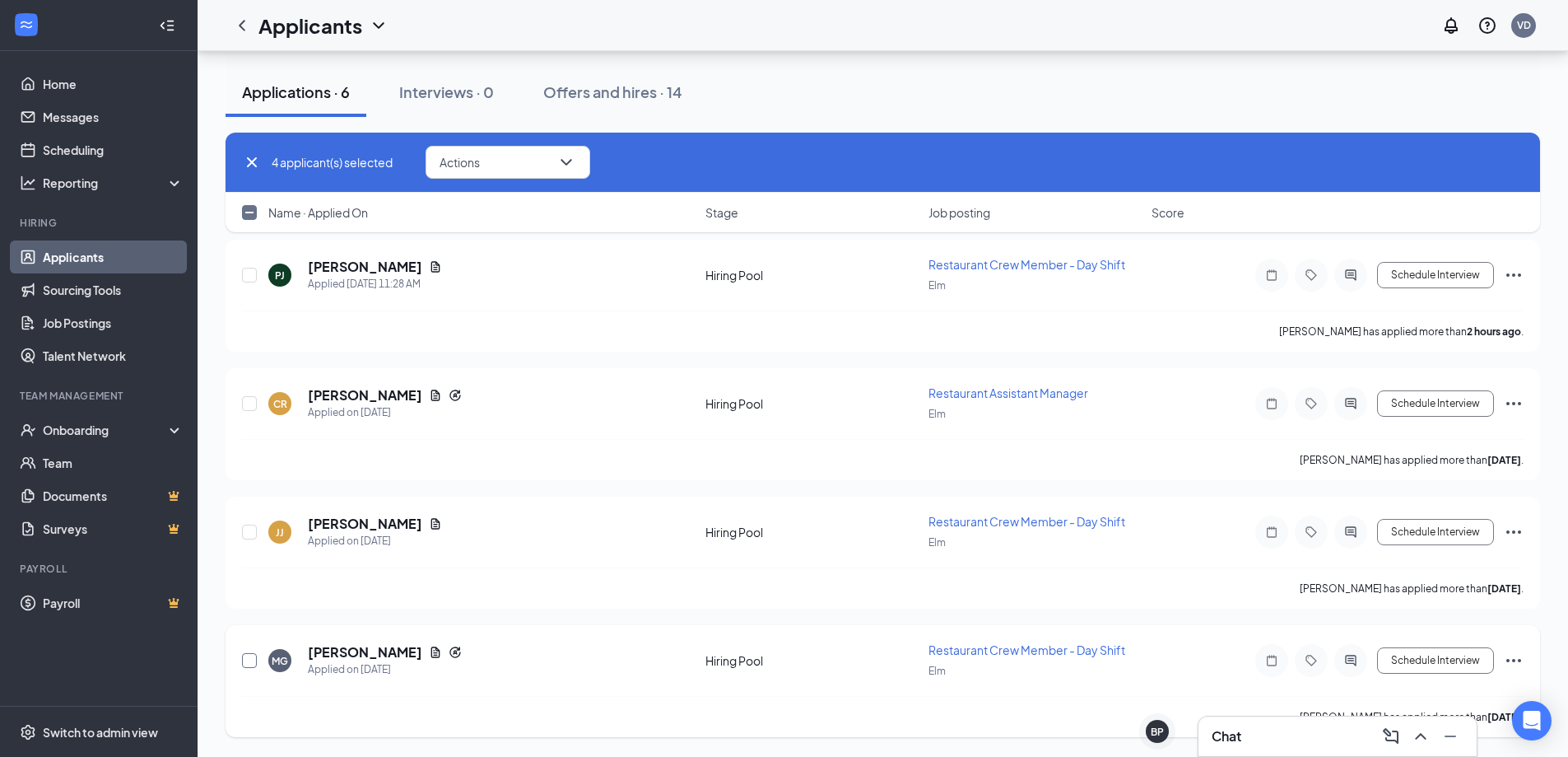
click at [254, 664] on input "checkbox" at bounding box center [250, 660] width 15 height 15
checkbox input "true"
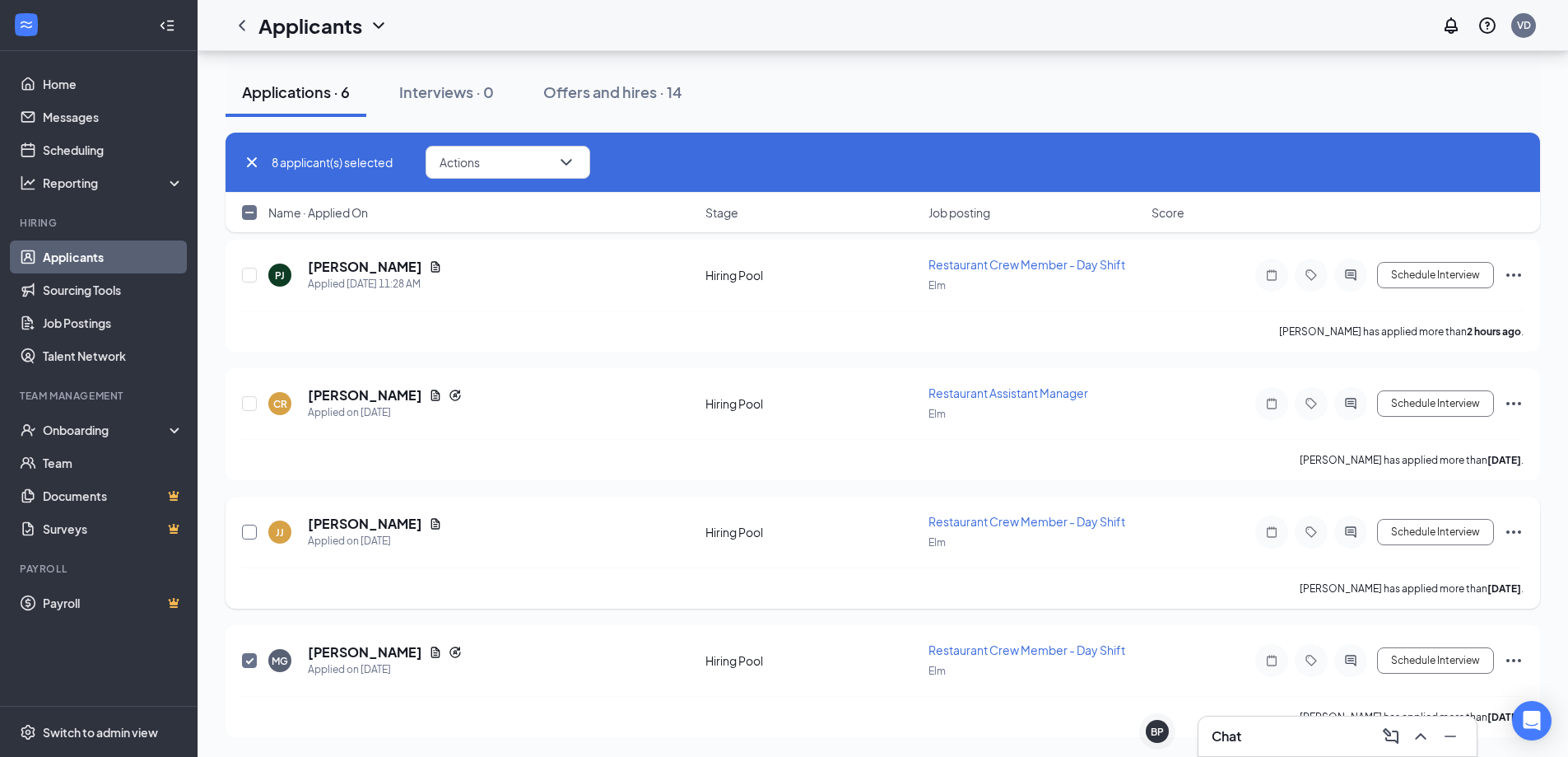
click at [245, 535] on input "checkbox" at bounding box center [250, 532] width 15 height 15
checkbox input "true"
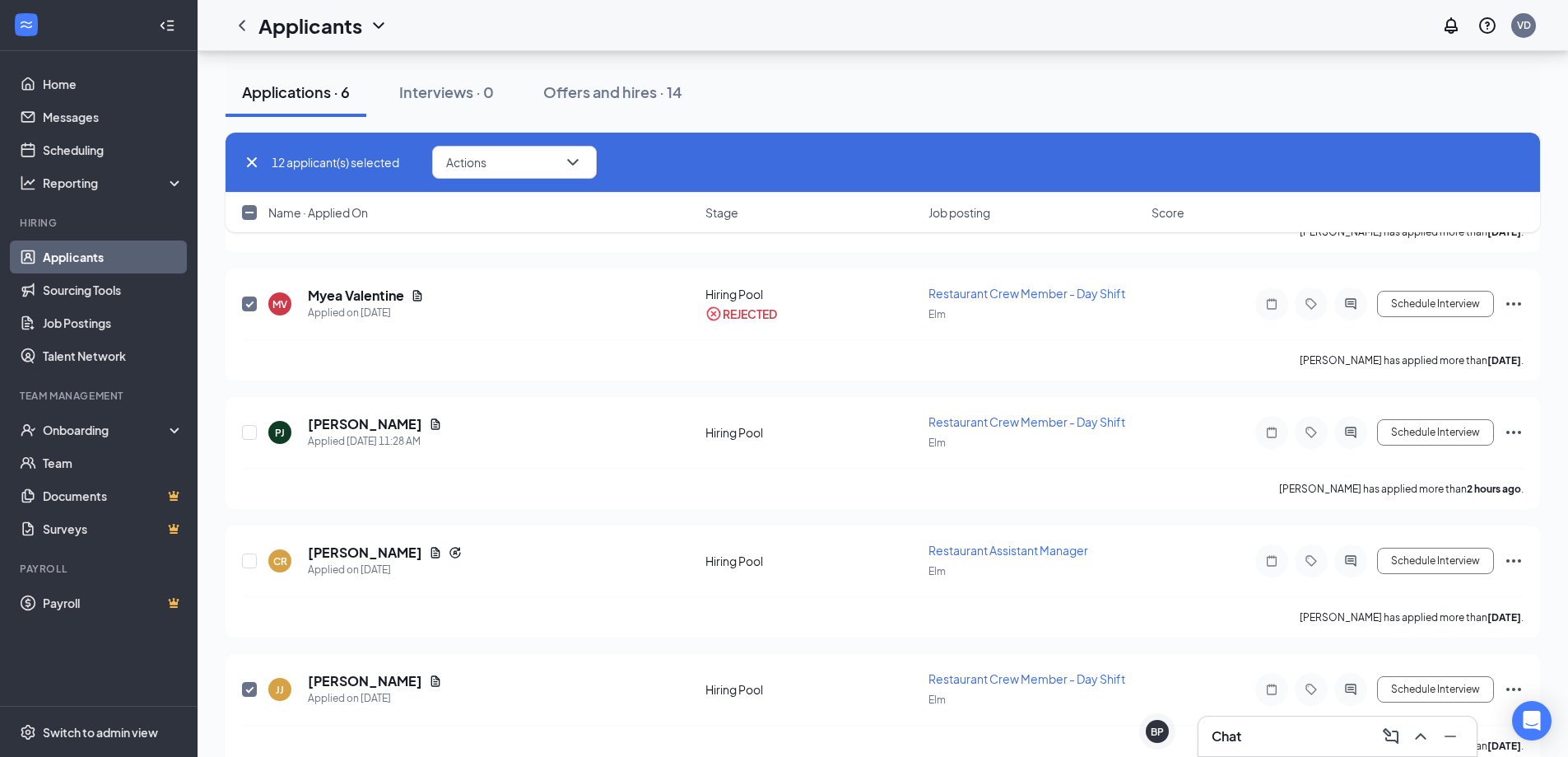
scroll to position [1437, 0]
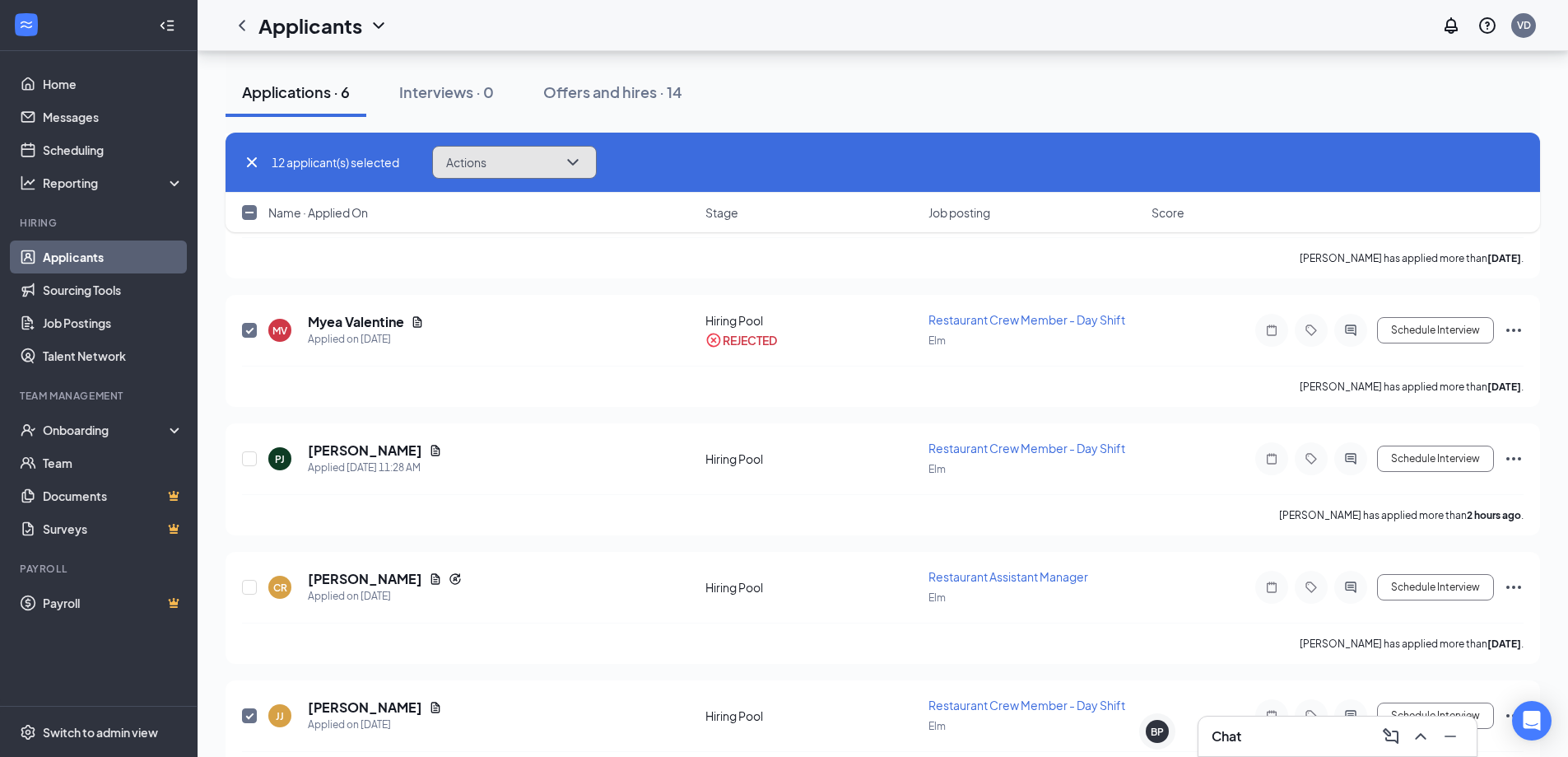
click at [526, 161] on button "Actions" at bounding box center [514, 161] width 164 height 33
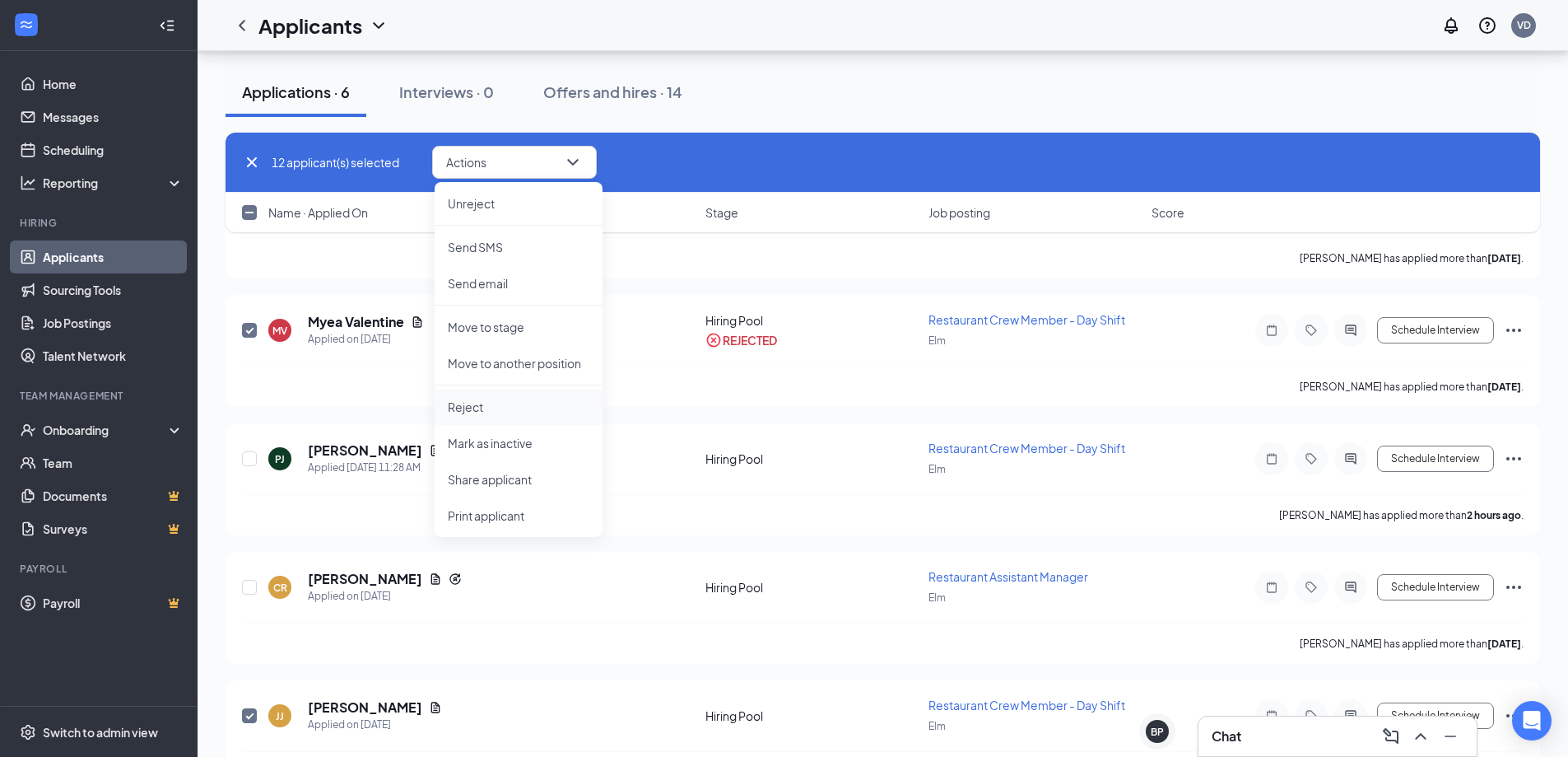
click at [476, 400] on p "Reject" at bounding box center [519, 407] width 142 height 16
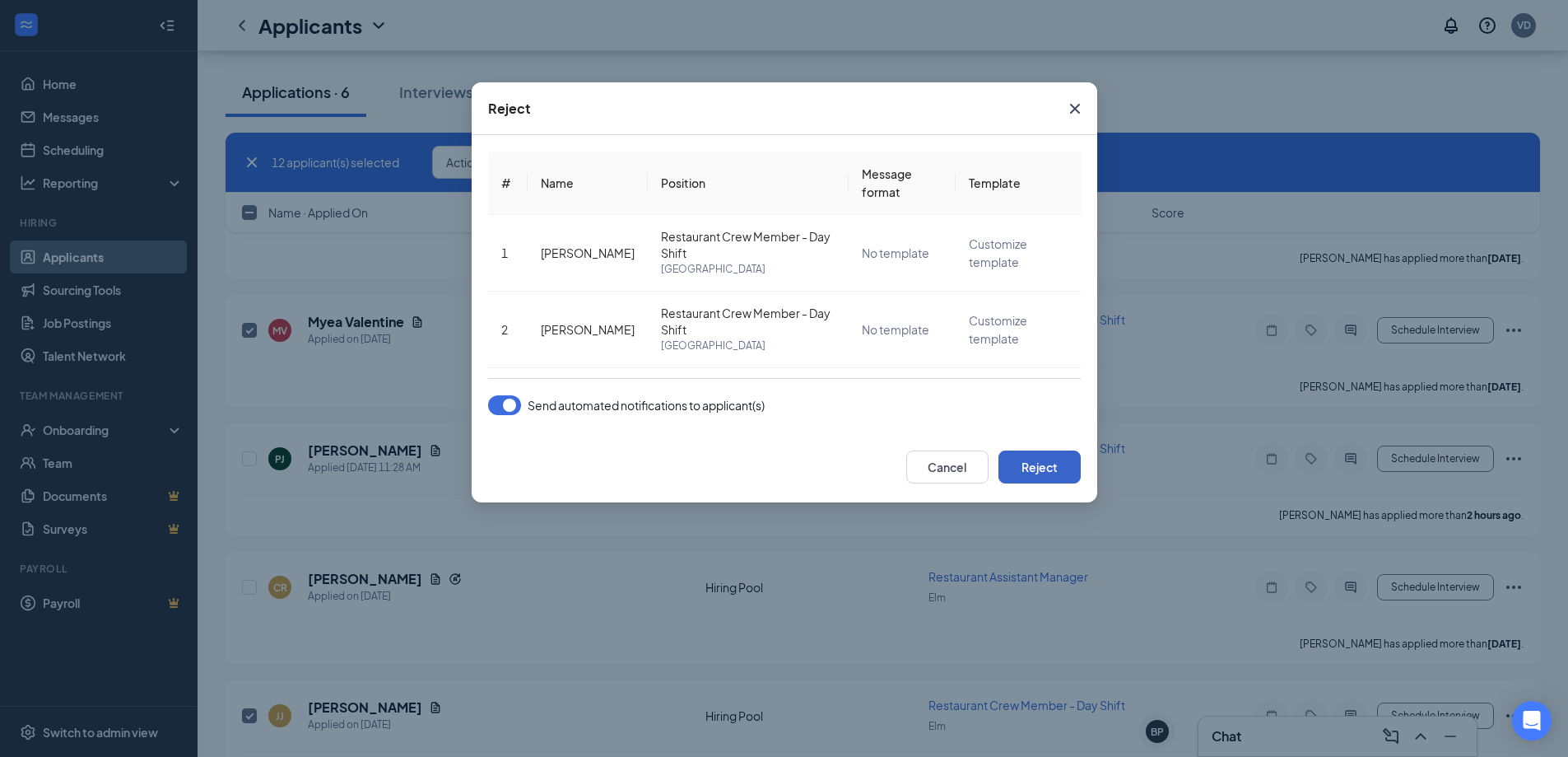
click at [1060, 474] on button "Reject" at bounding box center [1039, 466] width 83 height 33
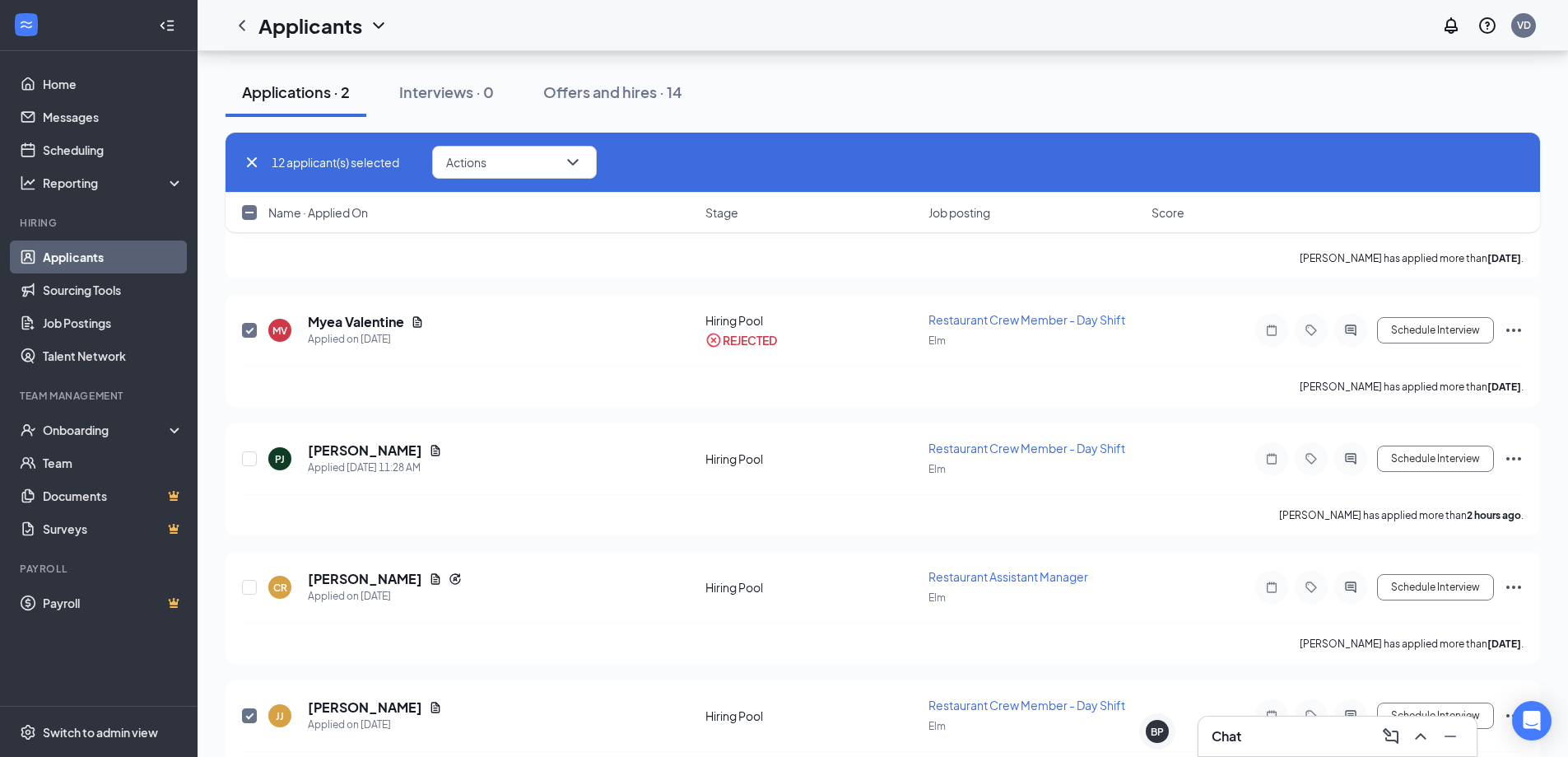
checkbox input "false"
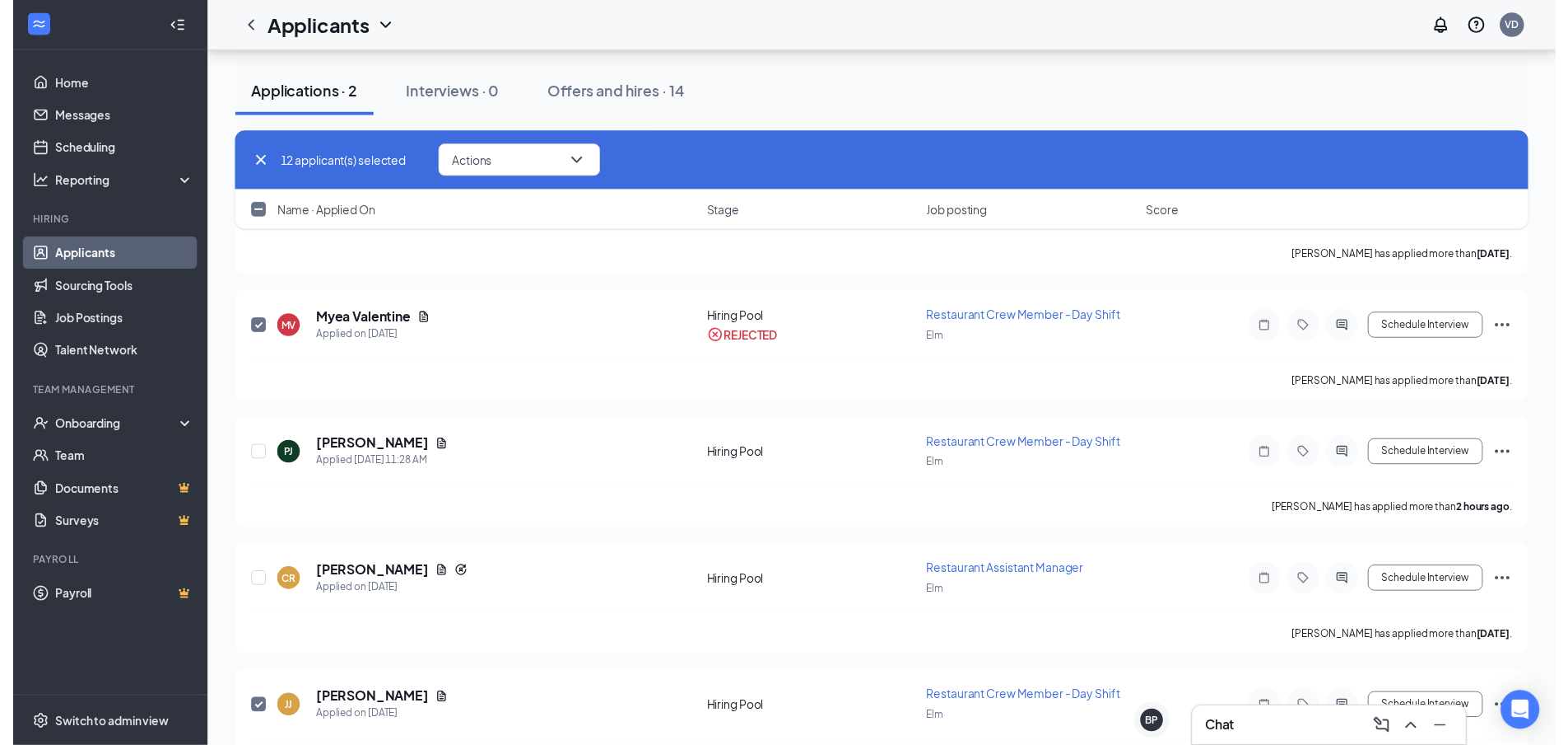
scroll to position [593, 0]
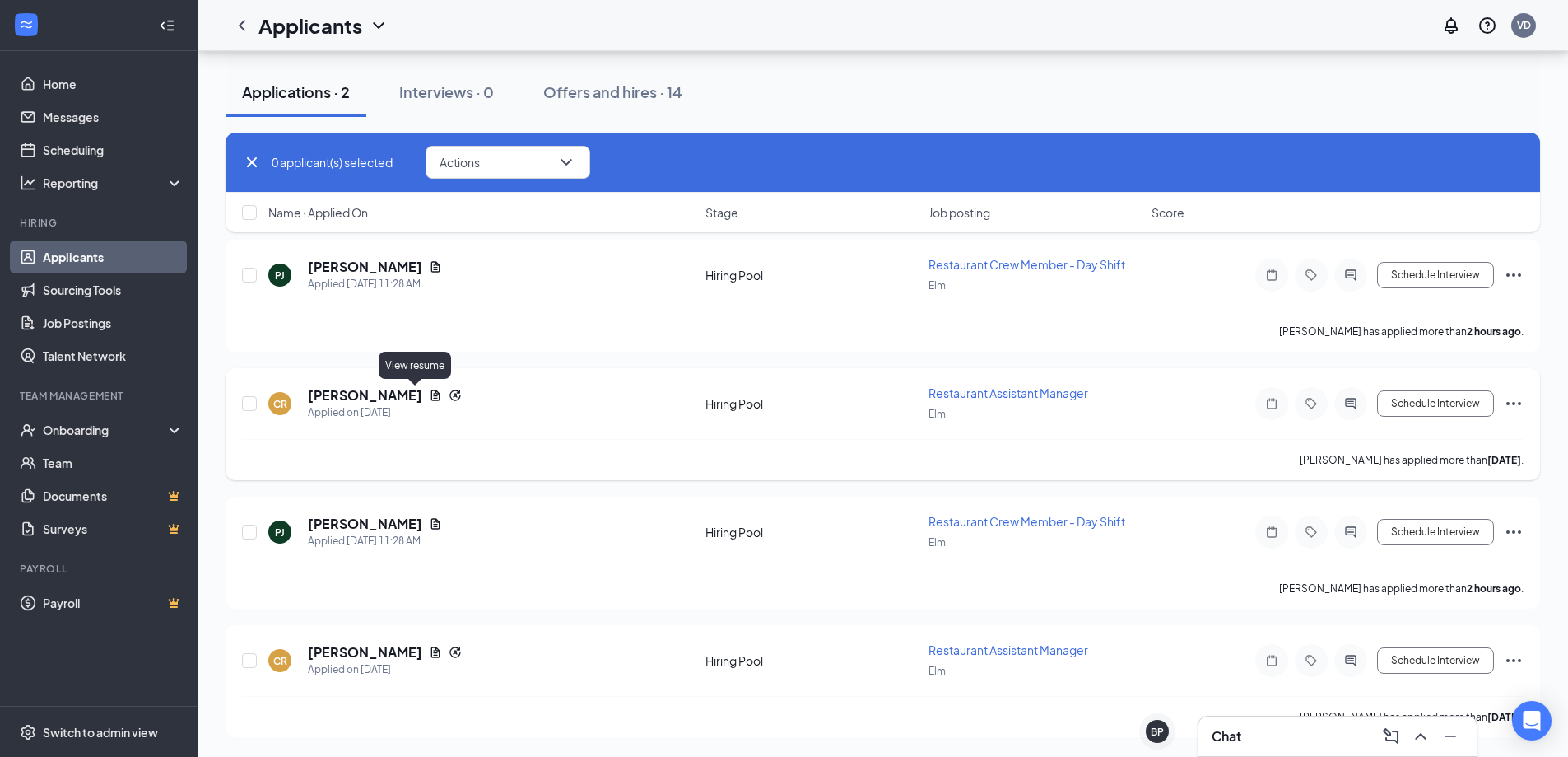
click at [429, 398] on icon "Document" at bounding box center [436, 395] width 13 height 13
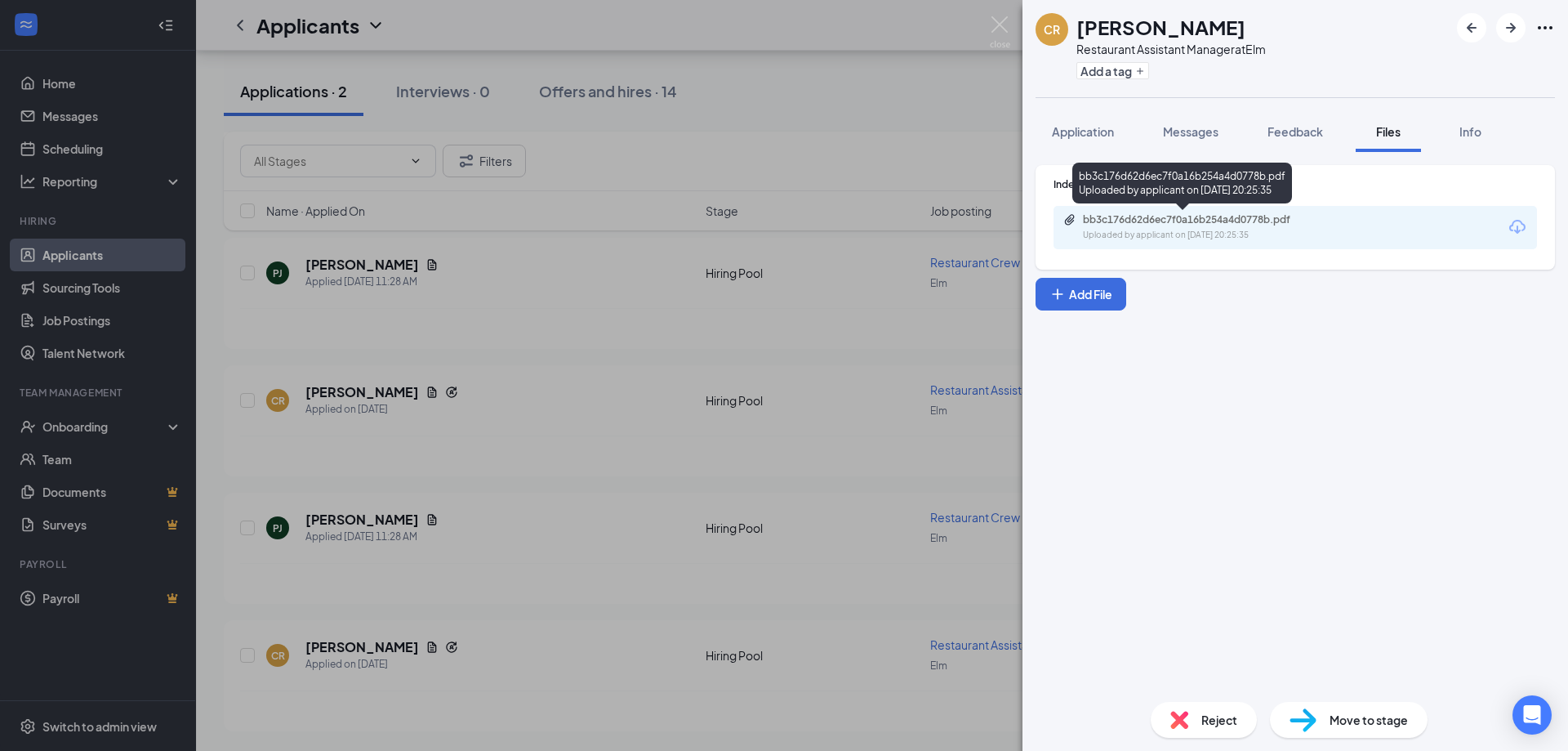
click at [1252, 224] on div "bb3c176d62d6ec7f0a16b254a4d0778b.pdf" at bounding box center [1197, 220] width 229 height 13
click at [620, 275] on div "CR [PERSON_NAME] Restaurant Assistant Manager at Elm Add a tag Application Mess…" at bounding box center [784, 375] width 1568 height 751
